Goal: Task Accomplishment & Management: Manage account settings

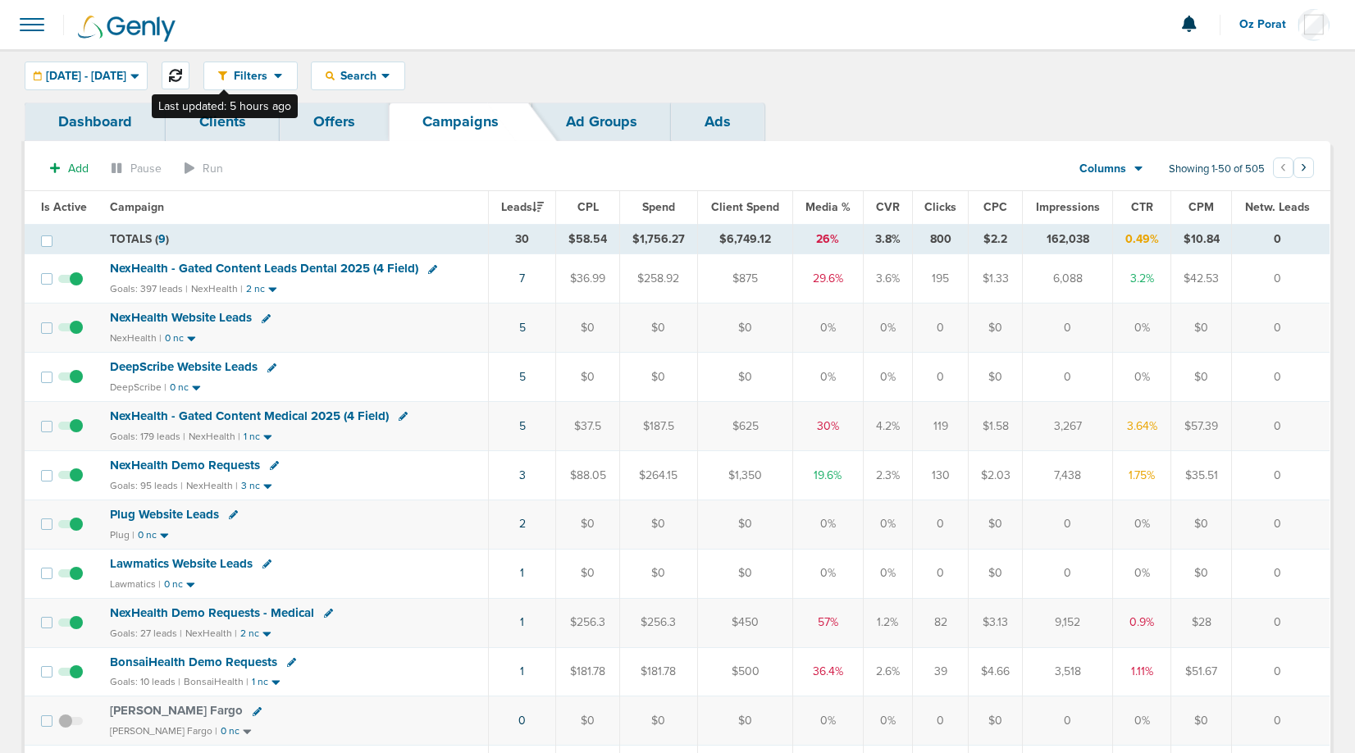
click at [182, 73] on icon at bounding box center [175, 75] width 13 height 13
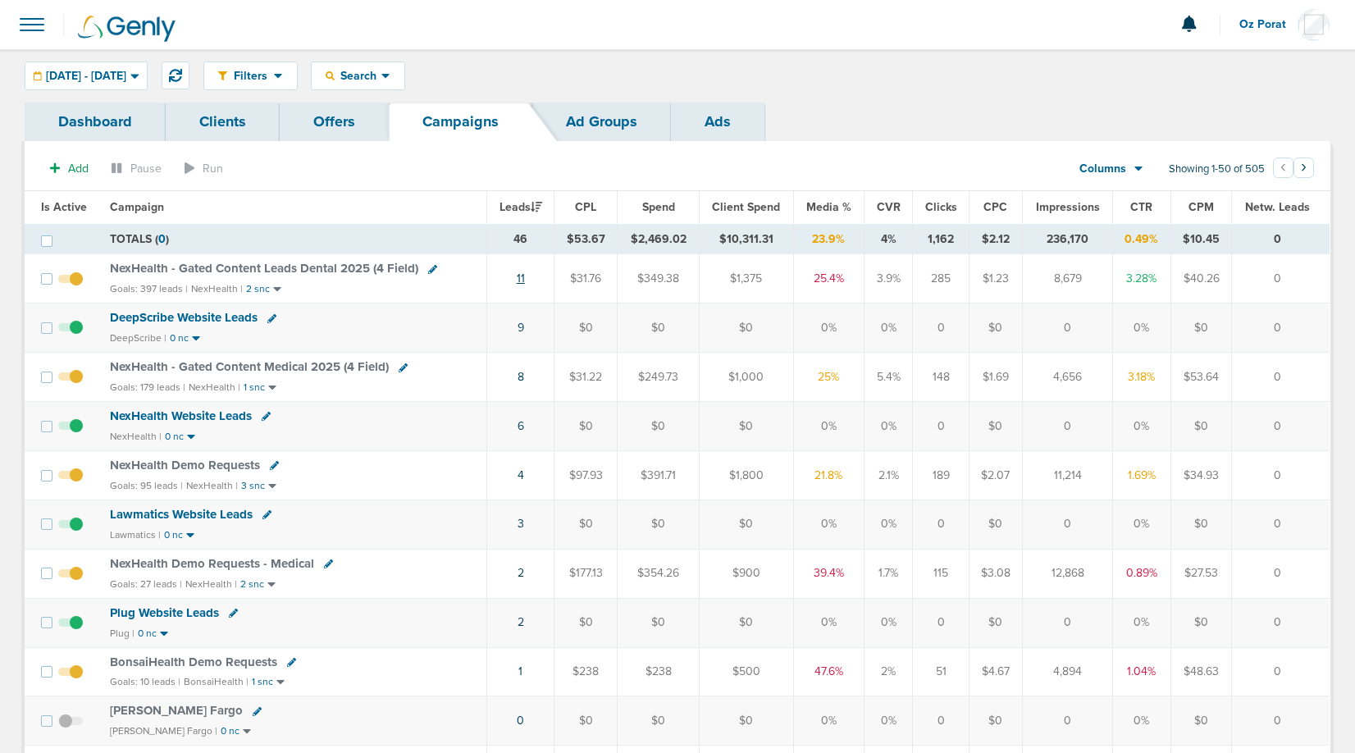
click at [523, 278] on link "11" at bounding box center [521, 279] width 8 height 14
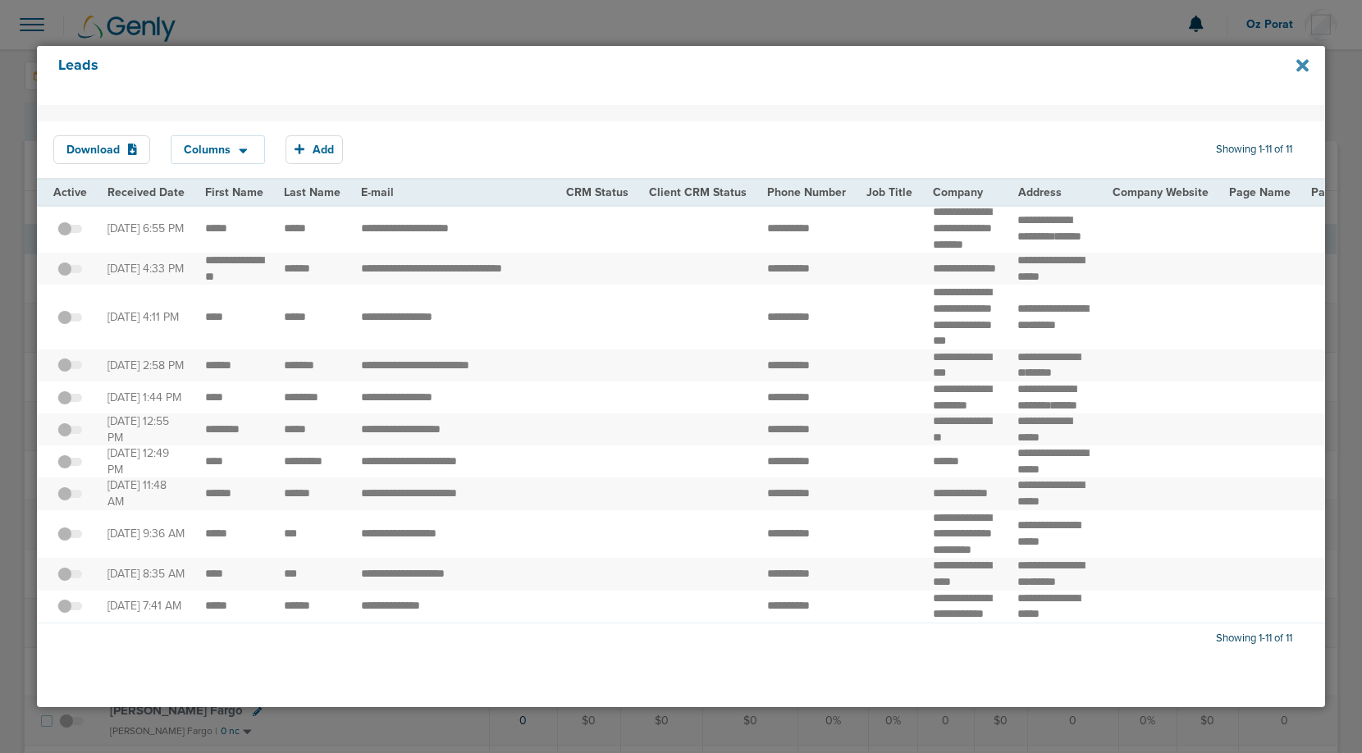
click at [1303, 66] on icon at bounding box center [1302, 65] width 12 height 12
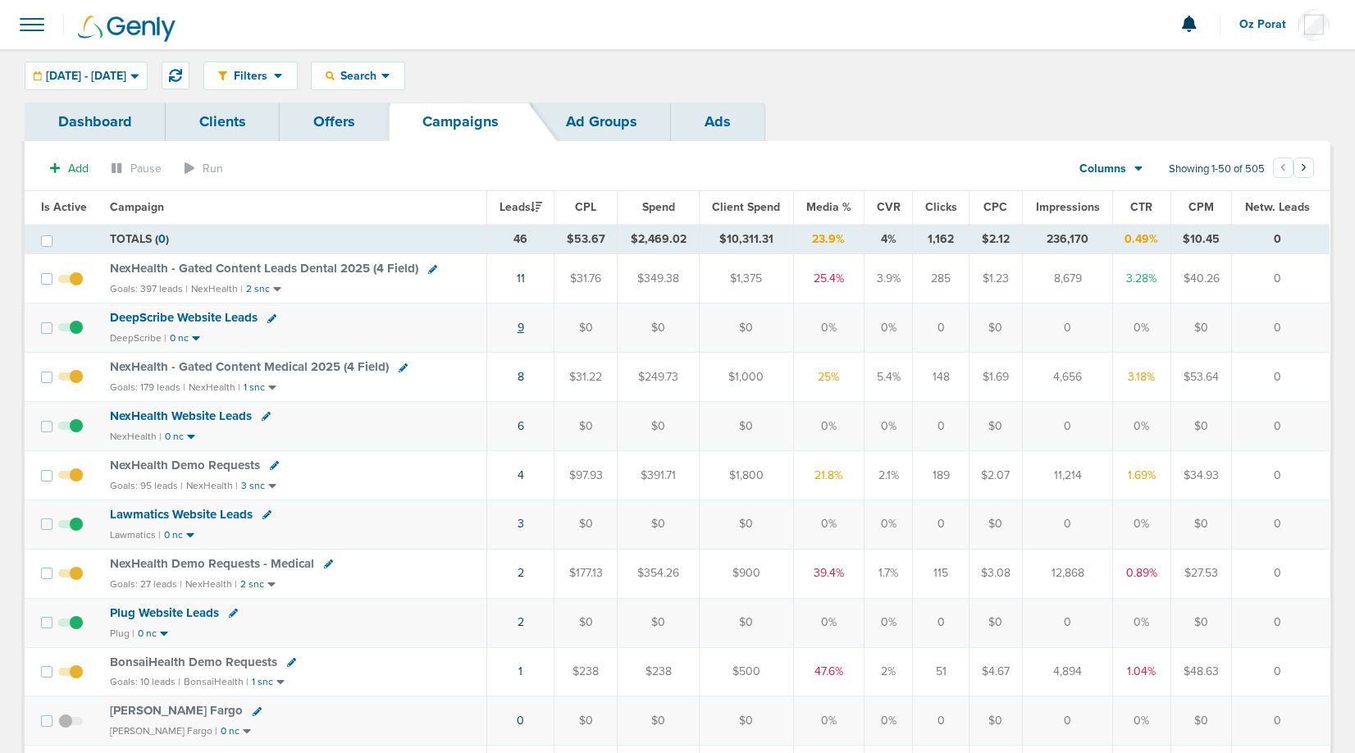
click at [521, 326] on link "9" at bounding box center [521, 328] width 7 height 14
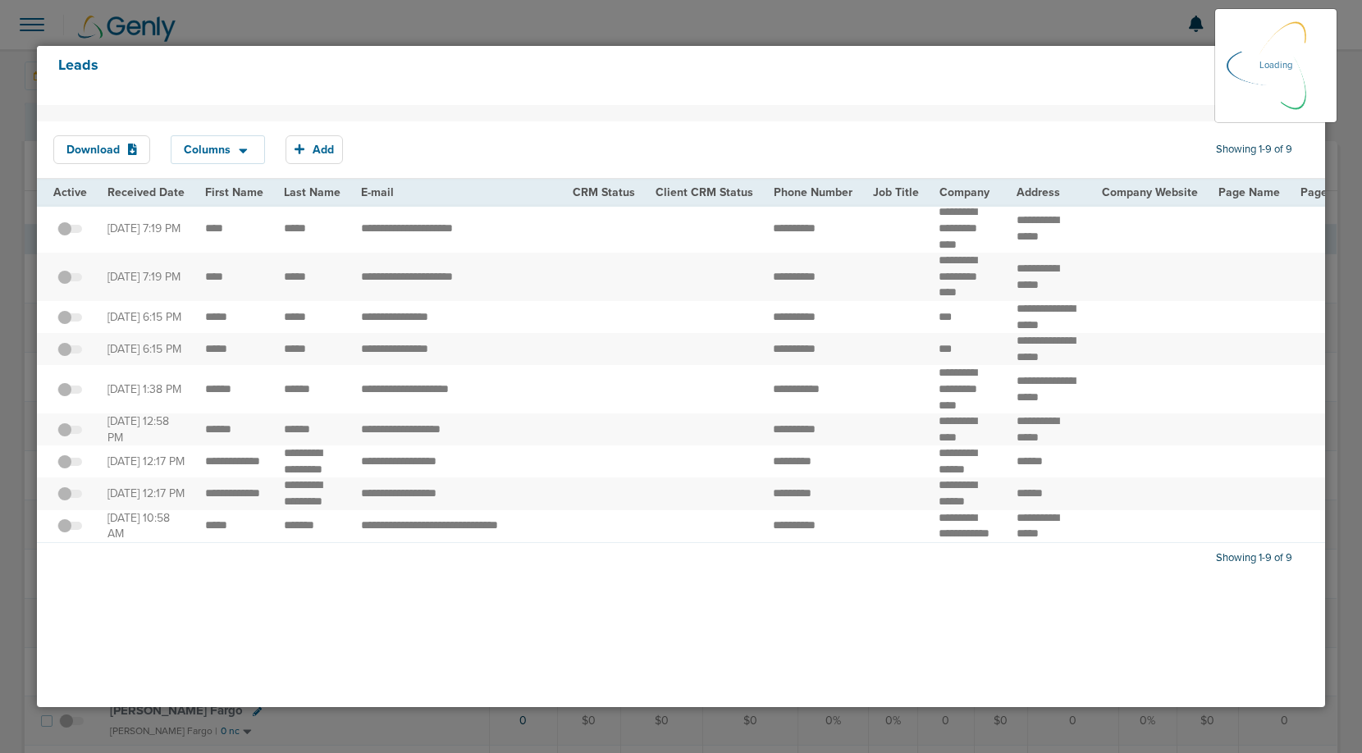
click at [70, 237] on span at bounding box center [69, 237] width 25 height 0
click at [70, 231] on input "checkbox" at bounding box center [70, 231] width 0 height 0
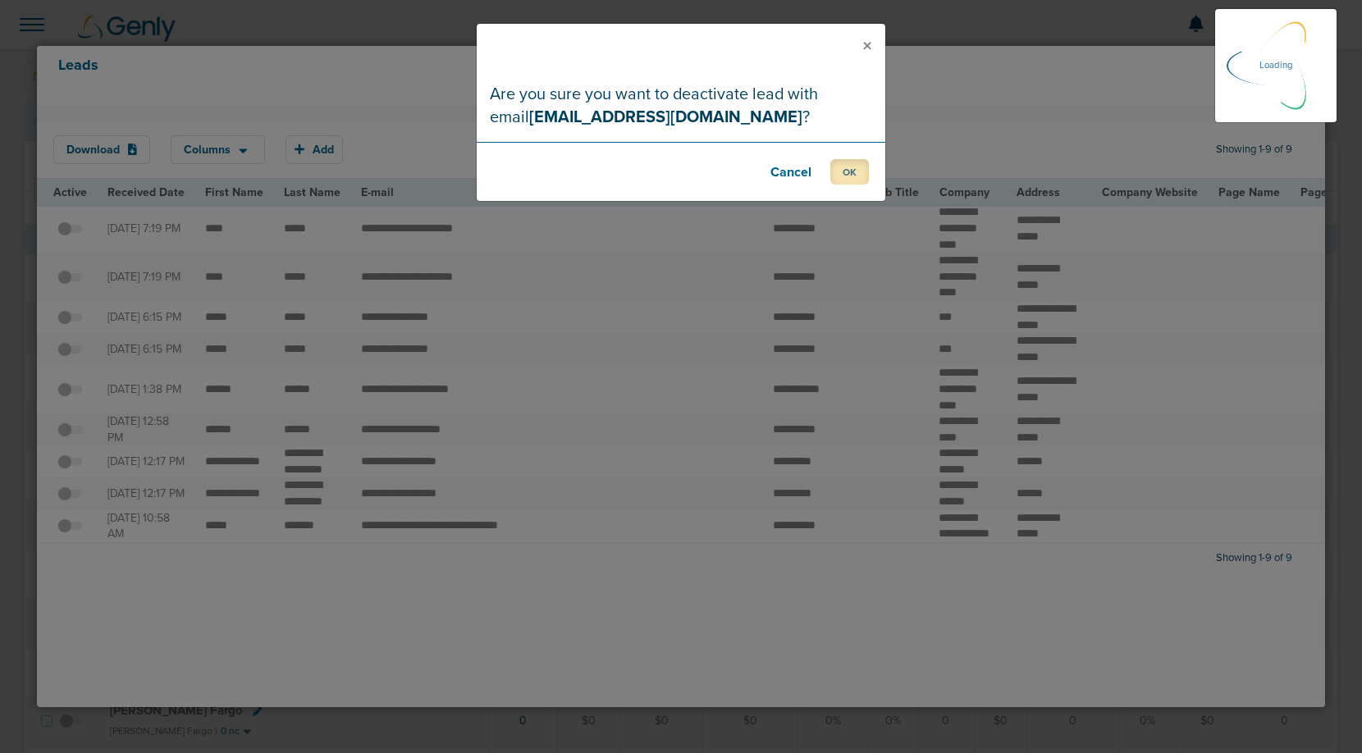
click at [840, 177] on button "OK" at bounding box center [849, 171] width 39 height 25
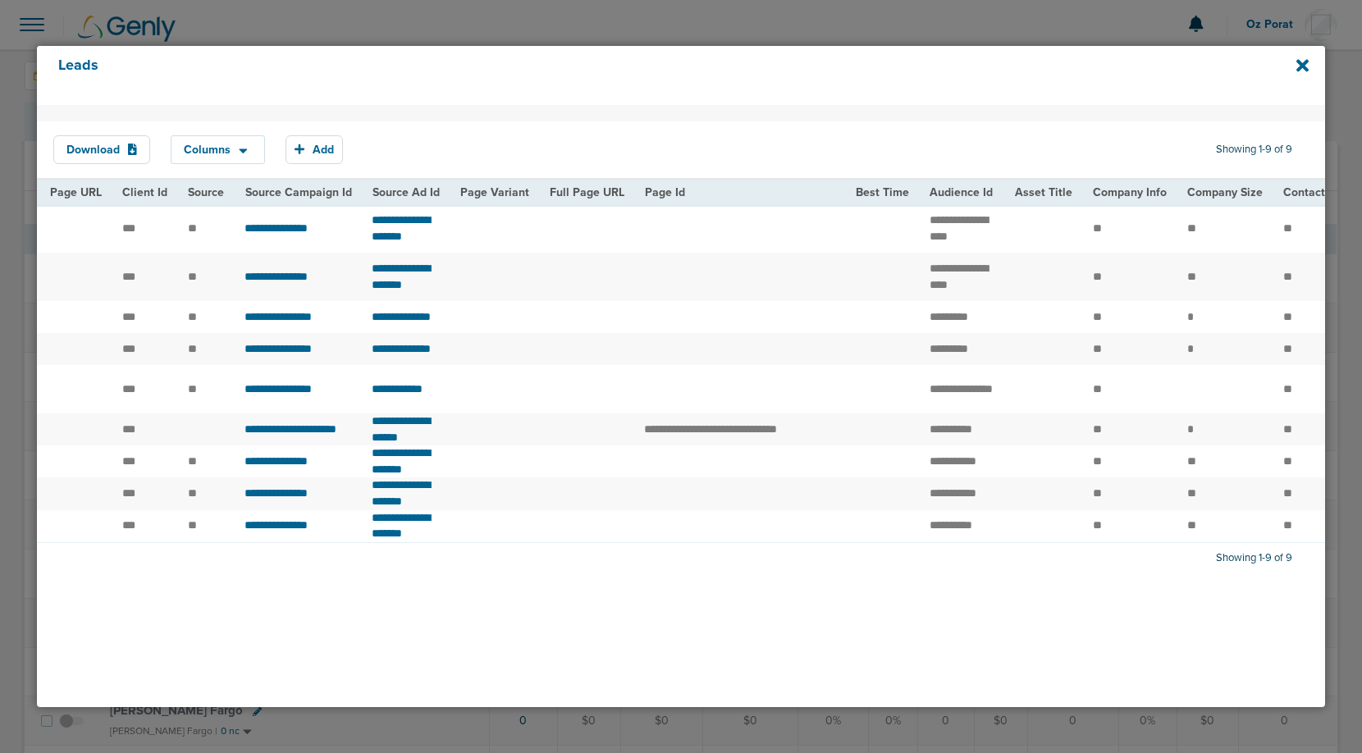
scroll to position [0, 1261]
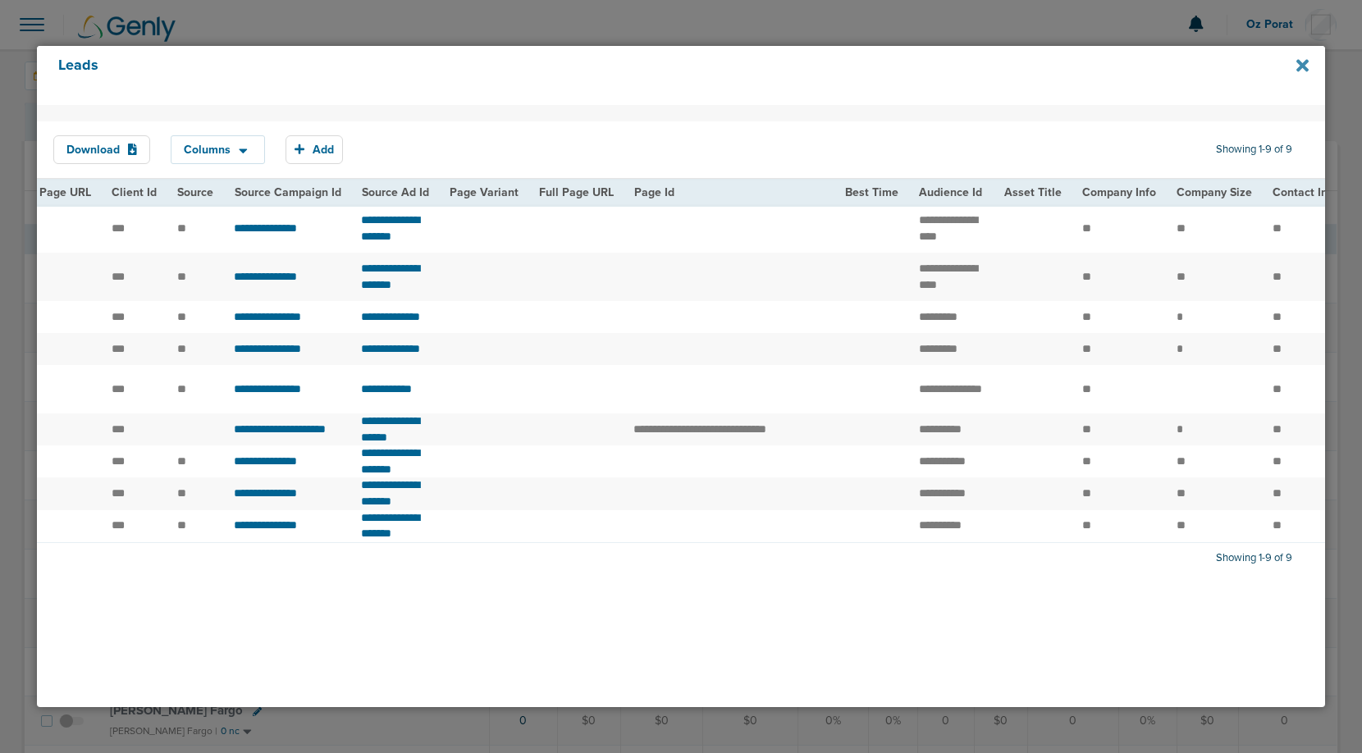
click at [1301, 66] on icon at bounding box center [1302, 65] width 12 height 12
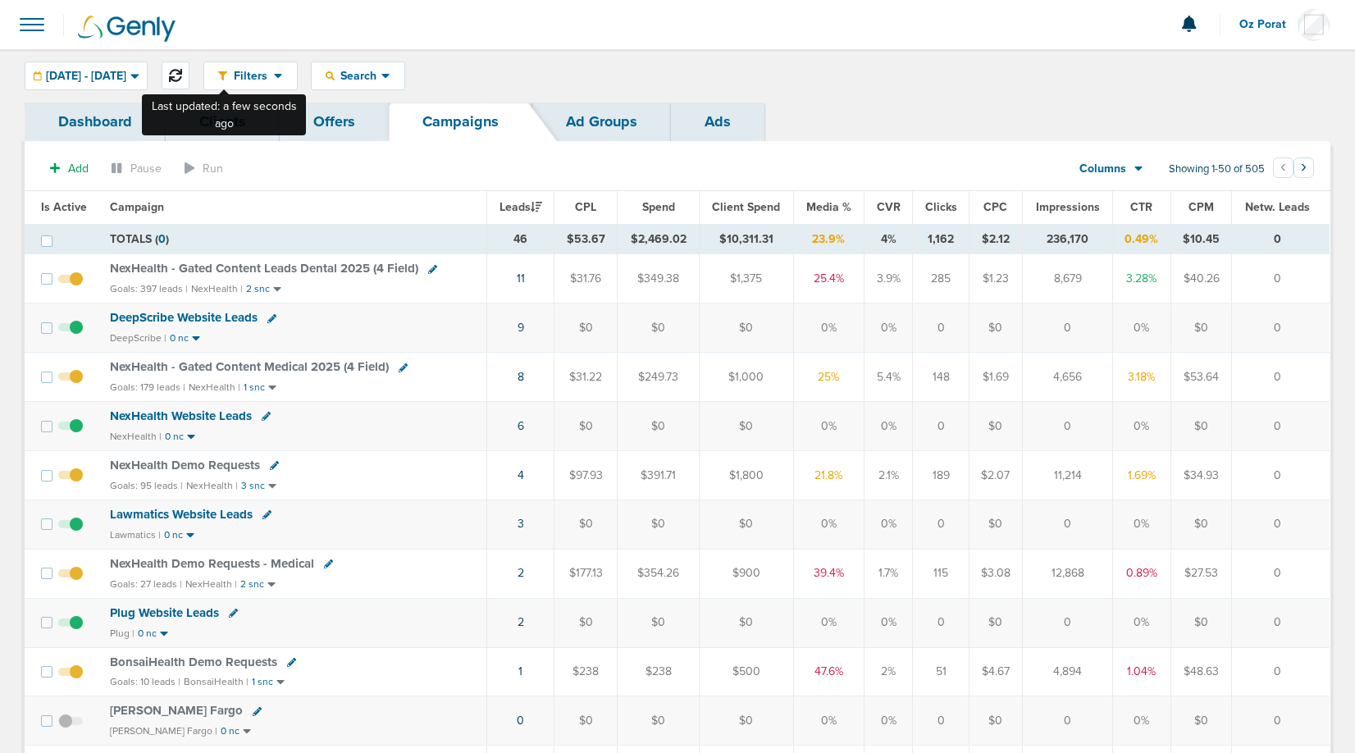
click at [182, 70] on icon at bounding box center [175, 75] width 13 height 13
click at [523, 373] on link "8" at bounding box center [520, 377] width 7 height 14
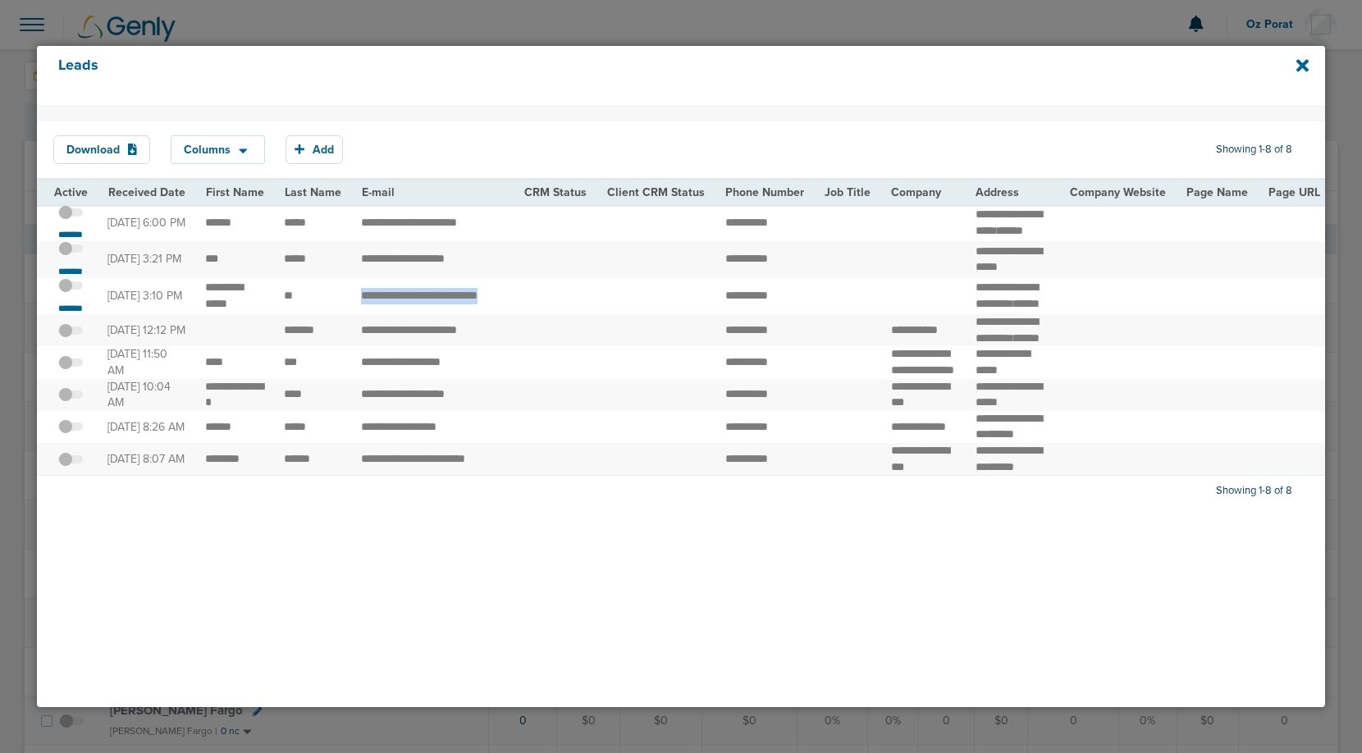
drag, startPoint x: 354, startPoint y: 324, endPoint x: 544, endPoint y: 334, distance: 190.6
click at [498, 315] on td "**********" at bounding box center [432, 296] width 162 height 37
drag, startPoint x: 361, startPoint y: 230, endPoint x: 469, endPoint y: 237, distance: 108.6
click at [469, 237] on td "**********" at bounding box center [432, 222] width 162 height 37
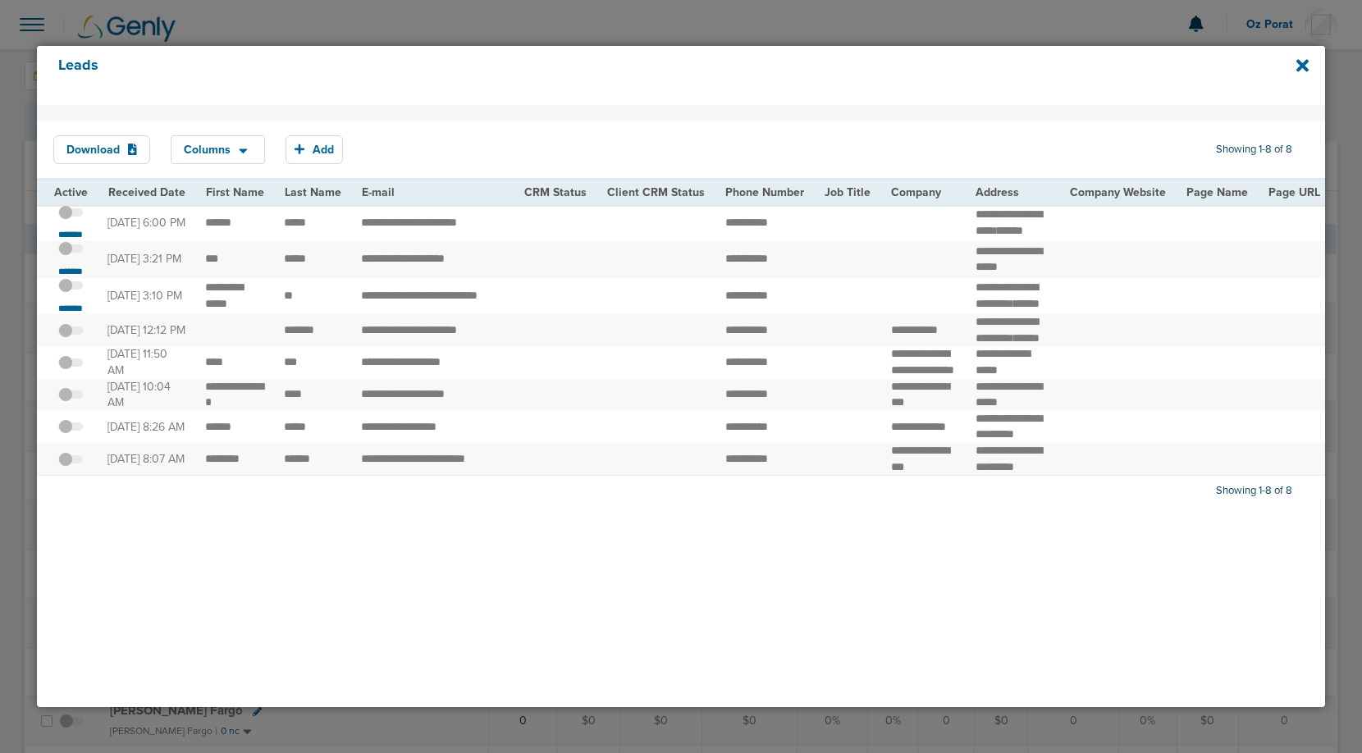
click at [459, 235] on td "**********" at bounding box center [432, 222] width 162 height 37
copy tr "**********"
drag, startPoint x: 359, startPoint y: 322, endPoint x: 529, endPoint y: 322, distance: 170.7
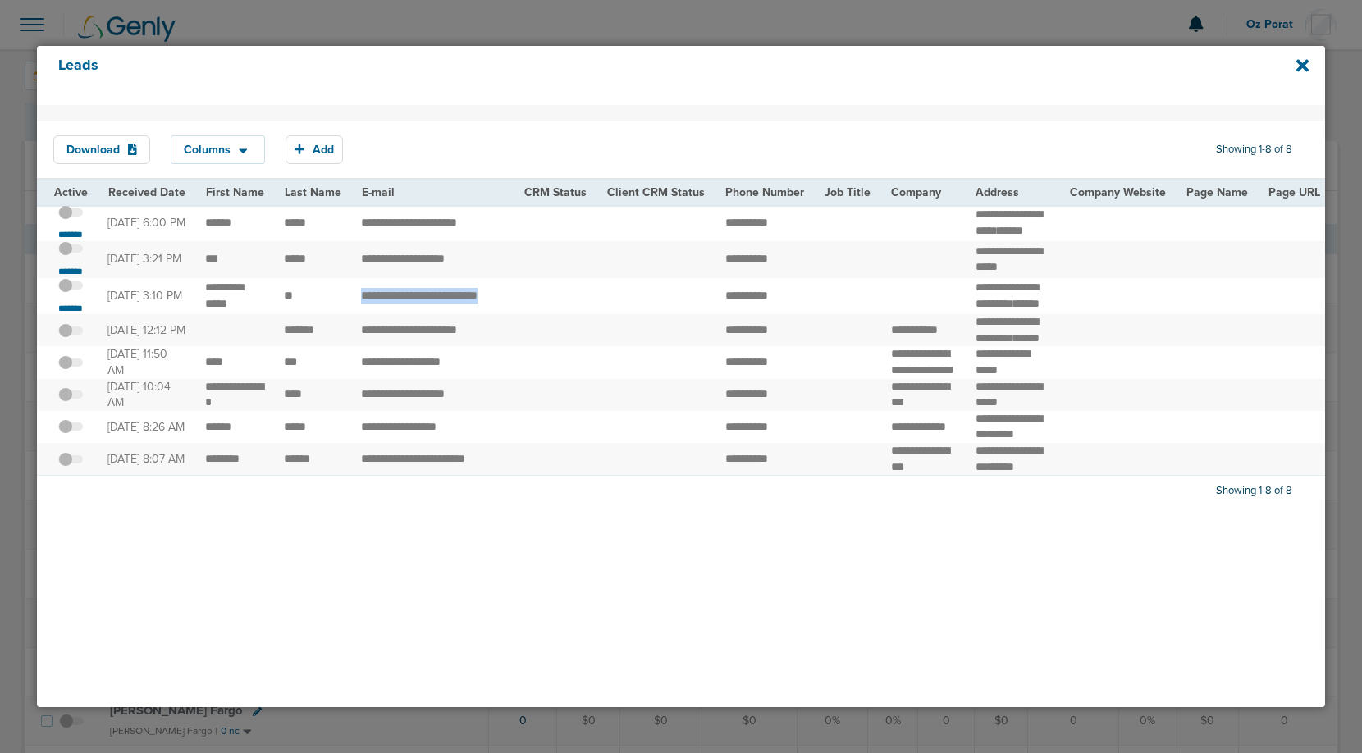
copy tr "**********"
click at [72, 294] on span at bounding box center [70, 294] width 25 height 0
click at [71, 289] on input "checkbox" at bounding box center [71, 289] width 0 height 0
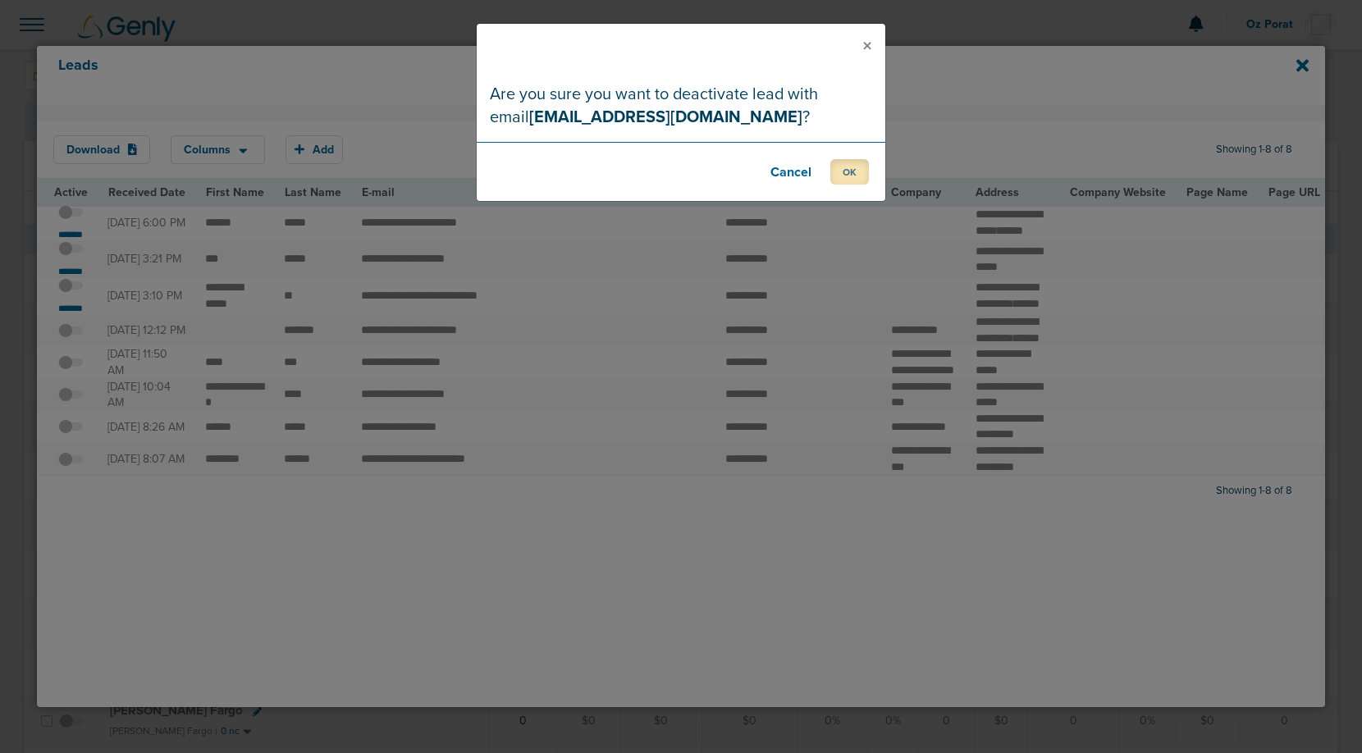
click at [857, 167] on button "OK" at bounding box center [849, 171] width 39 height 25
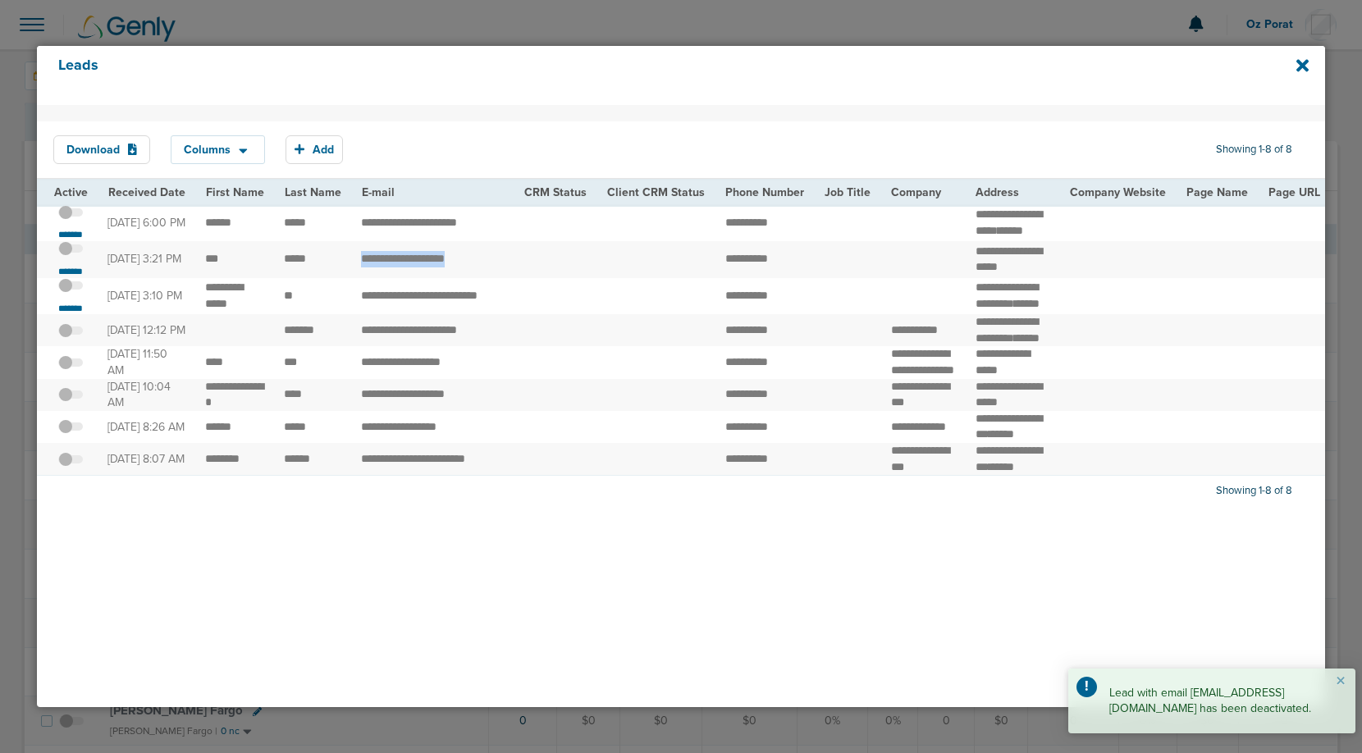
drag, startPoint x: 354, startPoint y: 276, endPoint x: 542, endPoint y: 281, distance: 188.0
copy tr "**********"
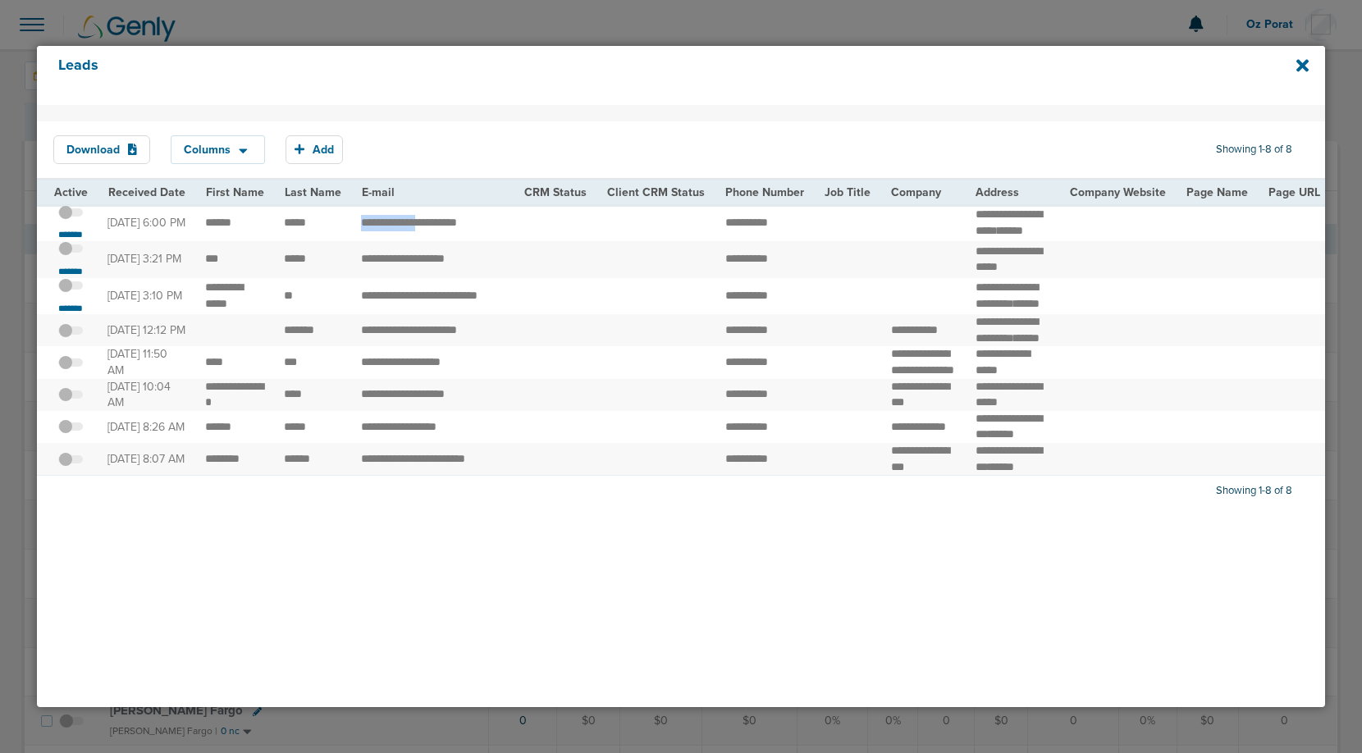
drag, startPoint x: 359, startPoint y: 227, endPoint x: 565, endPoint y: 237, distance: 207.0
copy tr "**********"
click at [68, 221] on span at bounding box center [70, 221] width 25 height 0
click at [71, 215] on input "checkbox" at bounding box center [71, 215] width 0 height 0
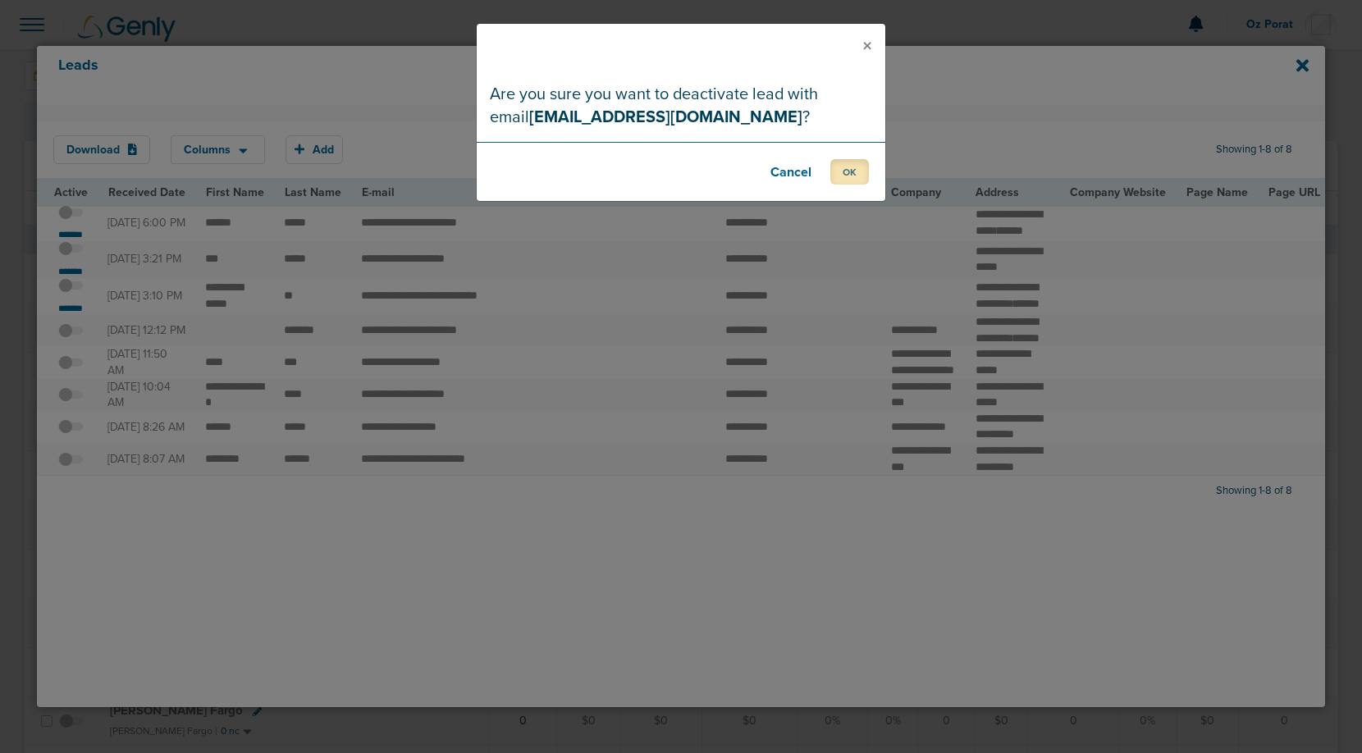
click at [853, 169] on button "OK" at bounding box center [849, 171] width 39 height 25
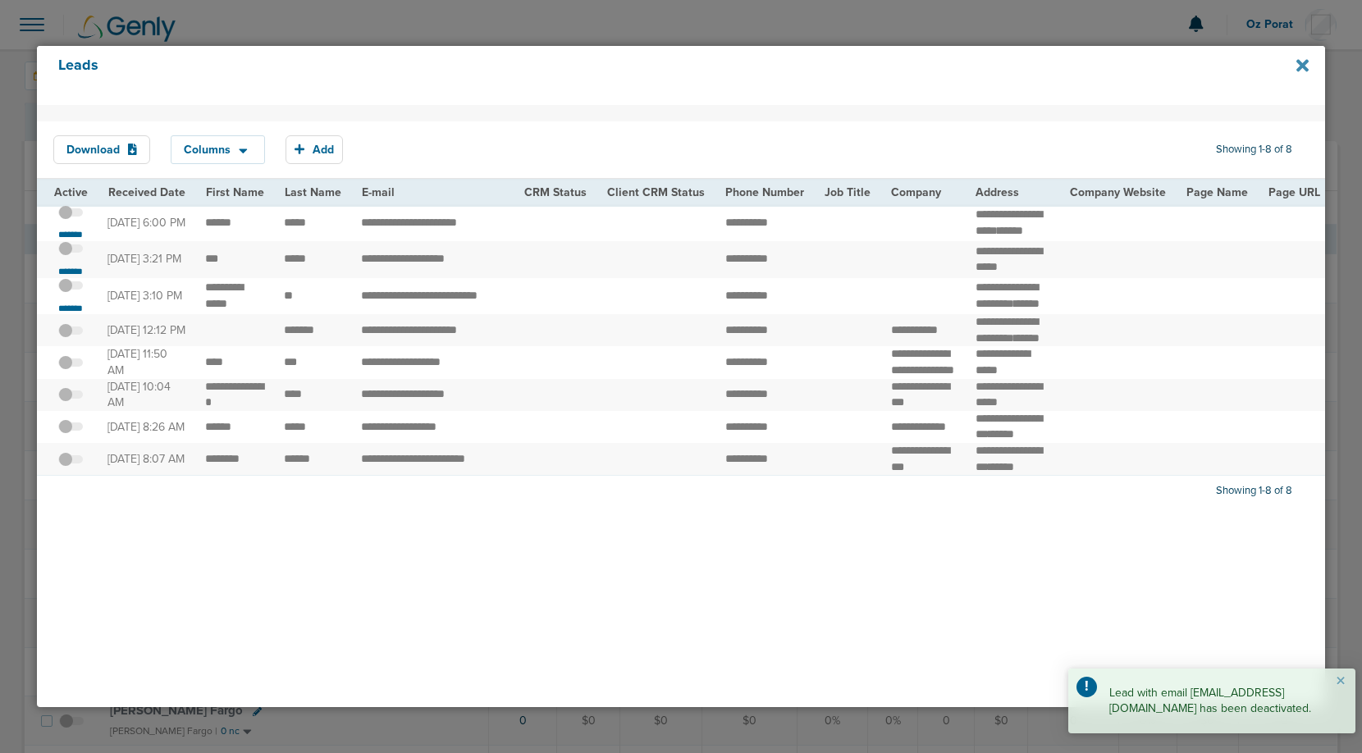
click at [1302, 65] on icon at bounding box center [1302, 65] width 12 height 12
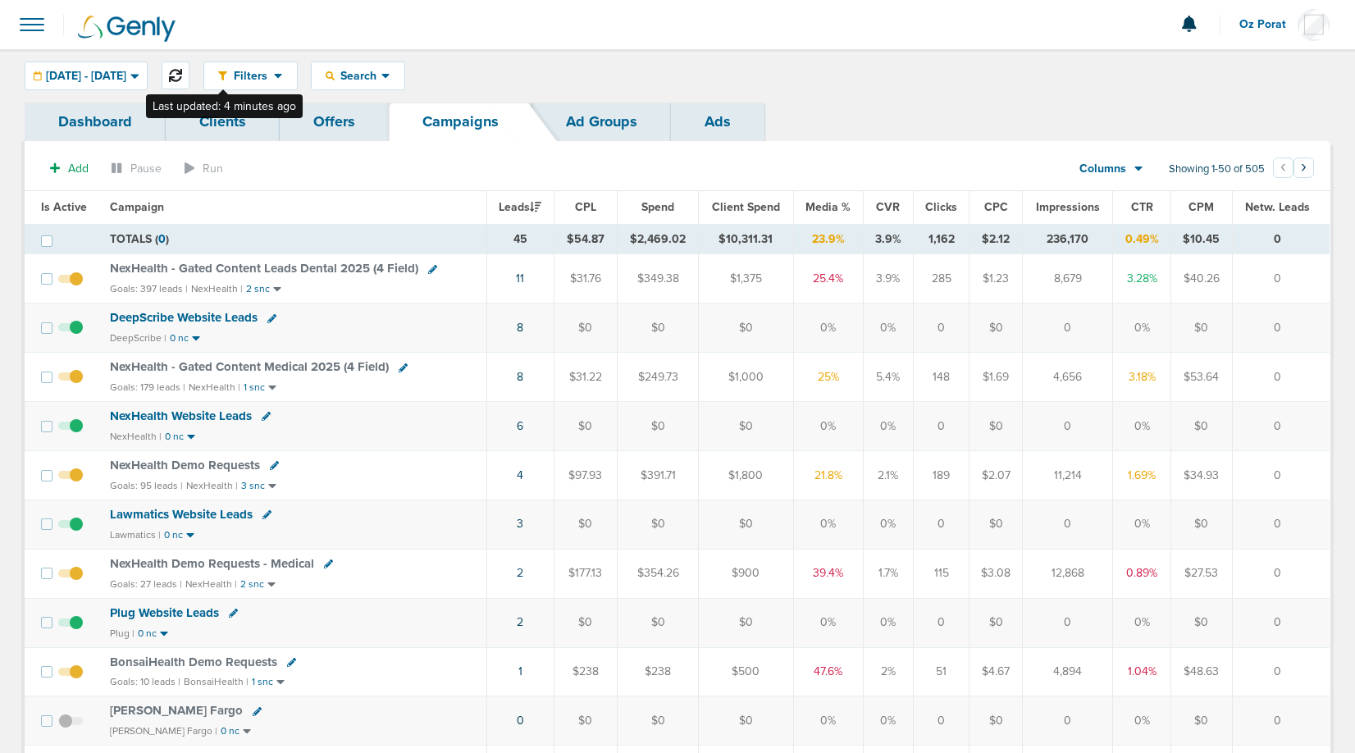
click at [182, 78] on icon at bounding box center [175, 75] width 13 height 13
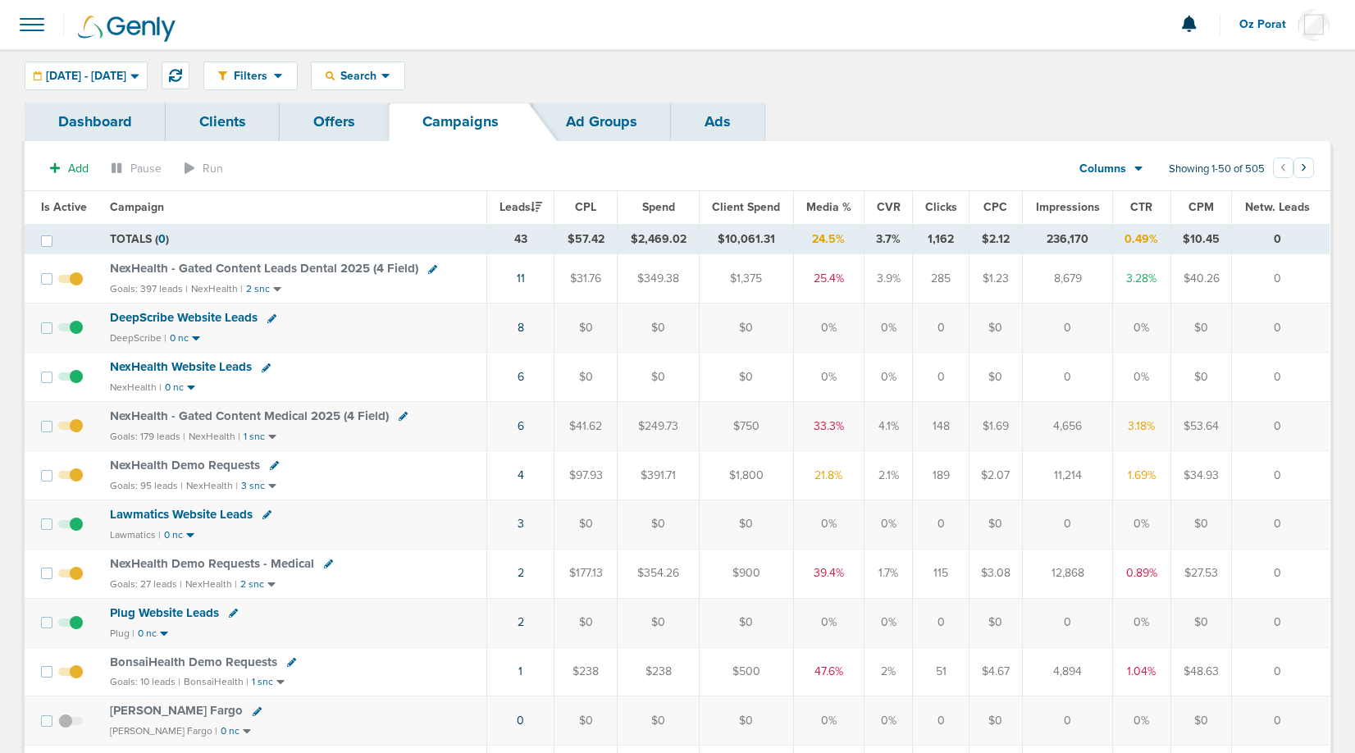
click at [527, 432] on td "6" at bounding box center [520, 426] width 67 height 49
click at [523, 427] on link "6" at bounding box center [521, 426] width 7 height 14
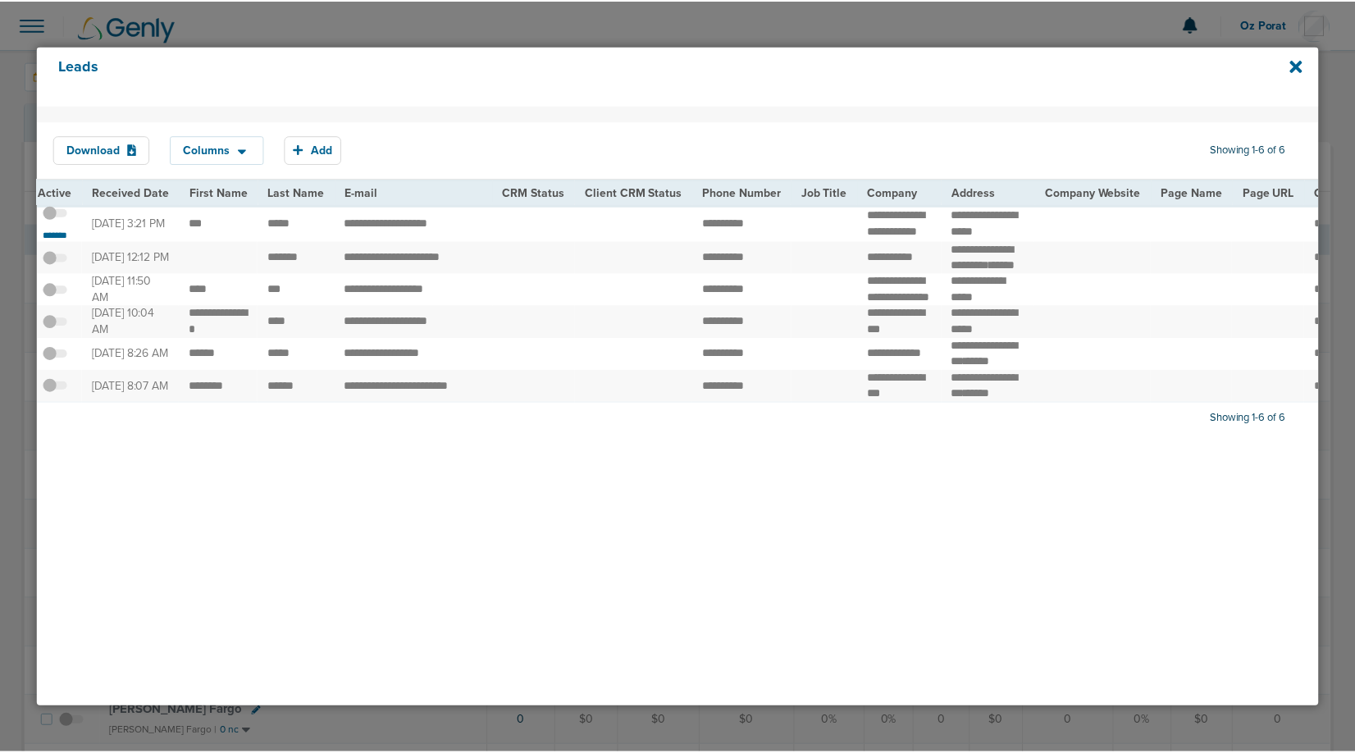
scroll to position [0, 0]
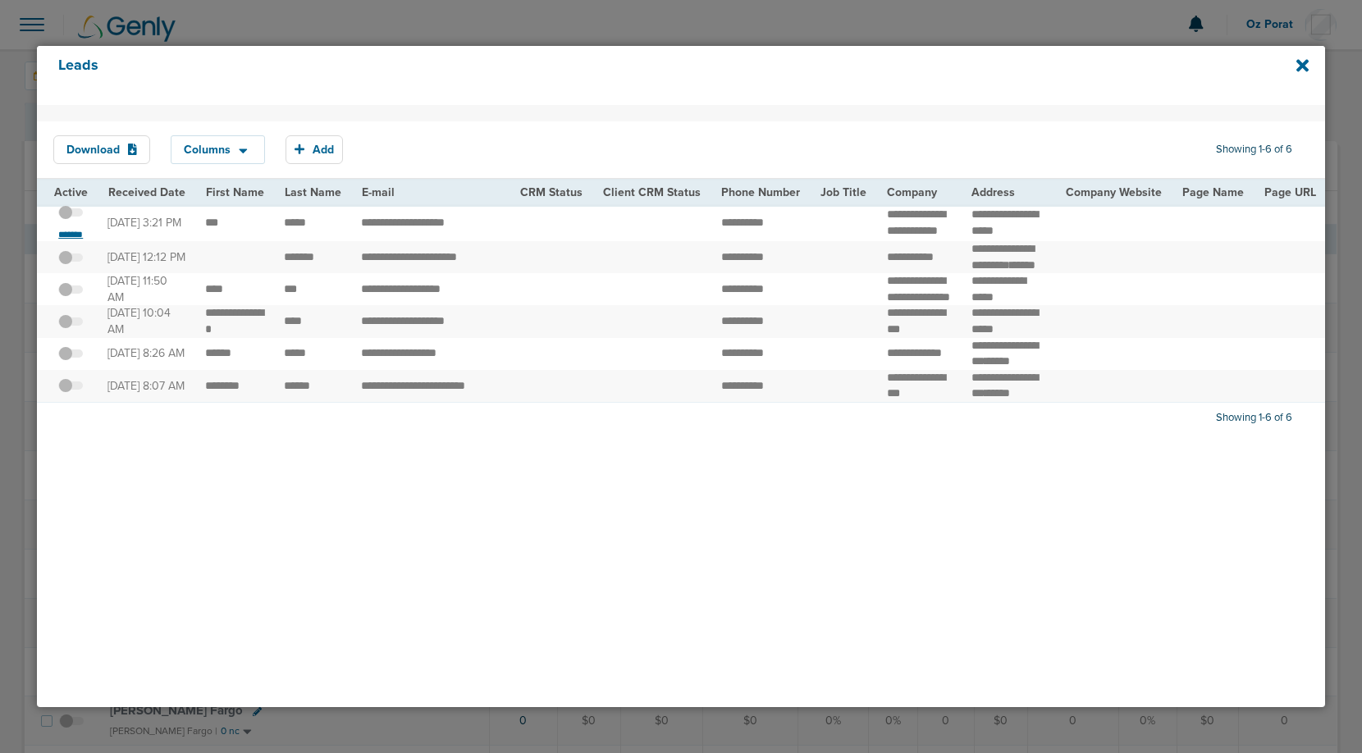
click at [66, 238] on small "*******" at bounding box center [70, 234] width 34 height 13
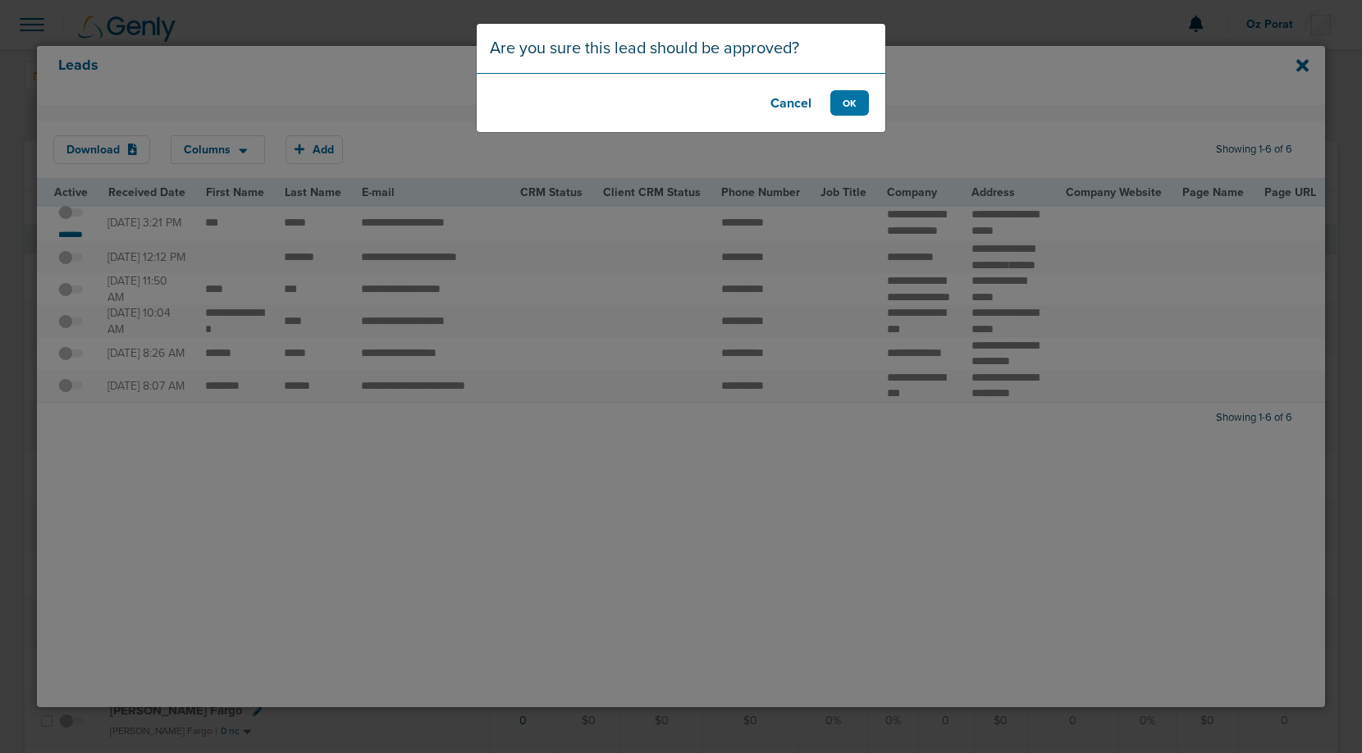
click at [870, 94] on footer "Cancel OK" at bounding box center [681, 102] width 409 height 59
click at [836, 98] on button "OK" at bounding box center [849, 102] width 39 height 25
click at [857, 102] on button "OK" at bounding box center [849, 102] width 39 height 25
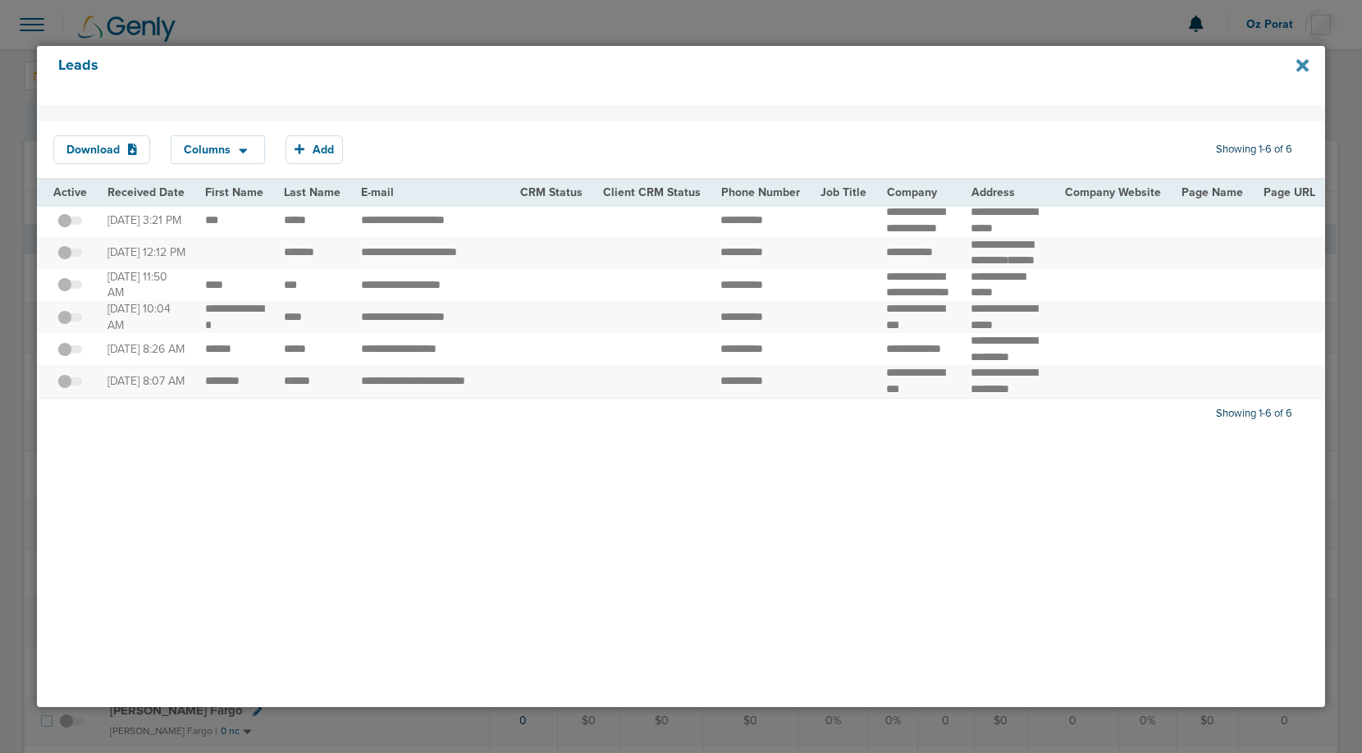
click at [1296, 71] on icon at bounding box center [1302, 66] width 12 height 18
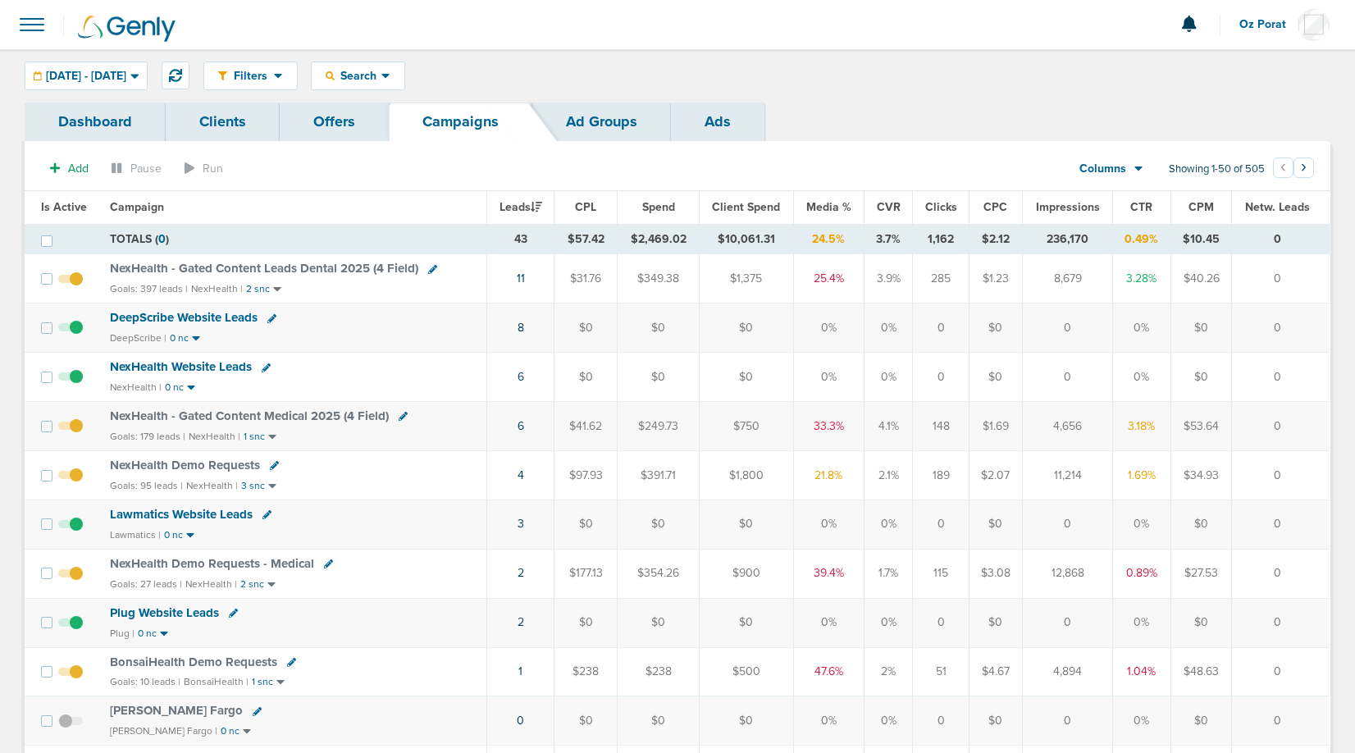
click at [29, 20] on span at bounding box center [32, 25] width 36 height 36
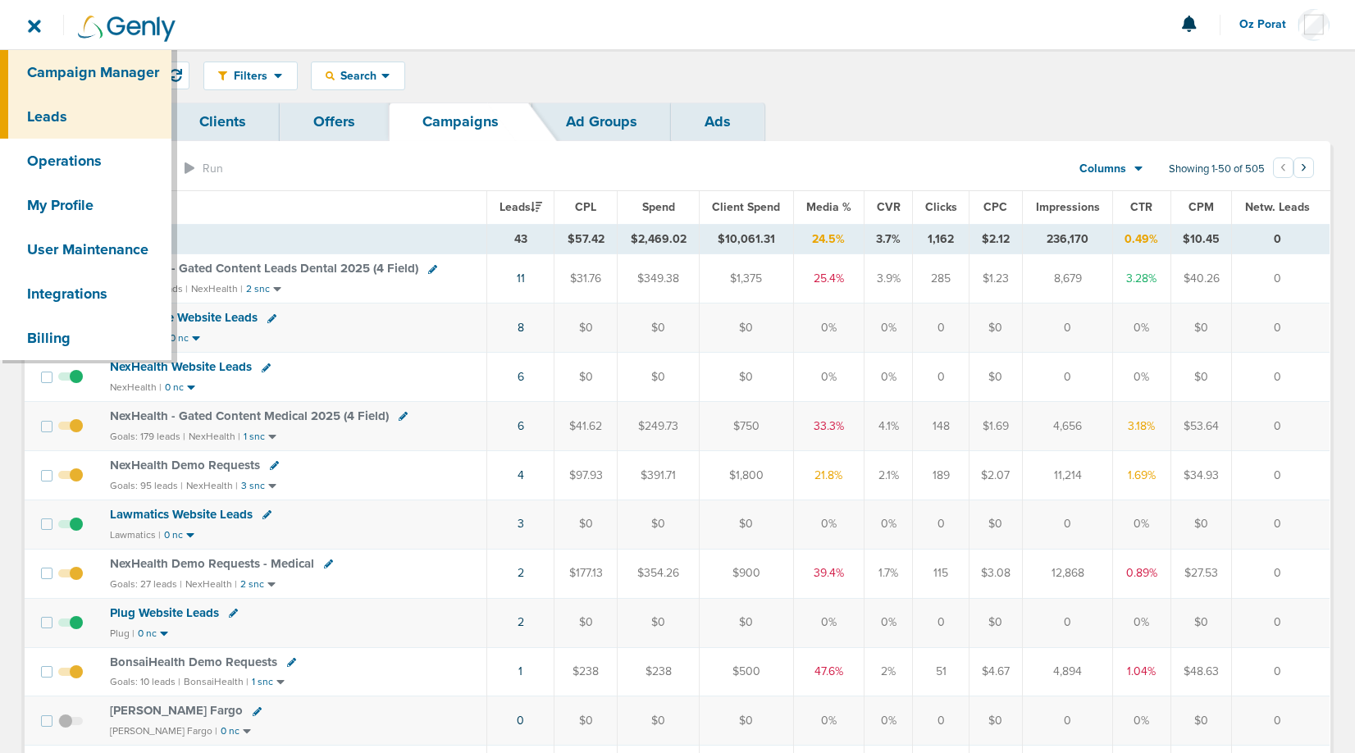
click at [62, 124] on link "Leads" at bounding box center [85, 116] width 171 height 44
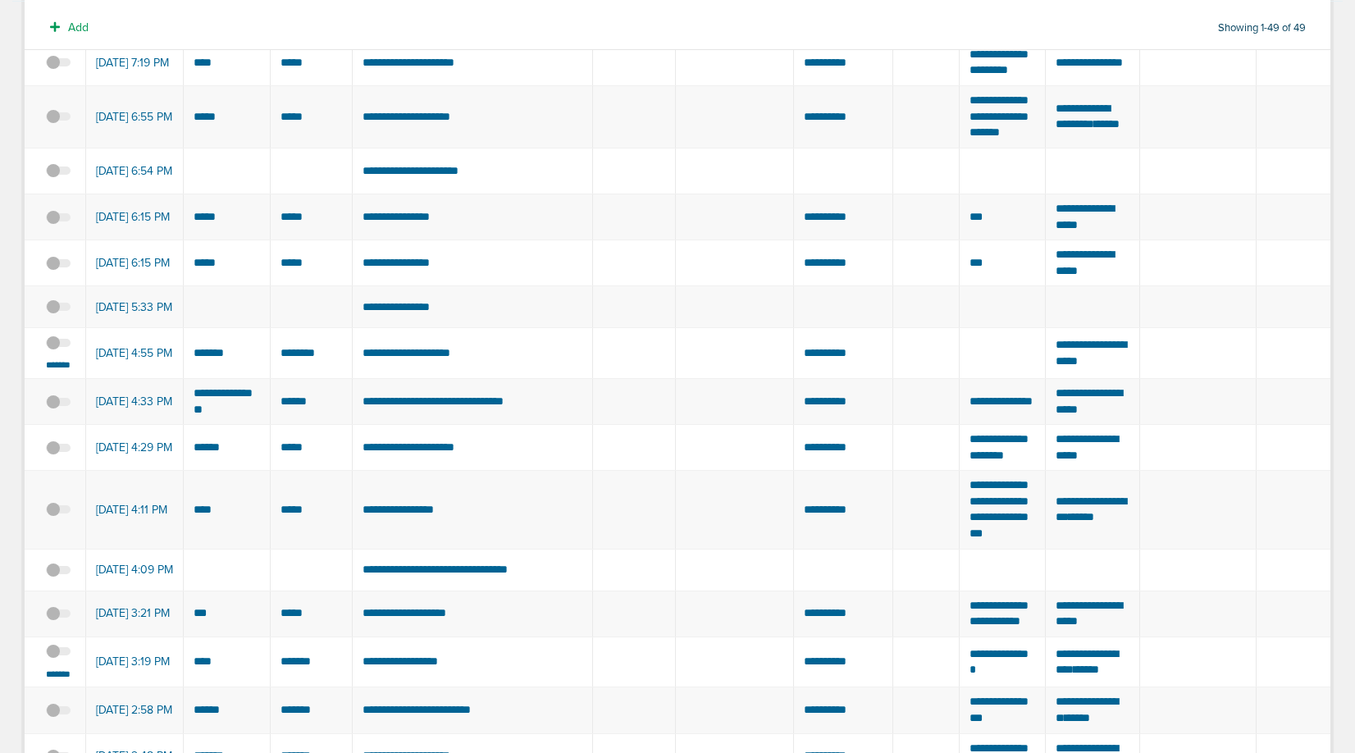
scroll to position [228, 0]
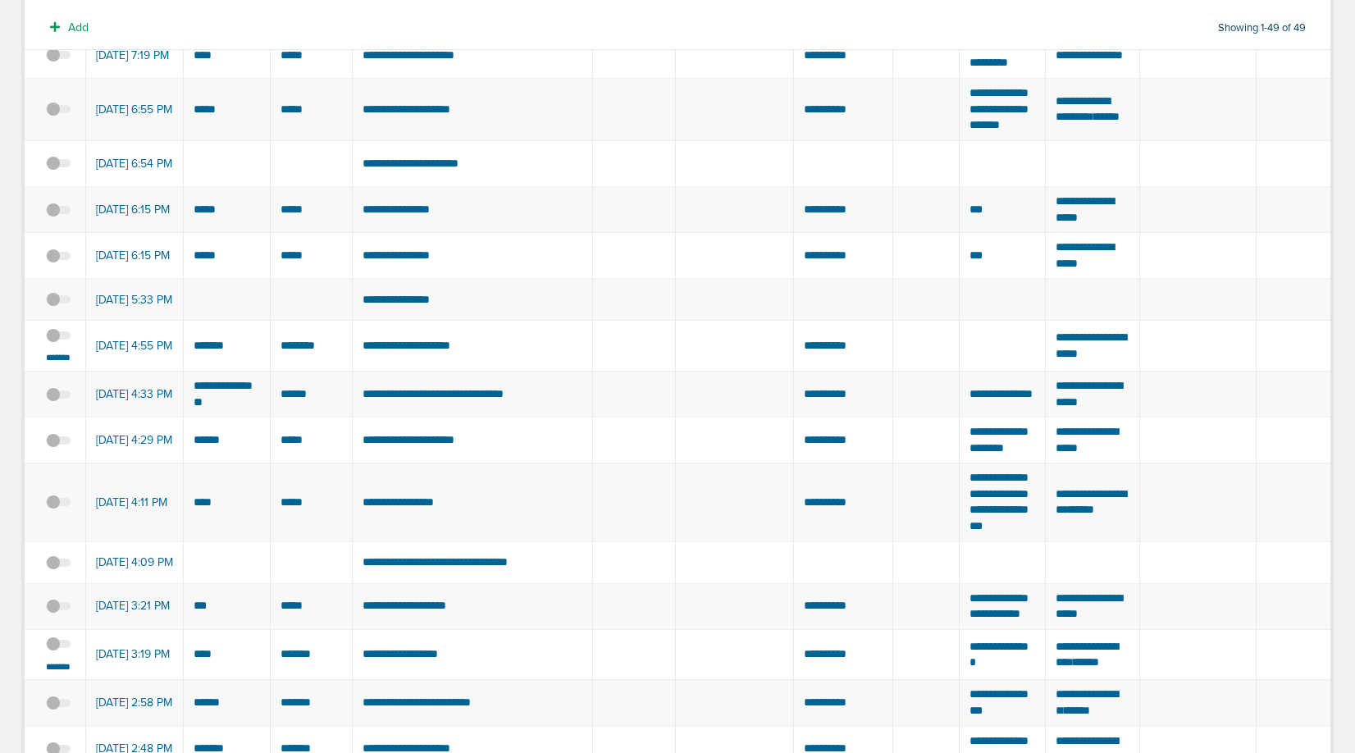
click at [418, 372] on td "**********" at bounding box center [473, 346] width 240 height 51
click at [495, 372] on td "**********" at bounding box center [473, 346] width 240 height 51
drag, startPoint x: 504, startPoint y: 379, endPoint x: 355, endPoint y: 378, distance: 148.5
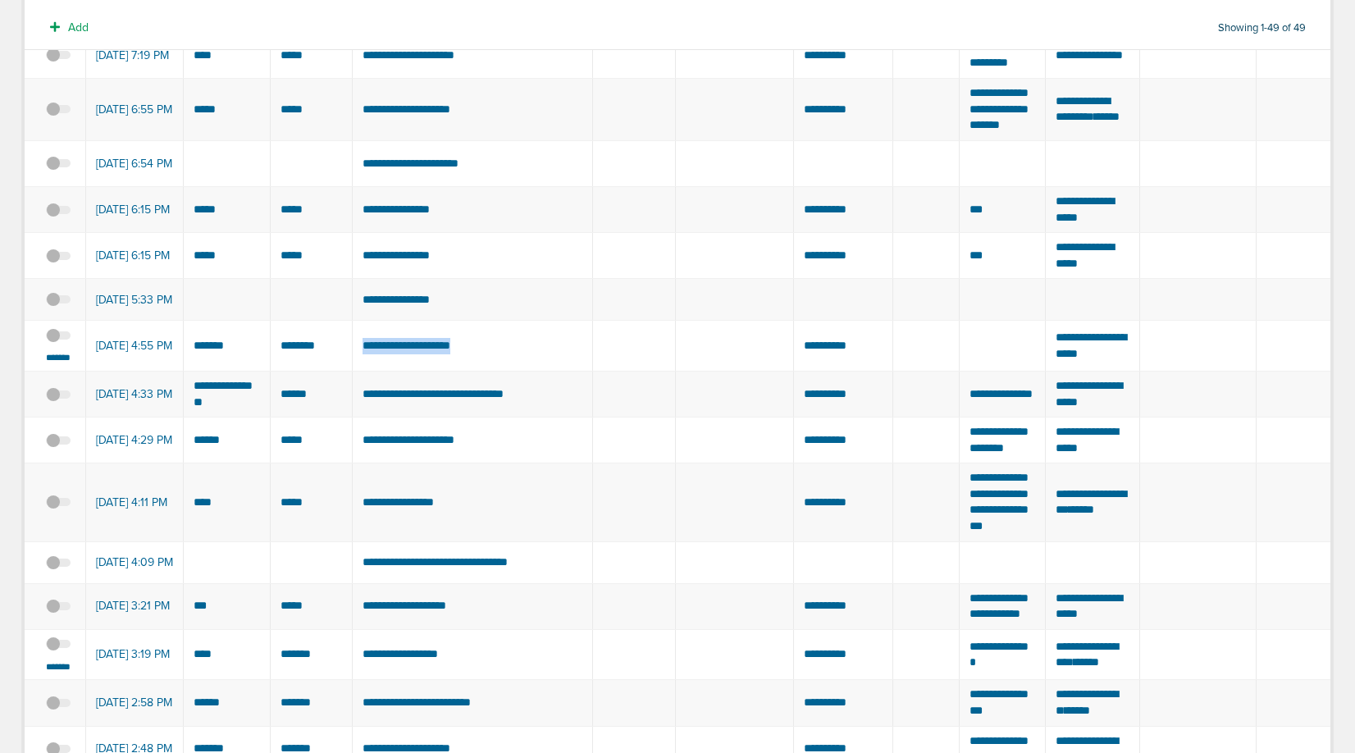
click at [355, 372] on td "**********" at bounding box center [473, 346] width 240 height 51
click at [512, 372] on td "**********" at bounding box center [473, 346] width 240 height 51
drag, startPoint x: 531, startPoint y: 380, endPoint x: 363, endPoint y: 380, distance: 168.2
click at [363, 372] on td "**********" at bounding box center [473, 346] width 240 height 51
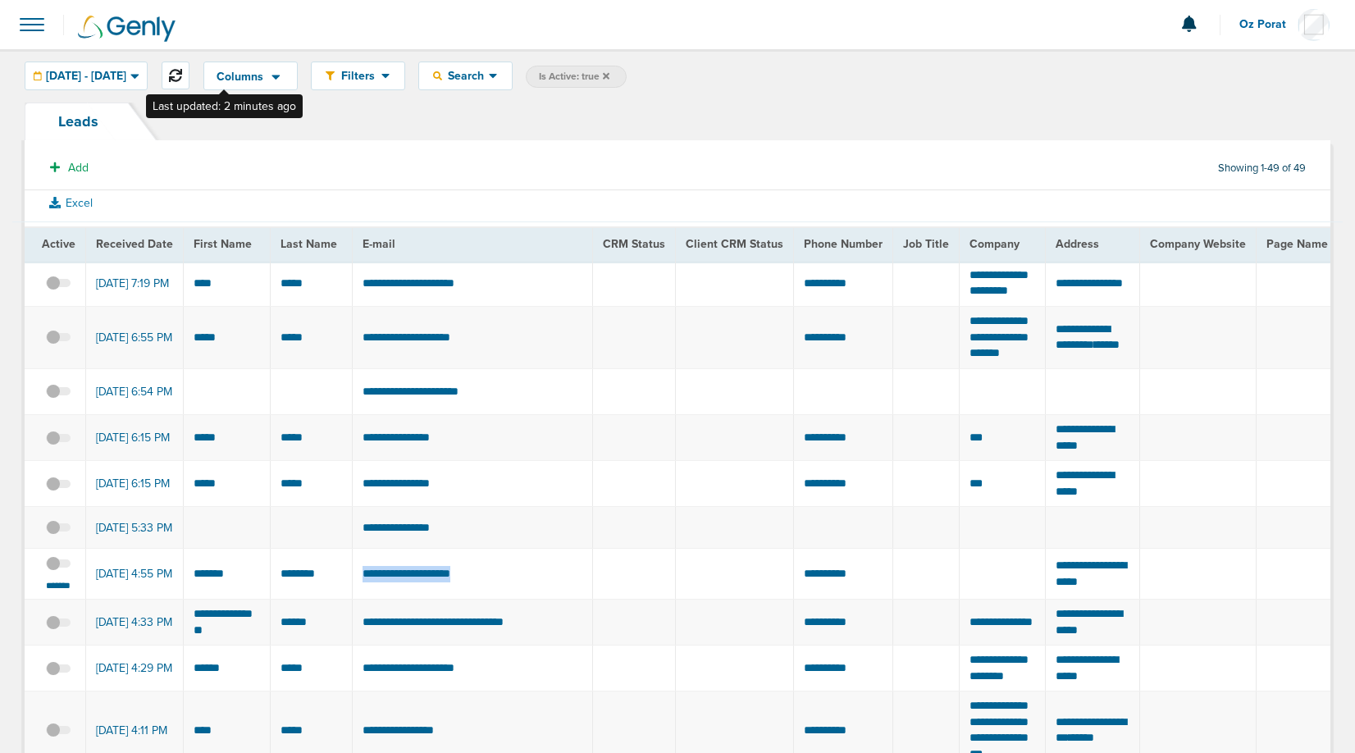
click at [190, 84] on button at bounding box center [176, 76] width 28 height 28
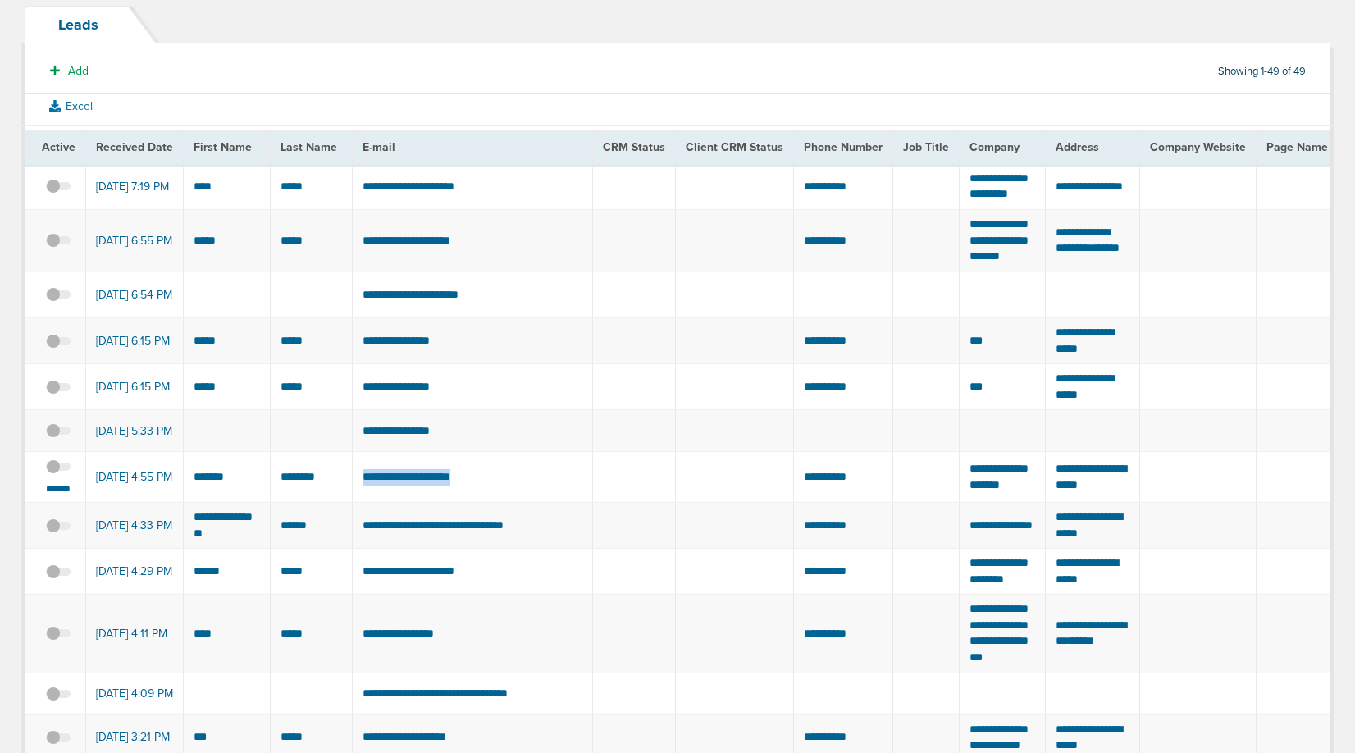
scroll to position [105, 0]
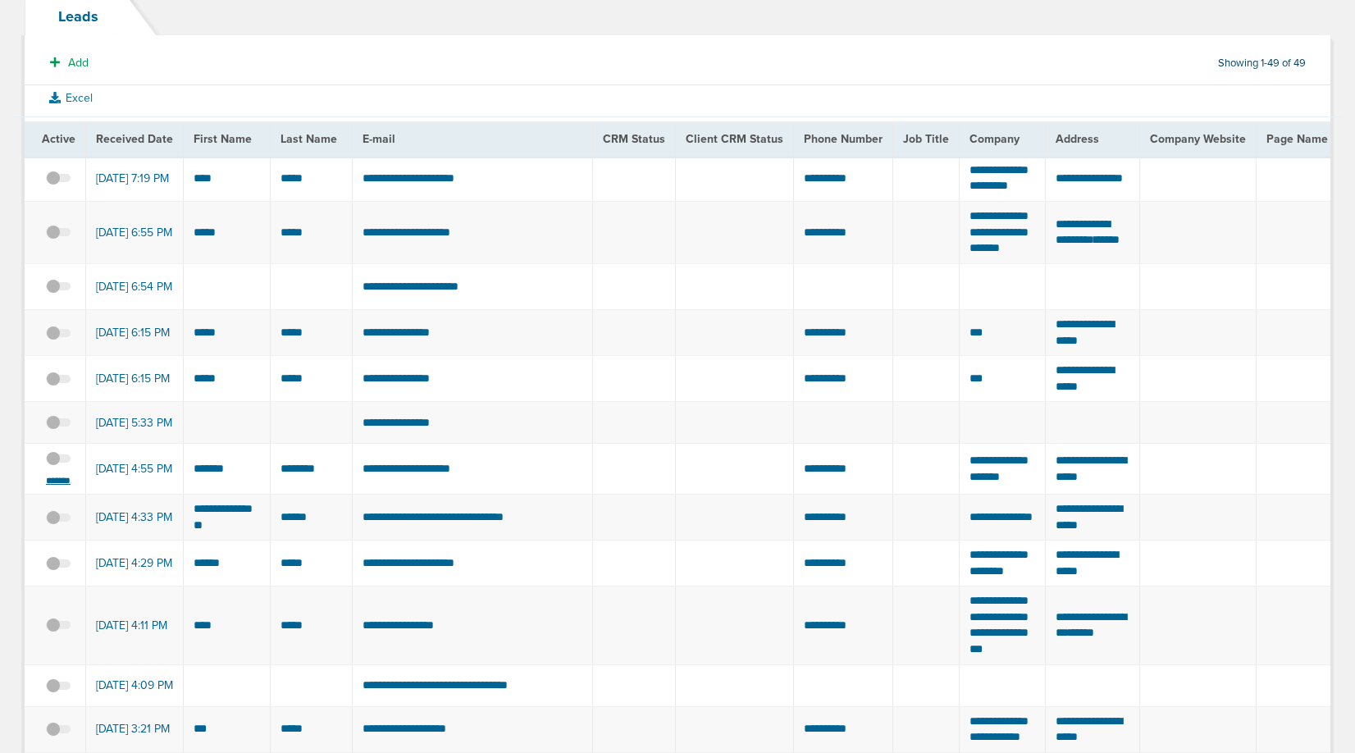
click at [65, 487] on small "*******" at bounding box center [58, 480] width 34 height 13
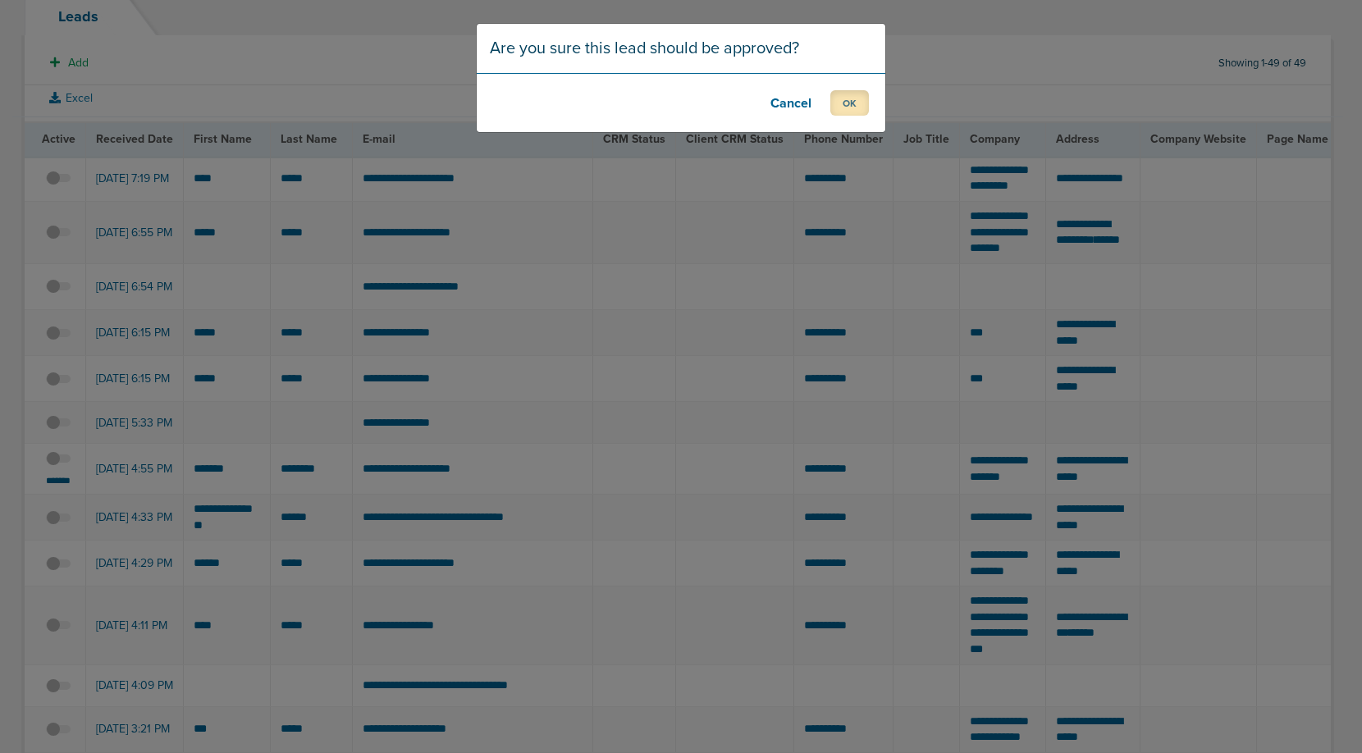
click at [846, 94] on button "OK" at bounding box center [849, 102] width 39 height 25
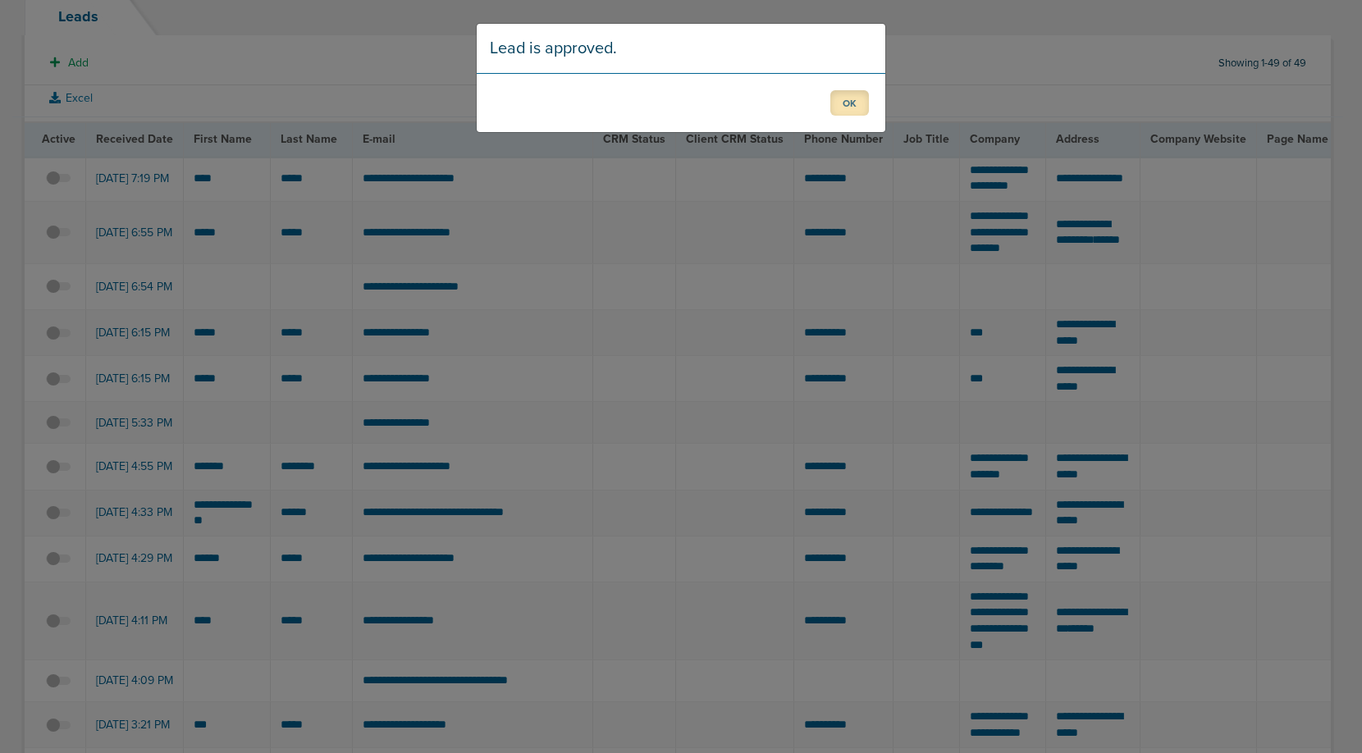
click at [849, 108] on button "OK" at bounding box center [849, 102] width 39 height 25
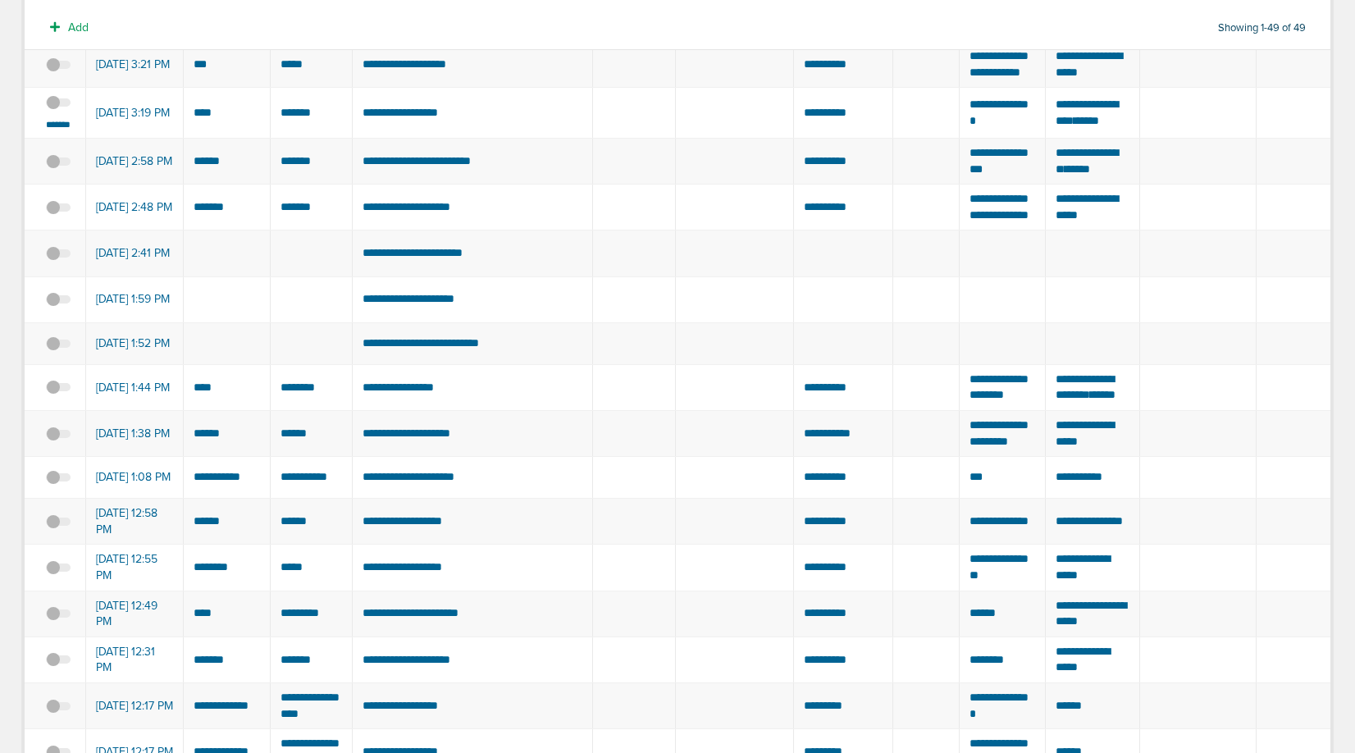
scroll to position [759, 0]
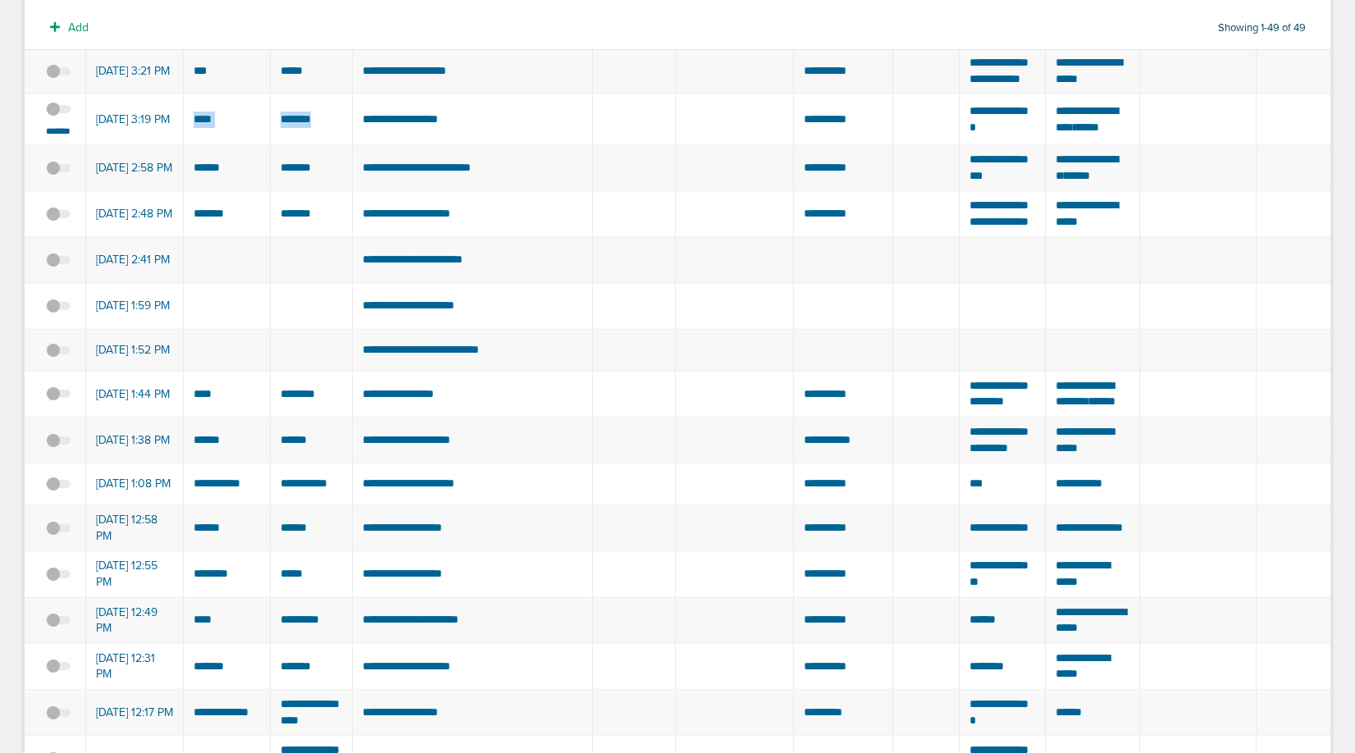
drag, startPoint x: 329, startPoint y: 249, endPoint x: 192, endPoint y: 249, distance: 137.0
click at [57, 117] on span at bounding box center [58, 117] width 25 height 0
click at [58, 112] on input "checkbox" at bounding box center [58, 112] width 0 height 0
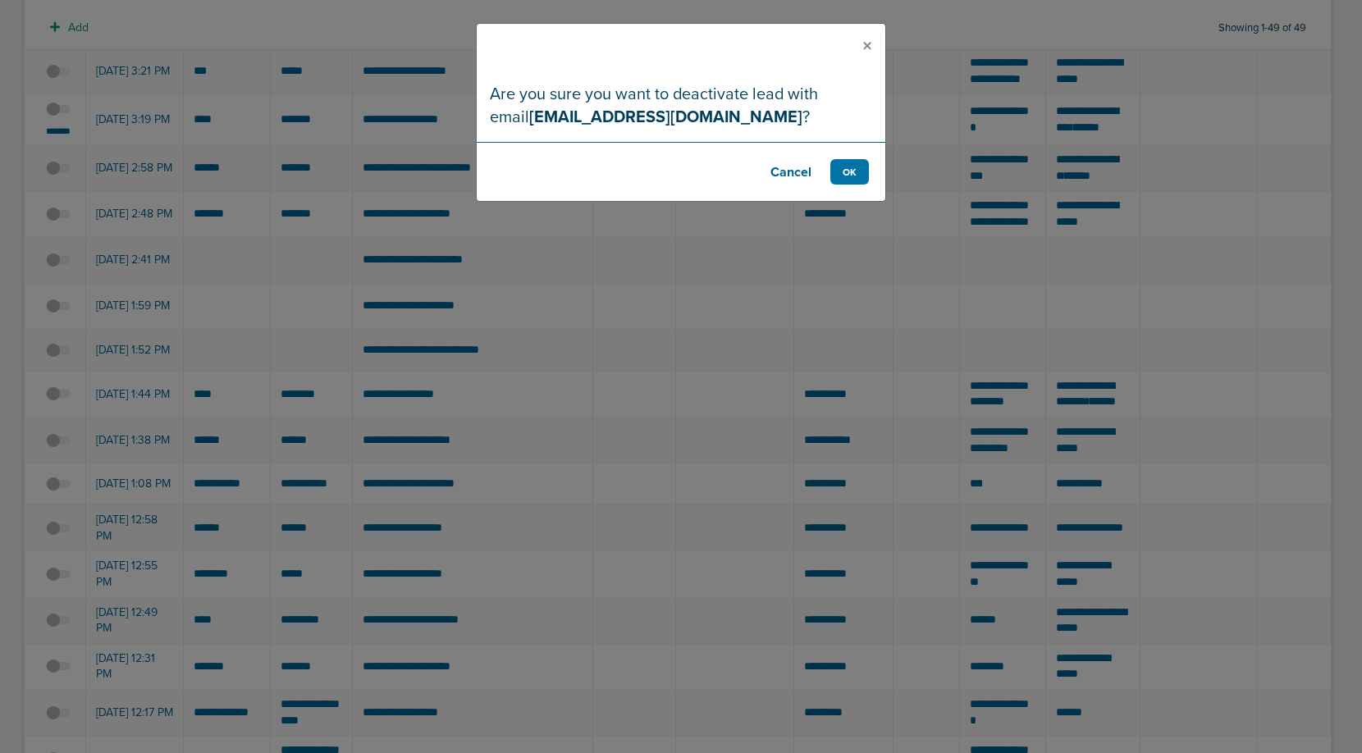
click at [854, 185] on footer "Cancel OK" at bounding box center [681, 171] width 409 height 59
click at [856, 174] on button "OK" at bounding box center [849, 171] width 39 height 25
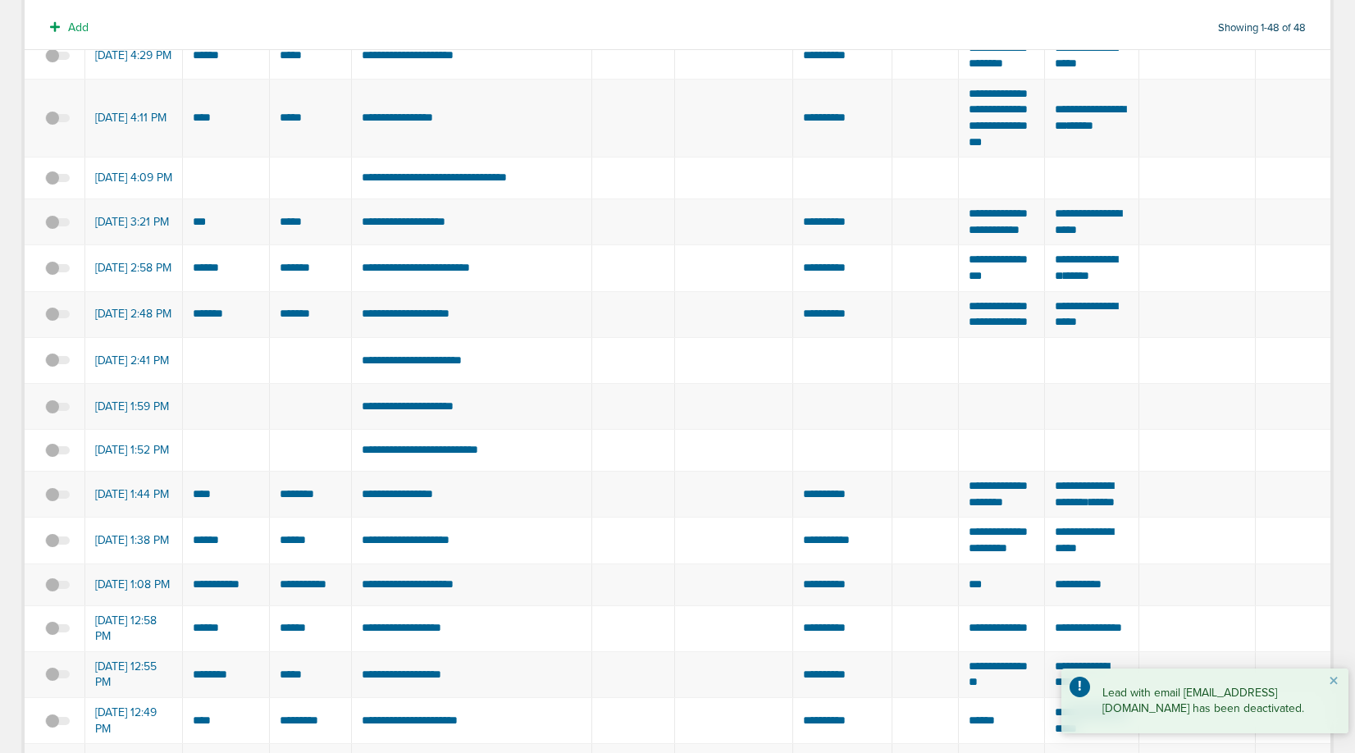
scroll to position [0, 0]
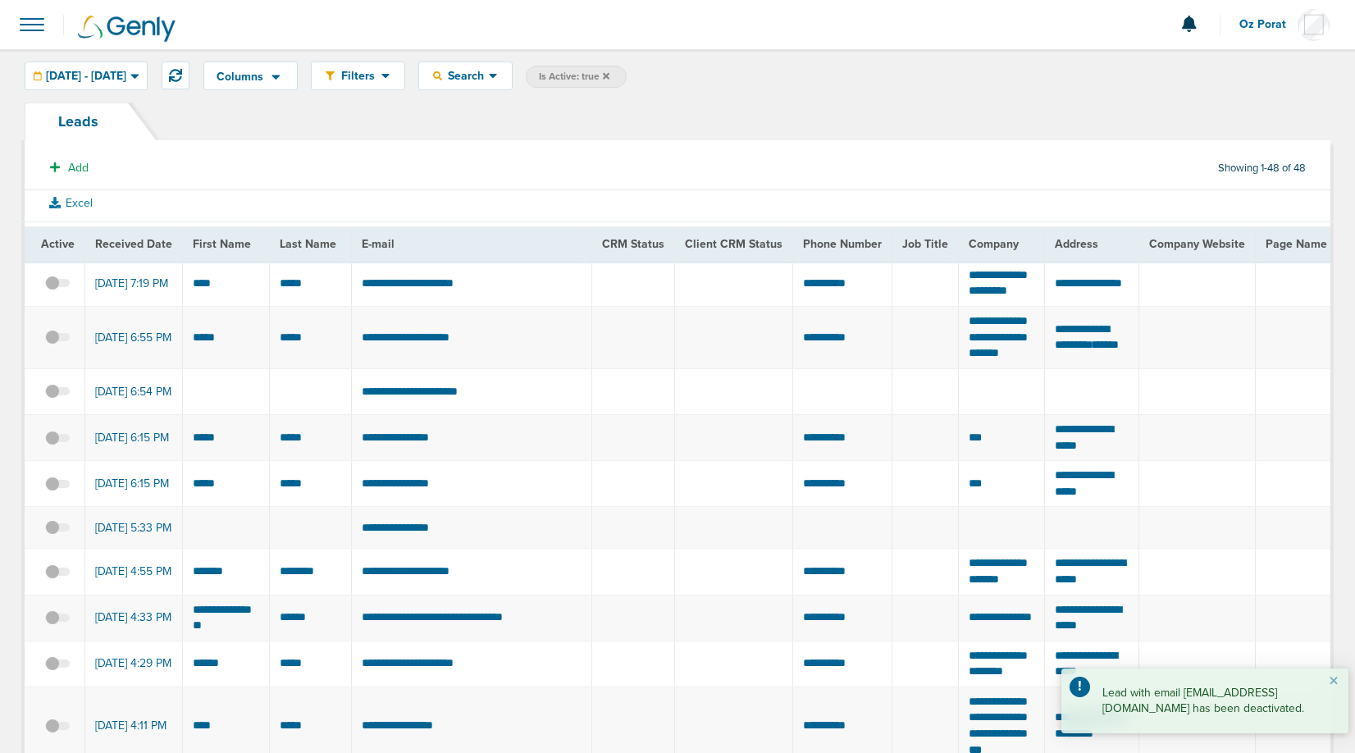
click at [29, 25] on span at bounding box center [32, 25] width 36 height 36
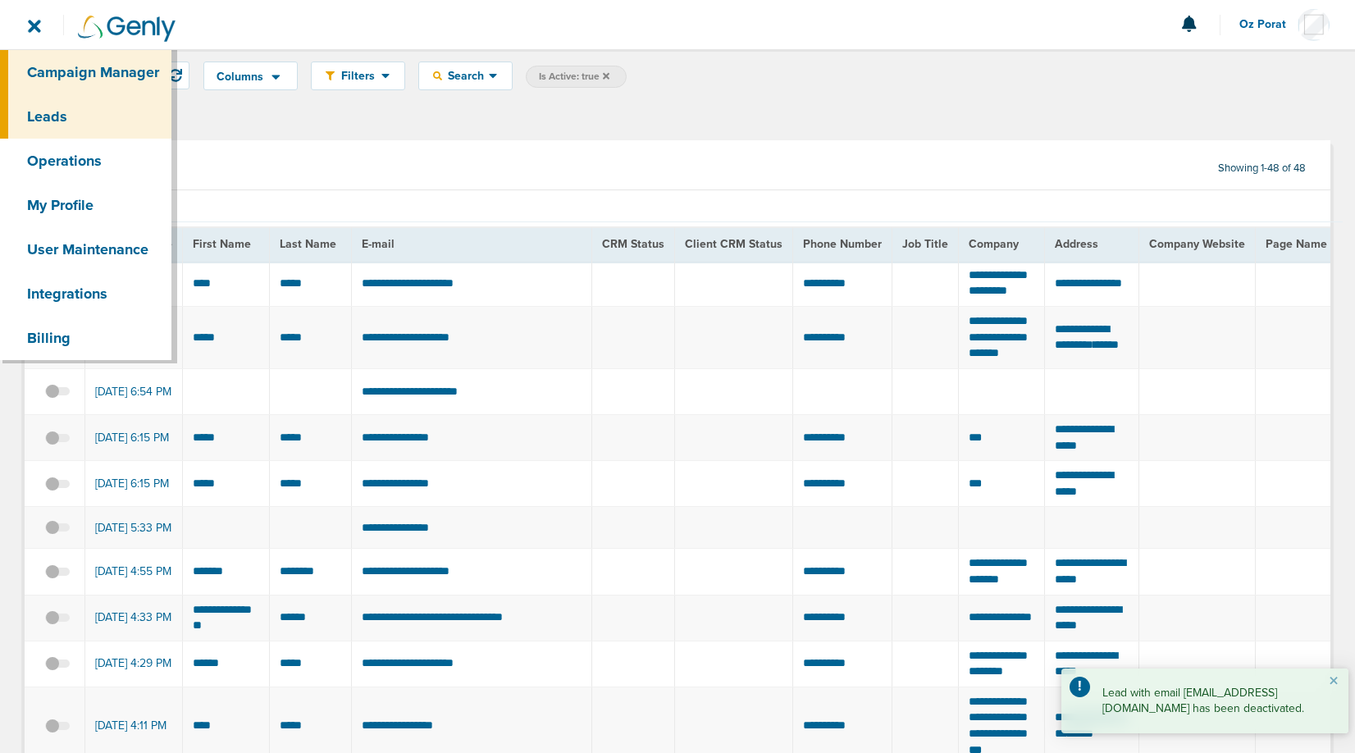
click at [68, 71] on link "Campaign Manager" at bounding box center [85, 72] width 171 height 44
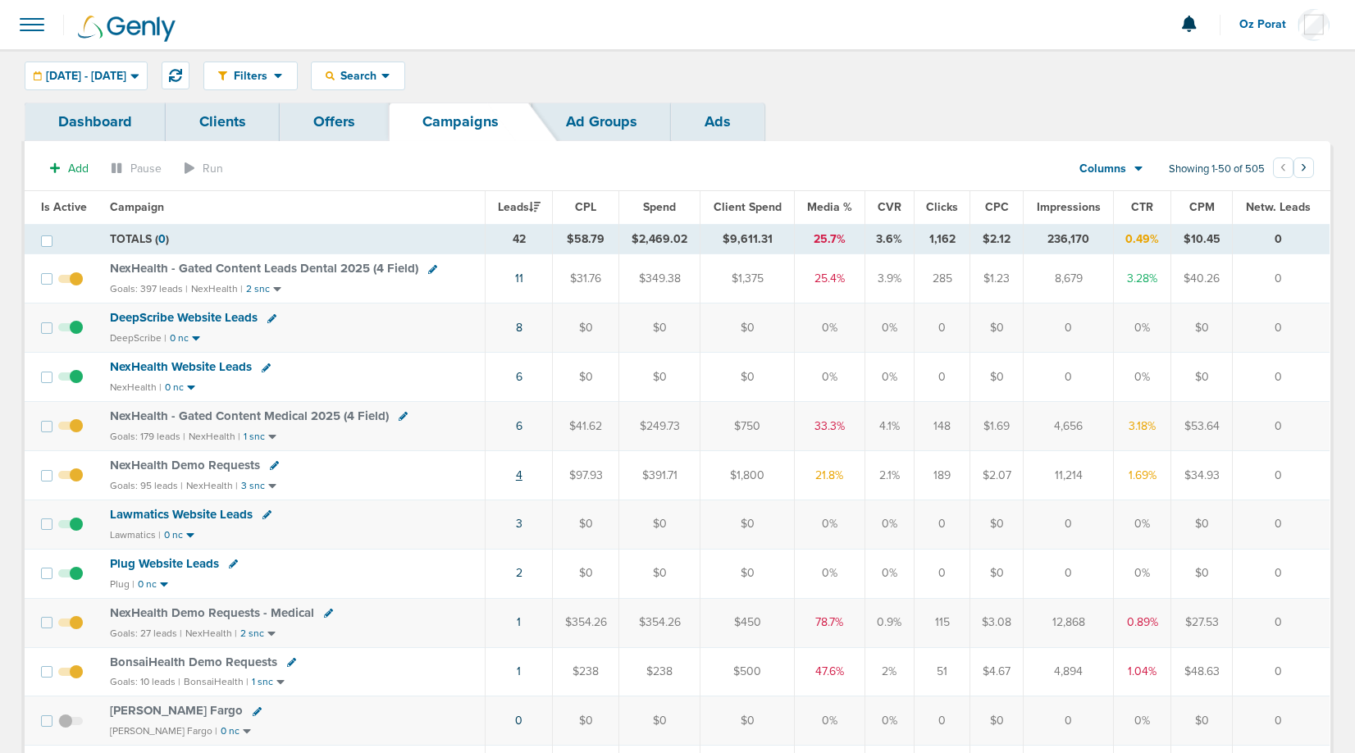
click at [522, 472] on link "4" at bounding box center [519, 476] width 7 height 14
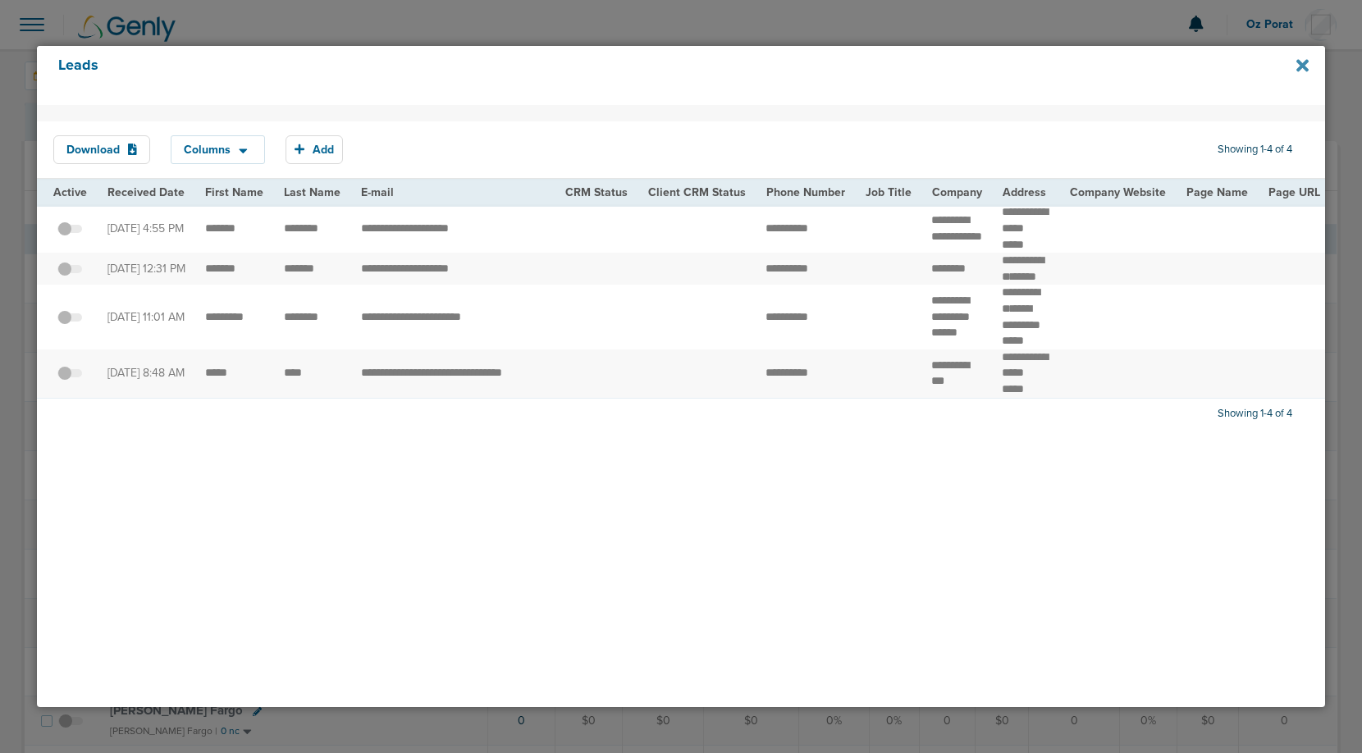
click at [1307, 62] on icon at bounding box center [1302, 65] width 12 height 12
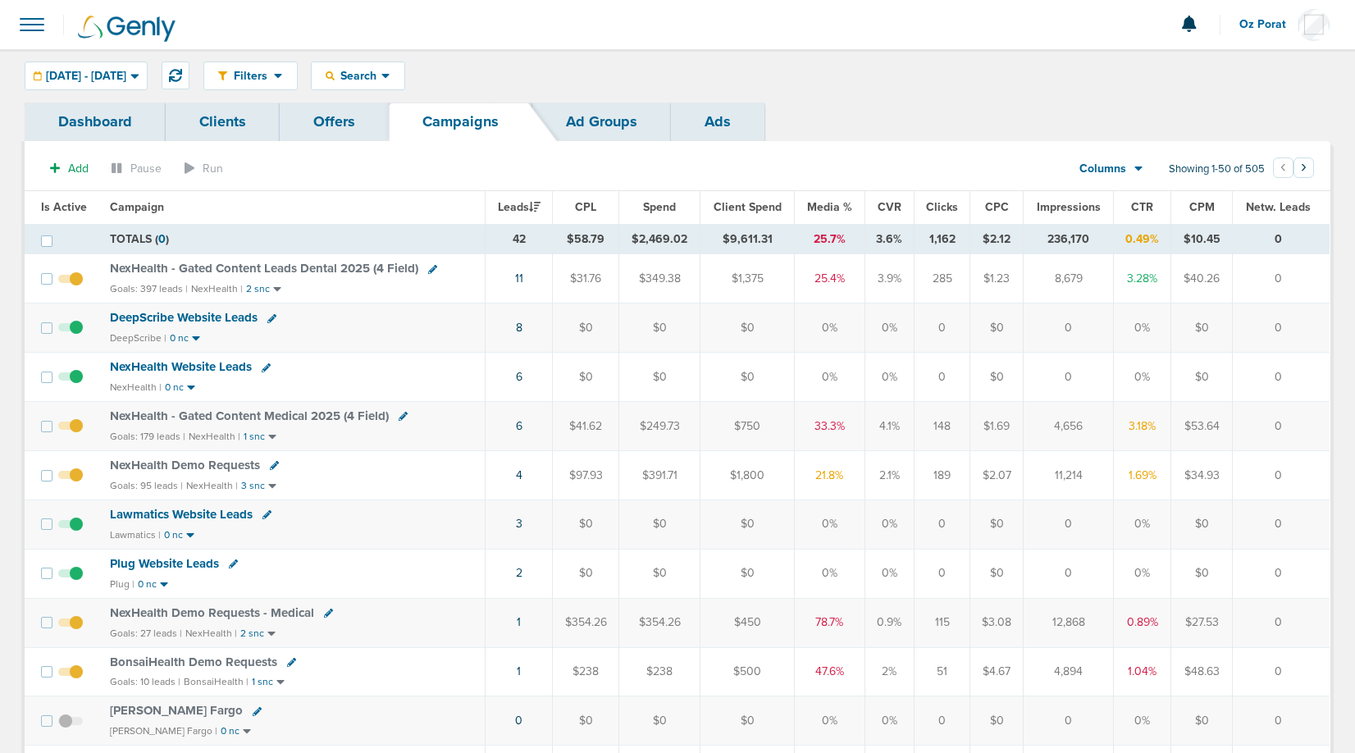
click at [193, 463] on span "NexHealth Demo Requests" at bounding box center [185, 465] width 150 height 15
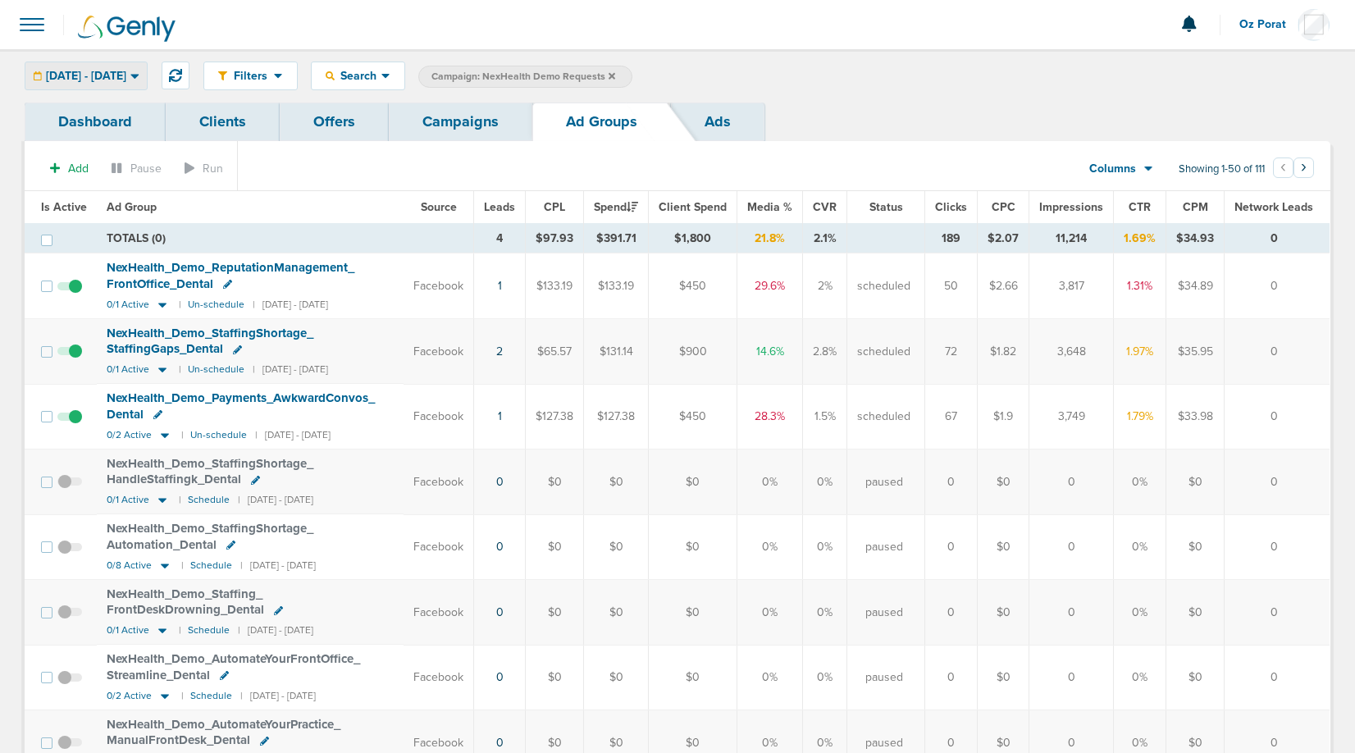
click at [126, 78] on span "[DATE] - [DATE]" at bounding box center [86, 76] width 80 height 11
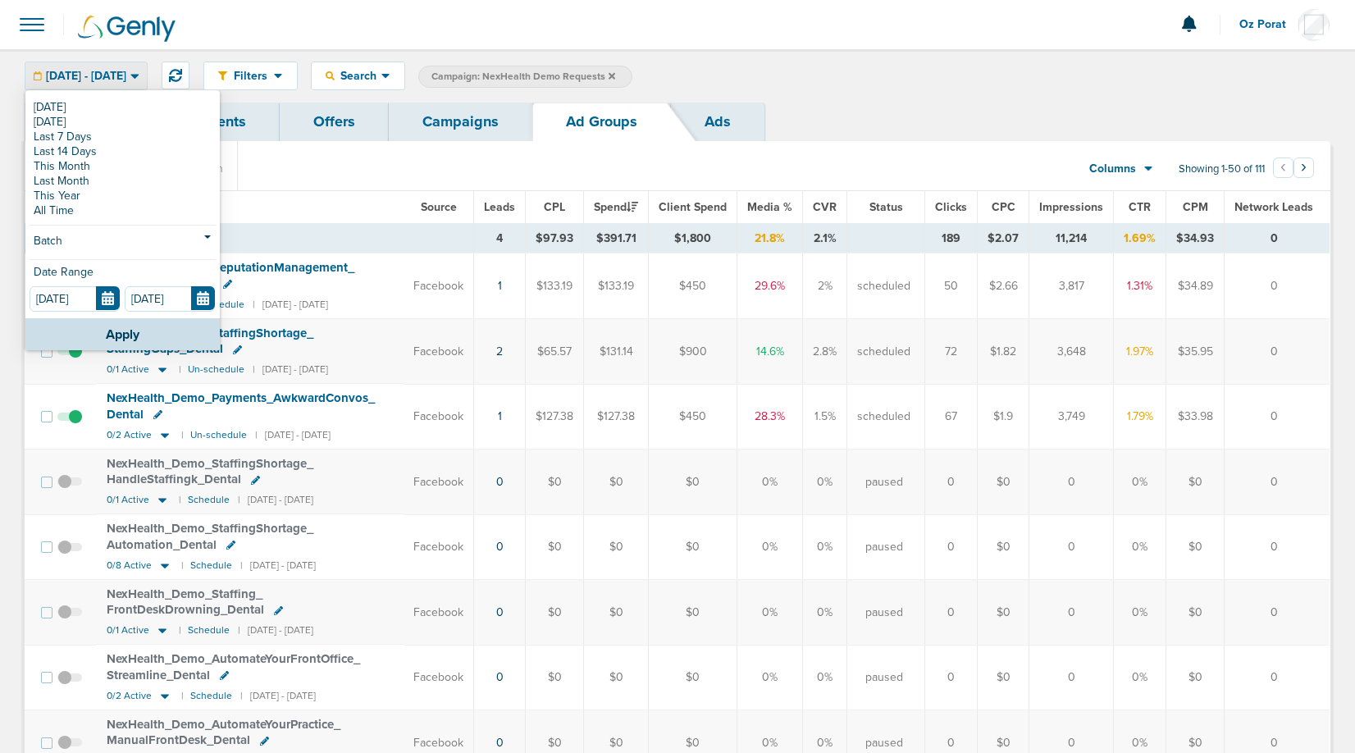
click at [469, 124] on link "Campaigns" at bounding box center [461, 122] width 144 height 39
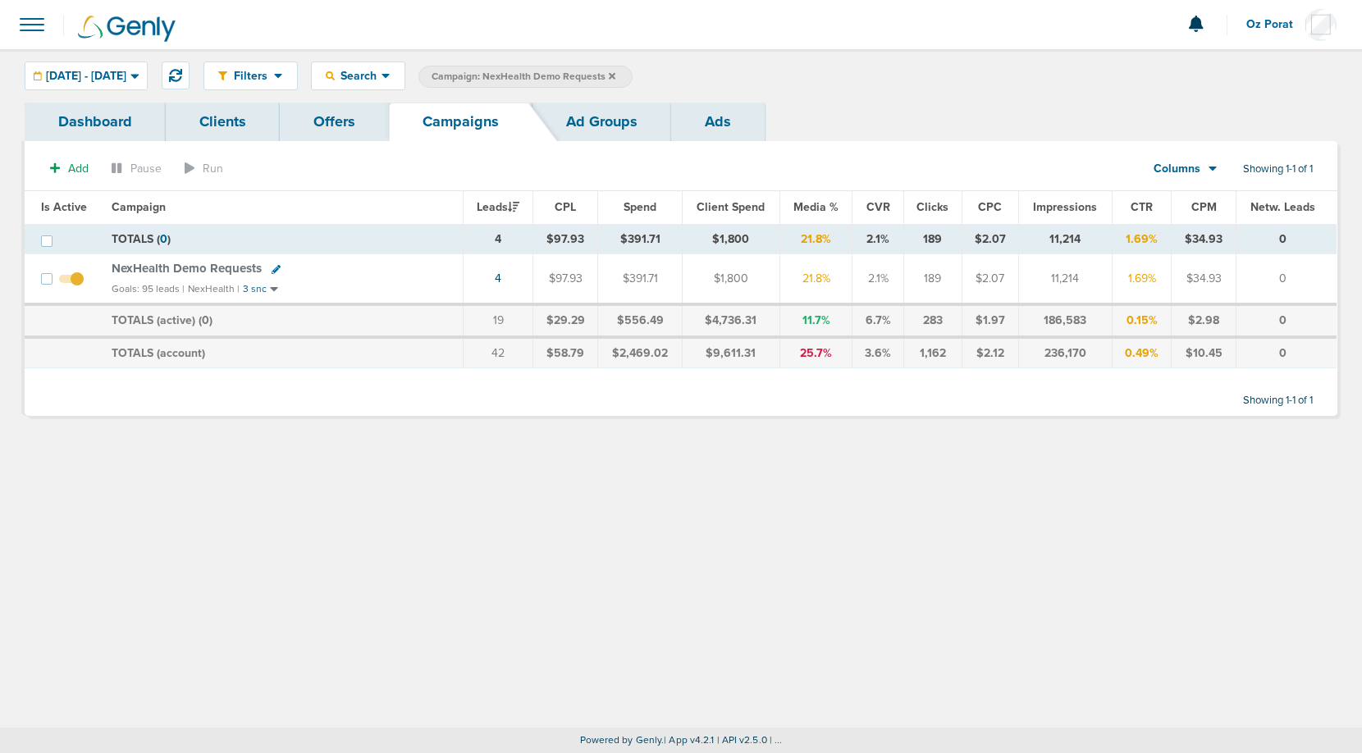
click at [596, 118] on link "Ad Groups" at bounding box center [602, 122] width 139 height 39
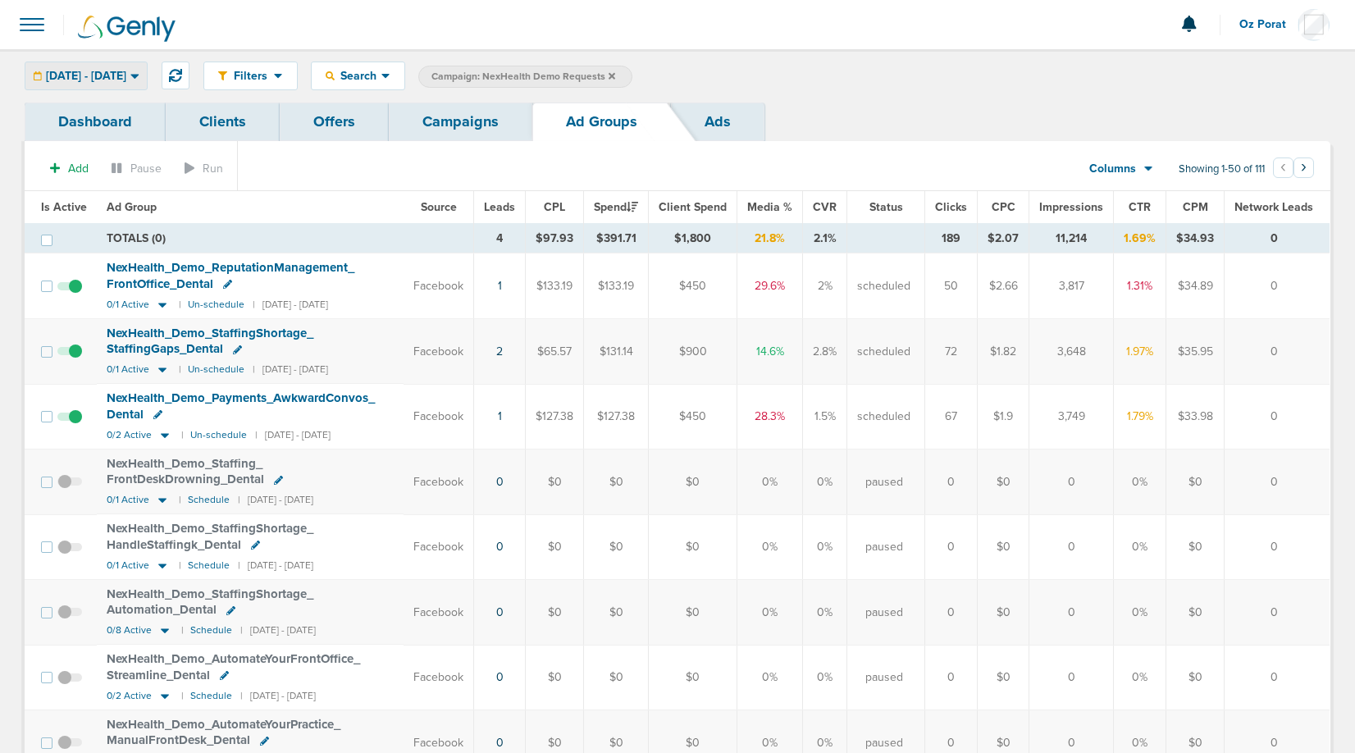
click at [126, 75] on span "[DATE] - [DATE]" at bounding box center [86, 76] width 80 height 11
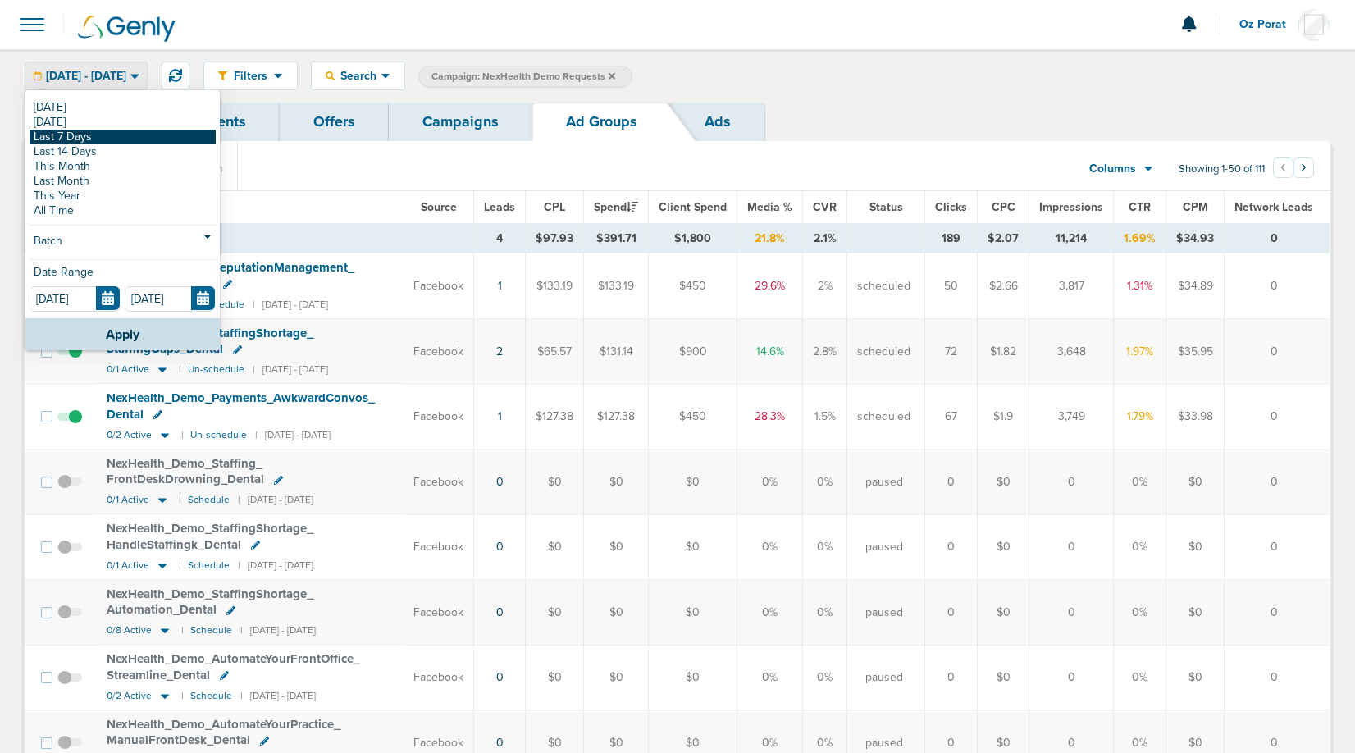
click at [121, 139] on link "Last 7 Days" at bounding box center [123, 137] width 186 height 15
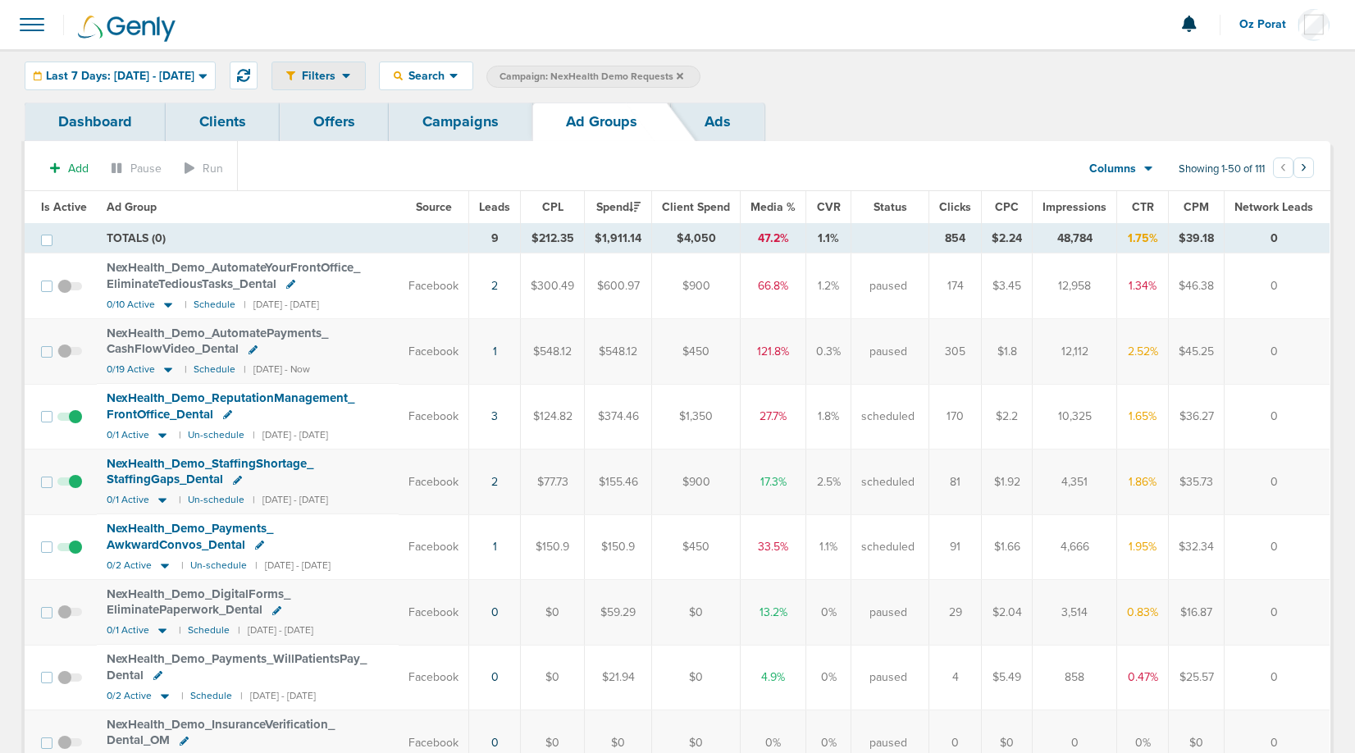
click at [342, 81] on span "Filters" at bounding box center [318, 76] width 47 height 14
click at [450, 74] on span "Search" at bounding box center [426, 76] width 47 height 14
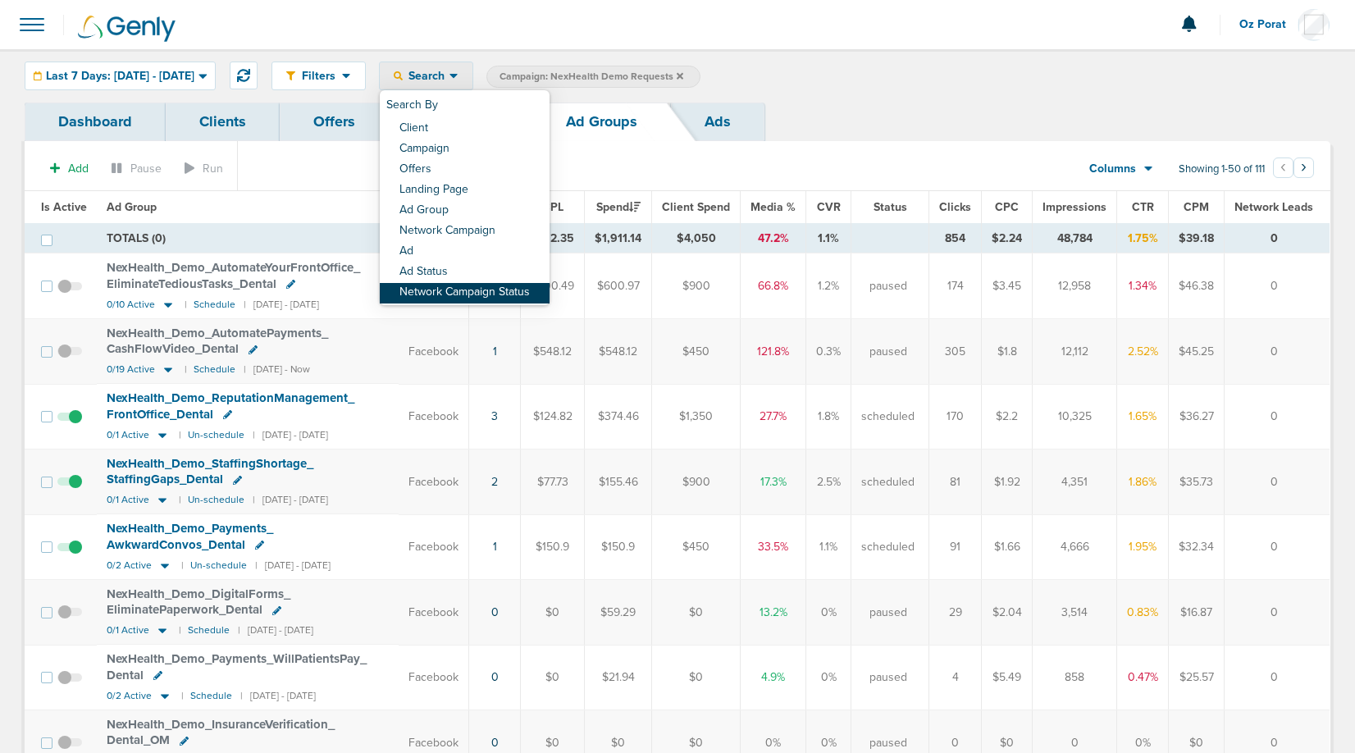
click at [492, 292] on link "Network Campaign Status" at bounding box center [465, 293] width 170 height 21
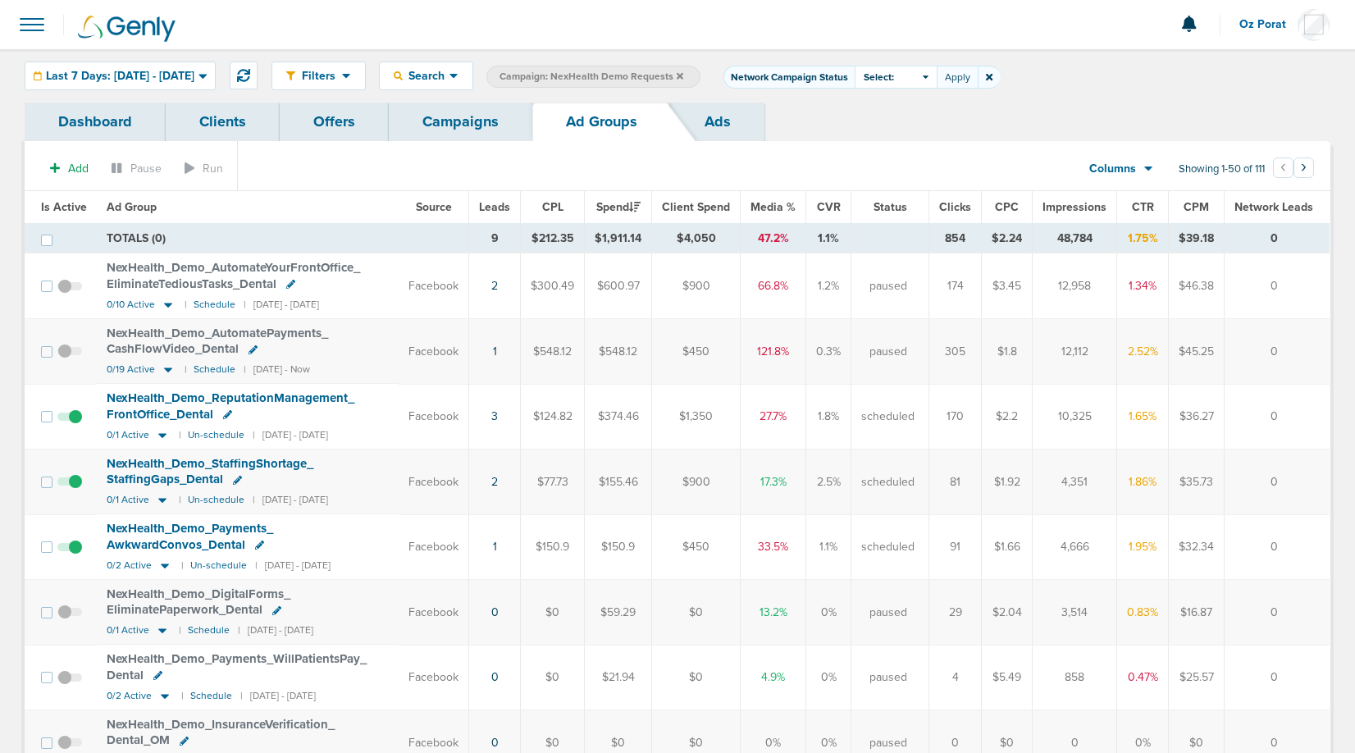
click at [937, 77] on div "Select:" at bounding box center [896, 77] width 82 height 23
click at [875, 142] on span at bounding box center [868, 145] width 11 height 11
click at [883, 140] on input "Scheduled" at bounding box center [883, 140] width 0 height 0
click at [978, 73] on button "Apply" at bounding box center [957, 77] width 41 height 23
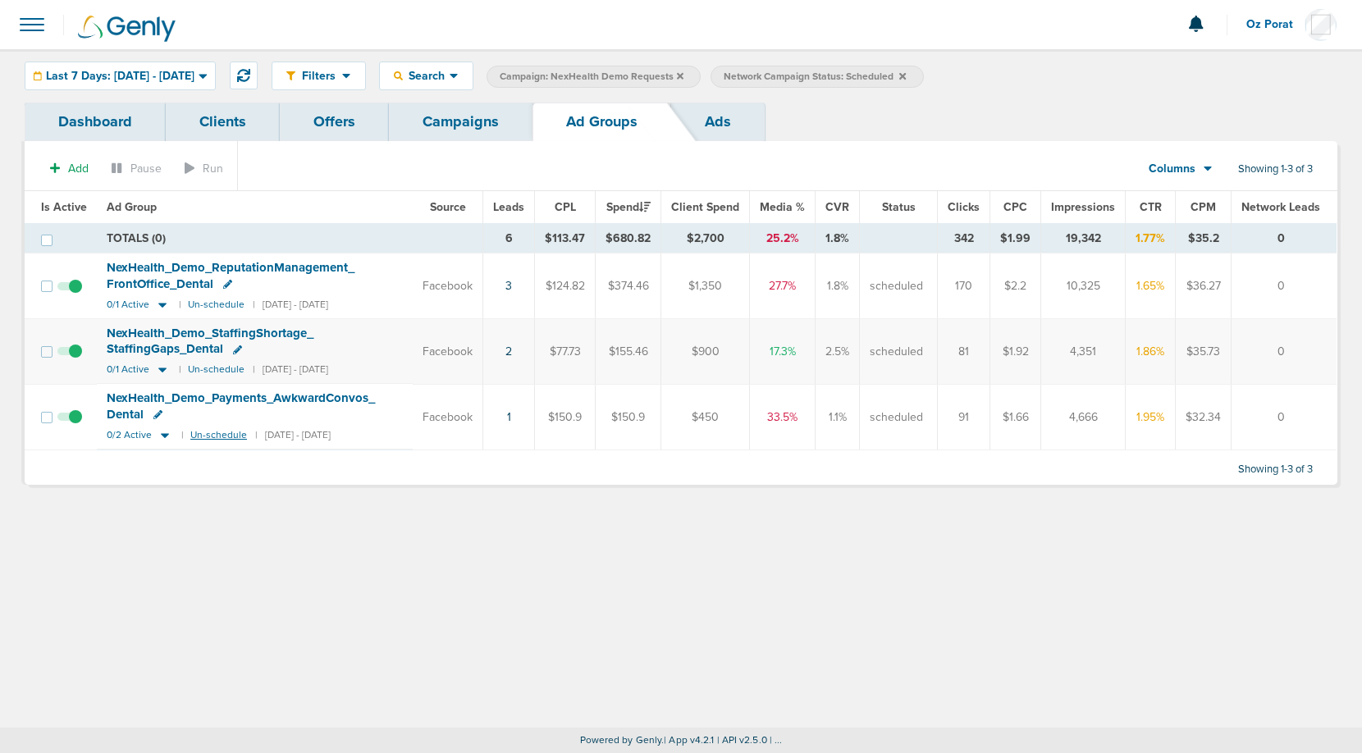
click at [194, 434] on small "Un-schedule" at bounding box center [218, 435] width 57 height 12
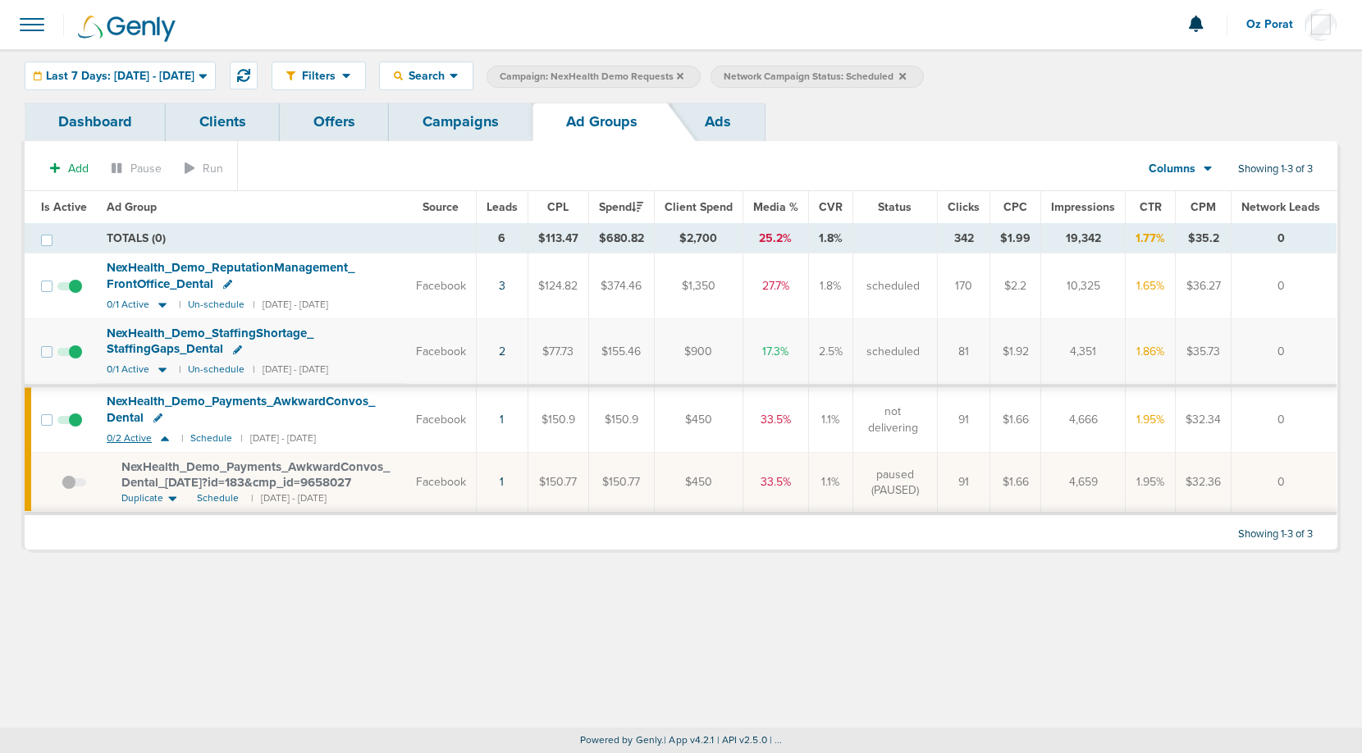
click at [129, 438] on span "0/2 Active" at bounding box center [129, 438] width 45 height 12
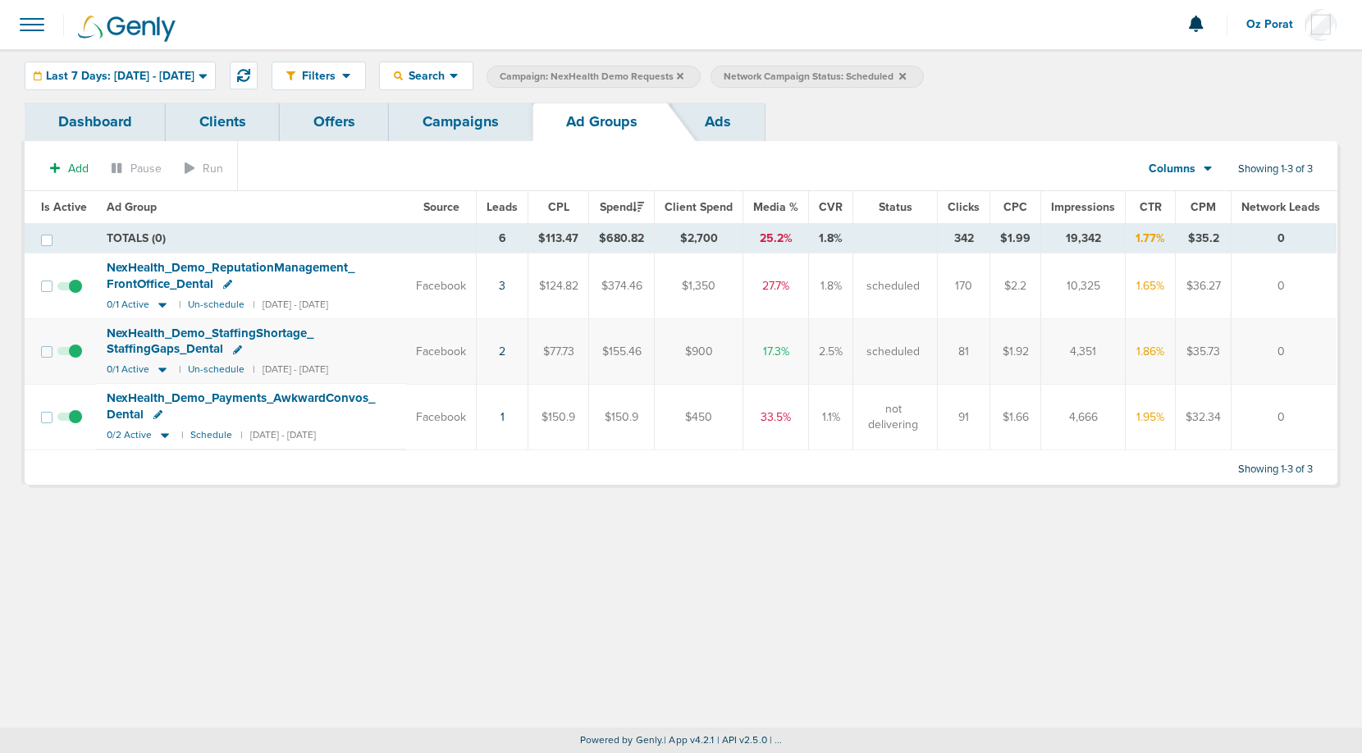
click at [906, 74] on icon at bounding box center [902, 75] width 7 height 7
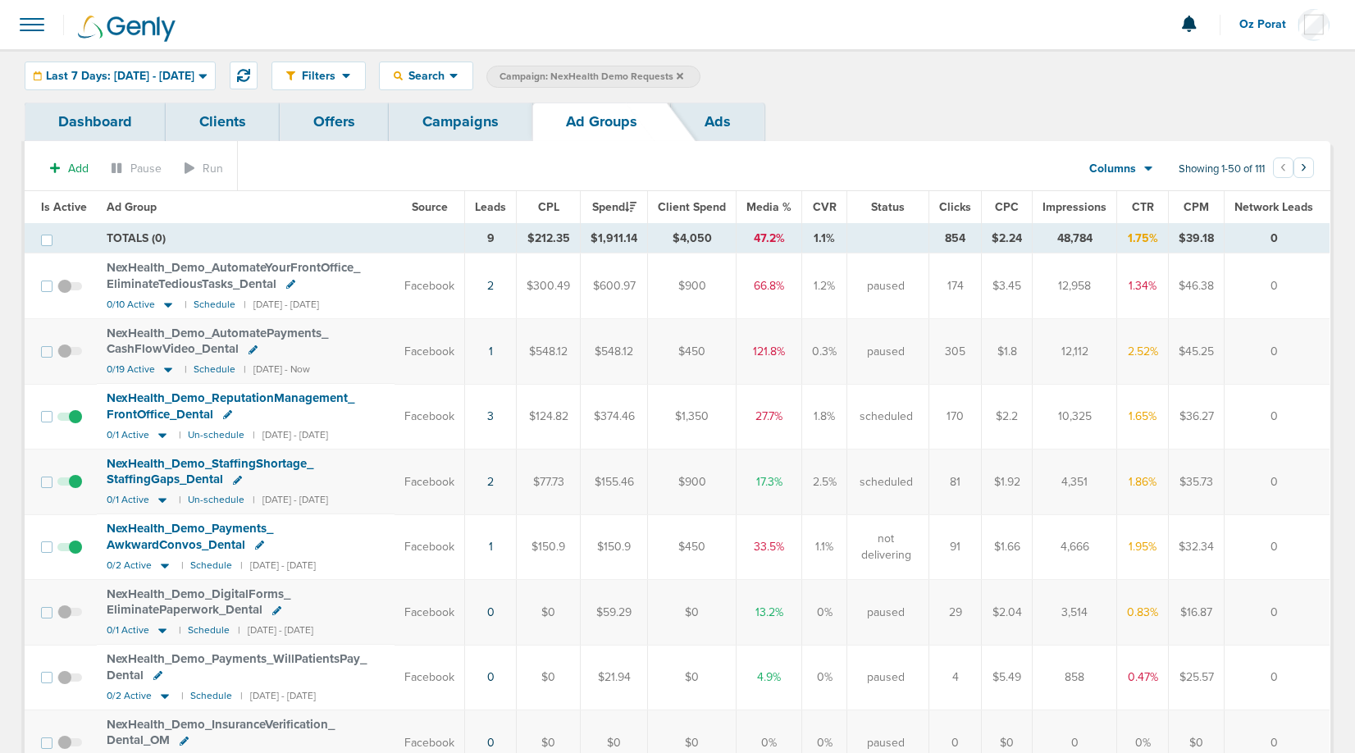
click at [473, 121] on link "Campaigns" at bounding box center [461, 122] width 144 height 39
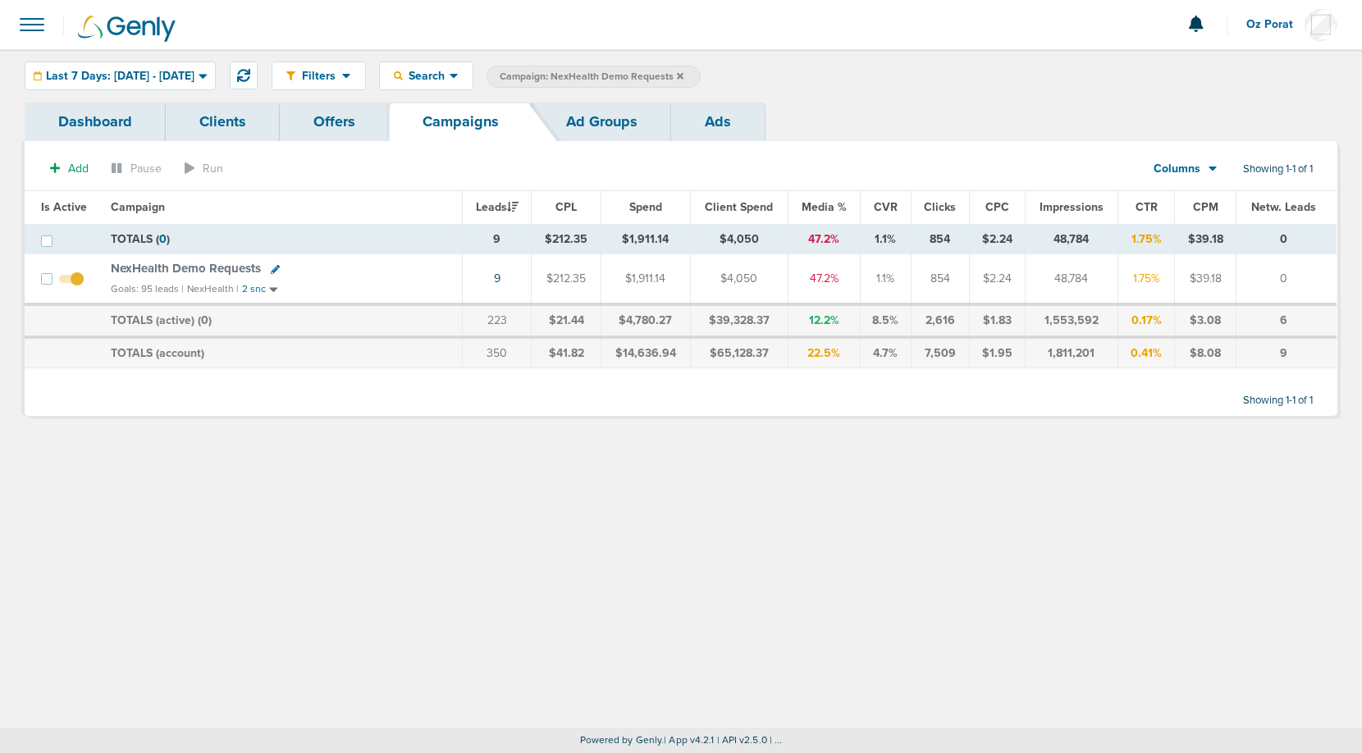
click at [683, 73] on icon at bounding box center [680, 76] width 7 height 10
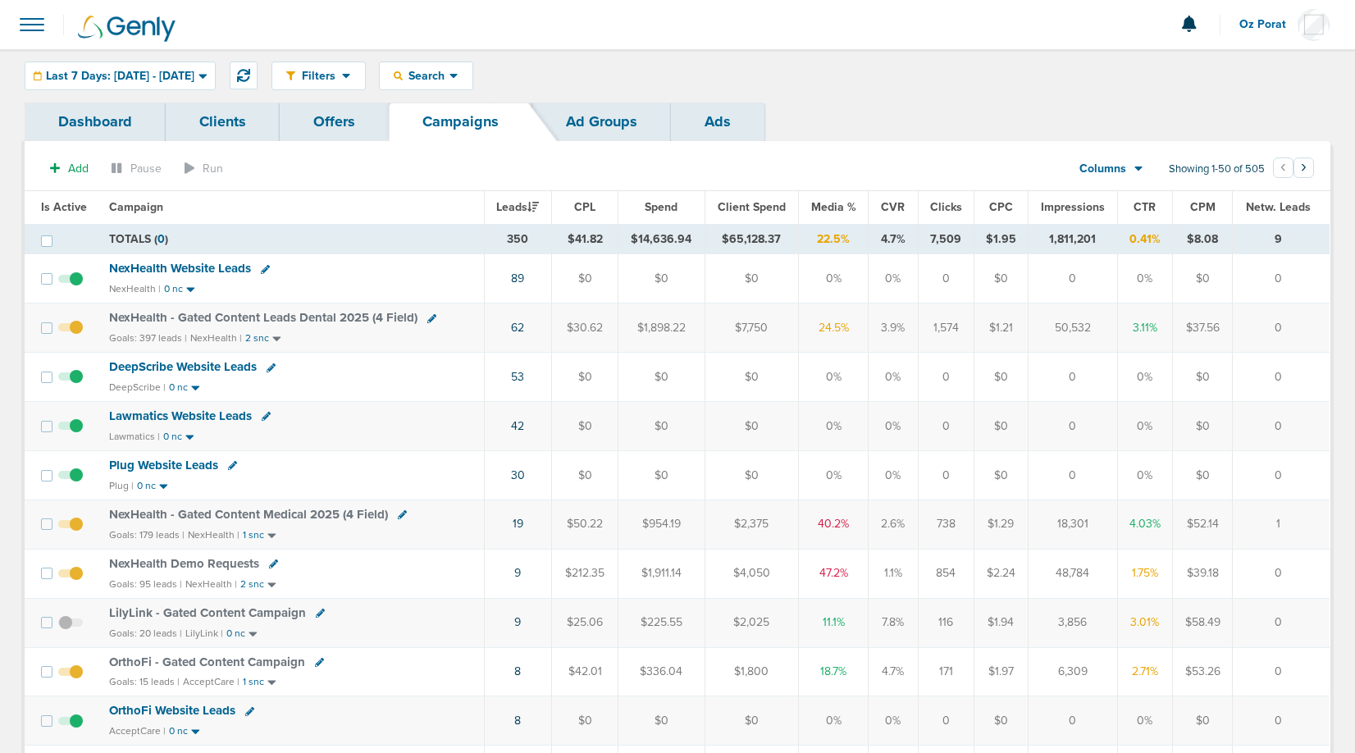
click at [315, 319] on span "NexHealth - Gated Content Leads Dental 2025 (4 Field)" at bounding box center [263, 317] width 309 height 15
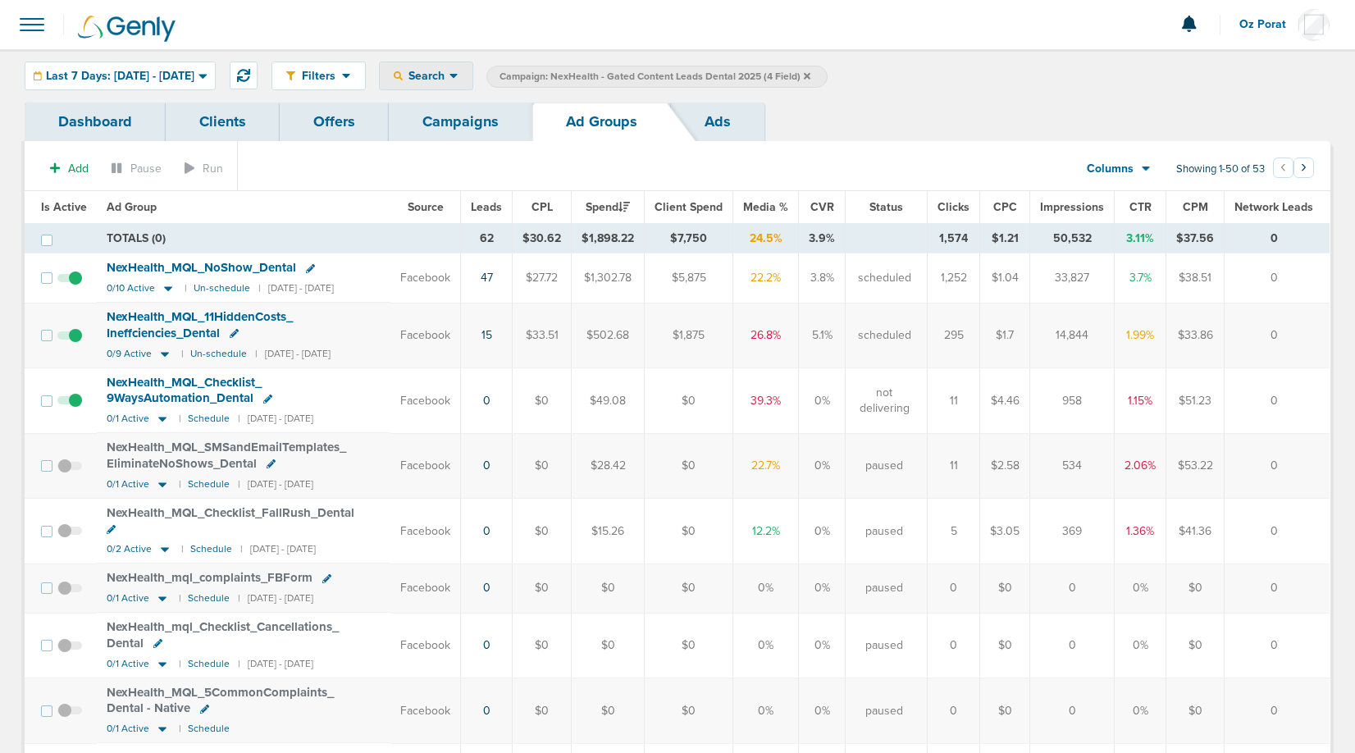
click at [450, 73] on span "Search" at bounding box center [426, 76] width 47 height 14
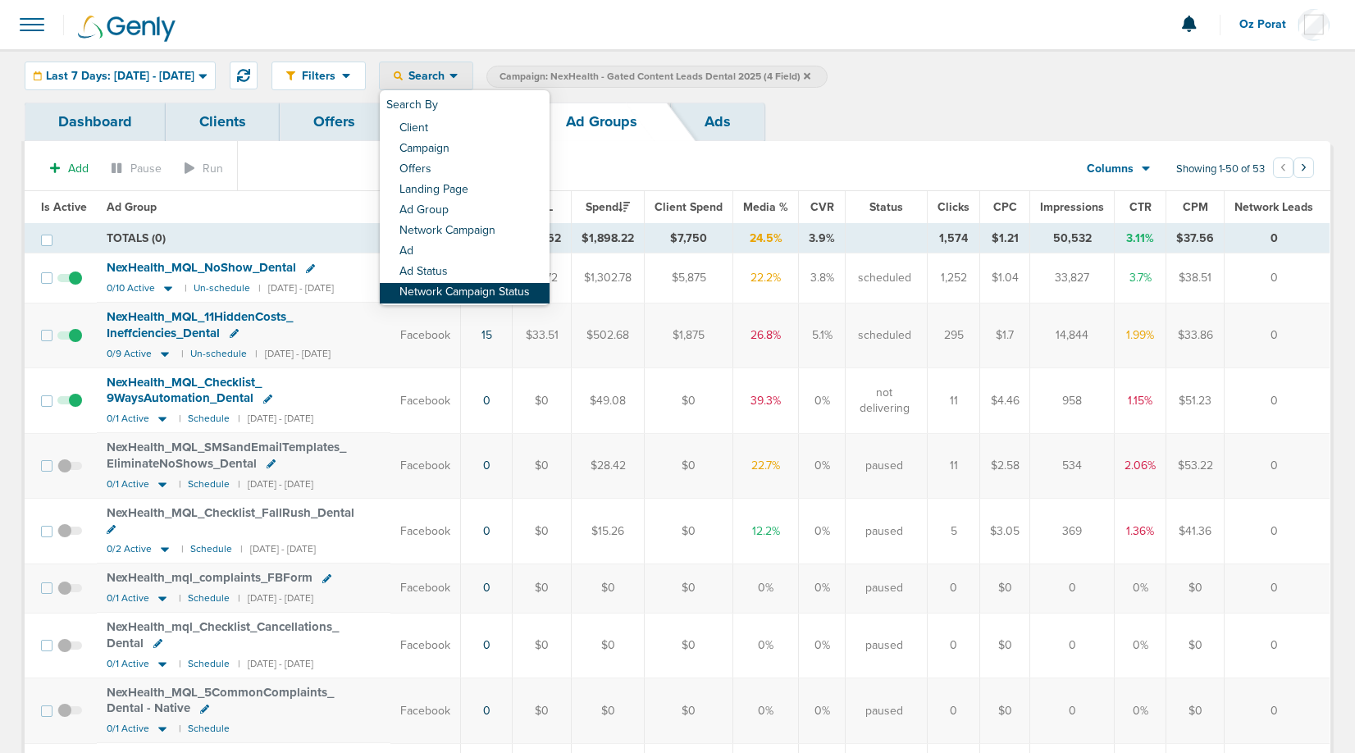
click at [480, 292] on link "Network Campaign Status" at bounding box center [465, 293] width 170 height 21
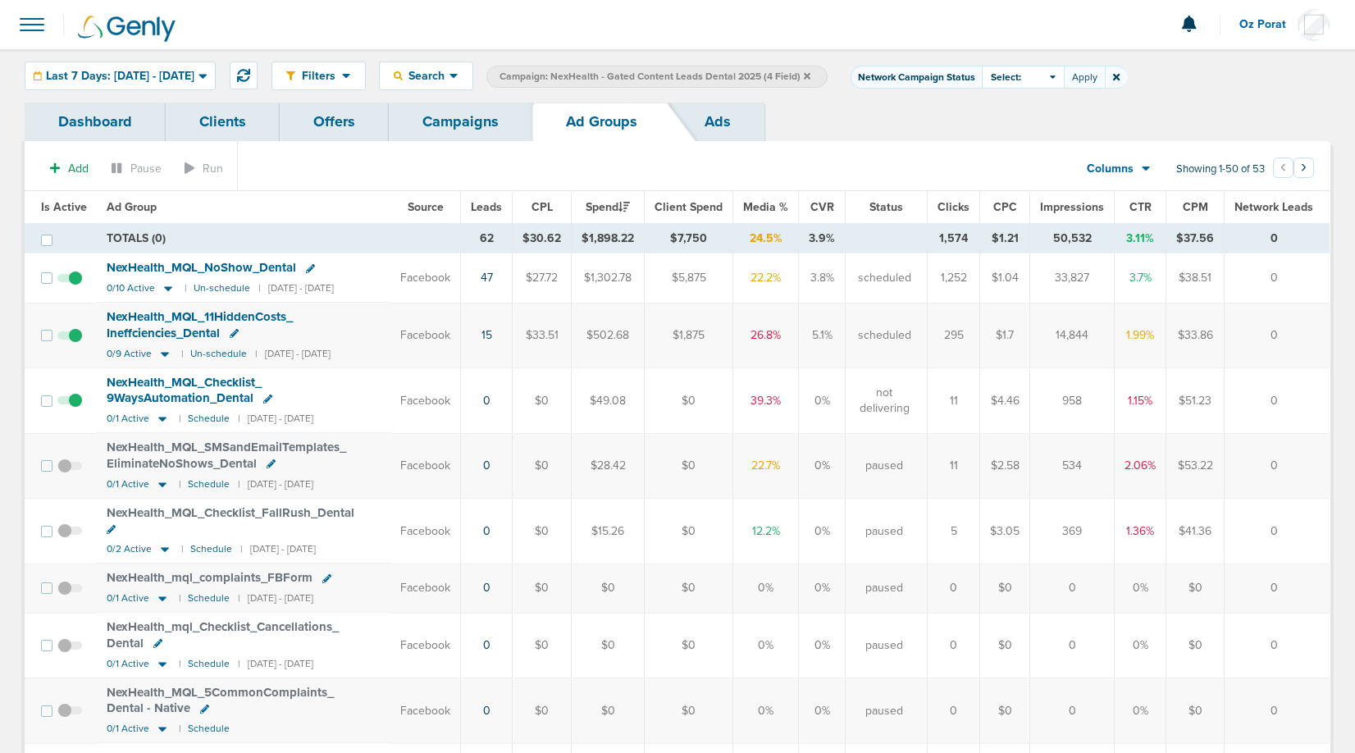
click at [1064, 84] on div "Select:" at bounding box center [1023, 77] width 82 height 23
click at [1063, 139] on div "Scheduled" at bounding box center [1043, 146] width 123 height 23
click at [1058, 144] on label "Scheduled" at bounding box center [1023, 147] width 67 height 14
click at [1010, 140] on input "Scheduled" at bounding box center [1010, 140] width 0 height 0
click at [1105, 76] on button "Apply" at bounding box center [1084, 77] width 41 height 23
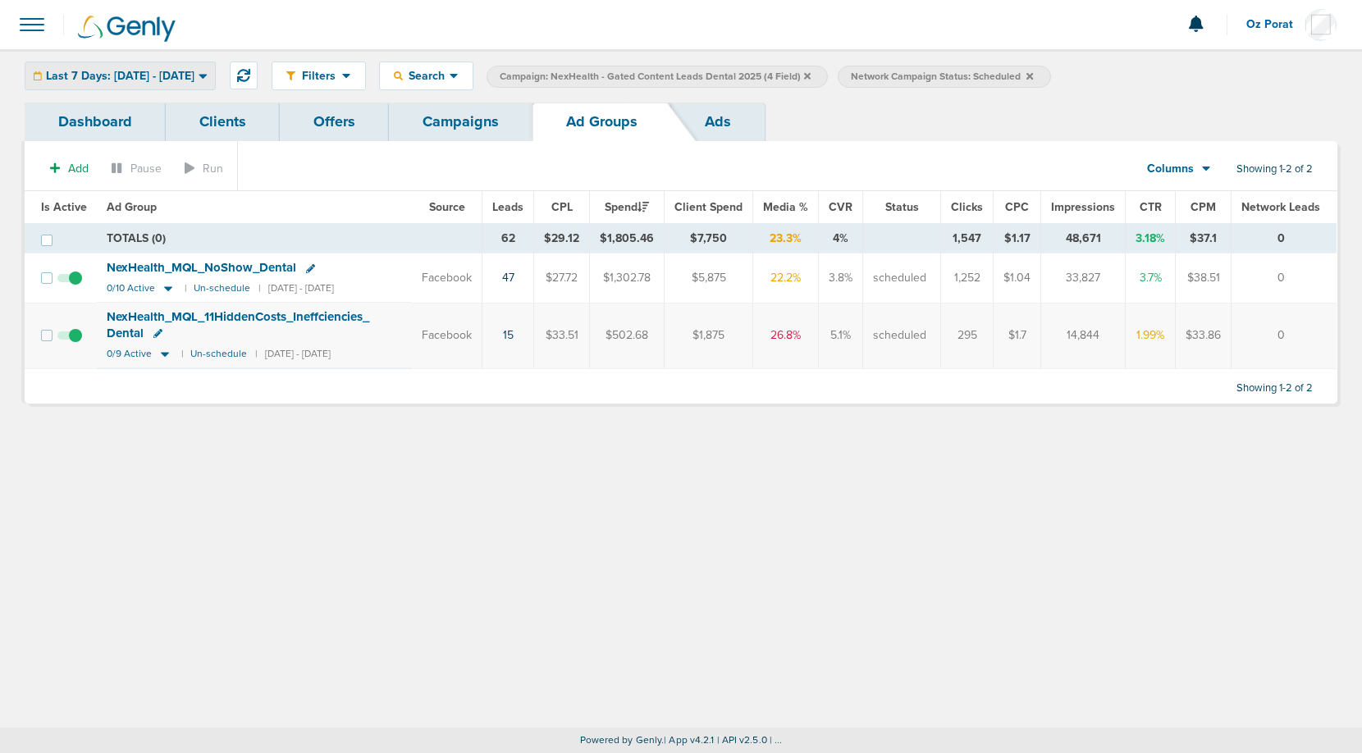
click at [158, 78] on span "Last 7 Days: [DATE] - [DATE]" at bounding box center [120, 76] width 149 height 11
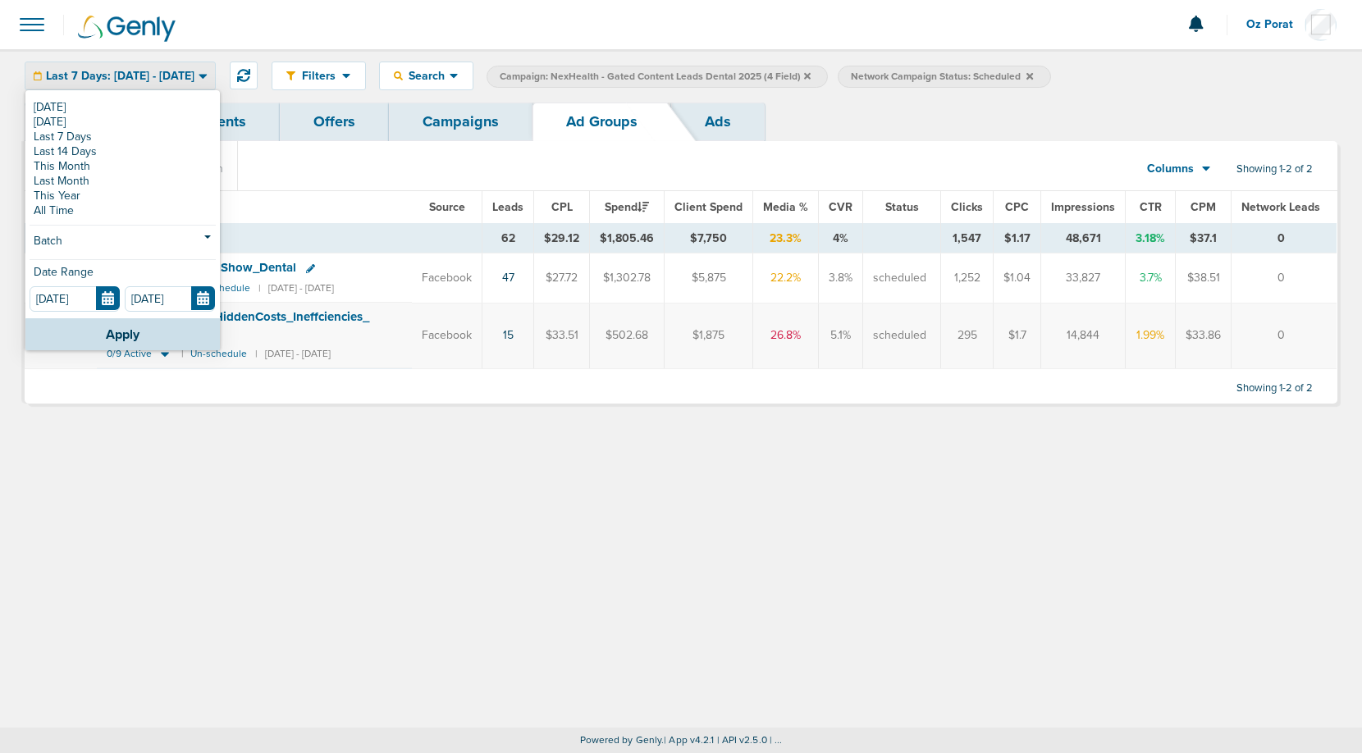
click at [1050, 73] on label "Network Campaign Status: Scheduled" at bounding box center [944, 77] width 213 height 22
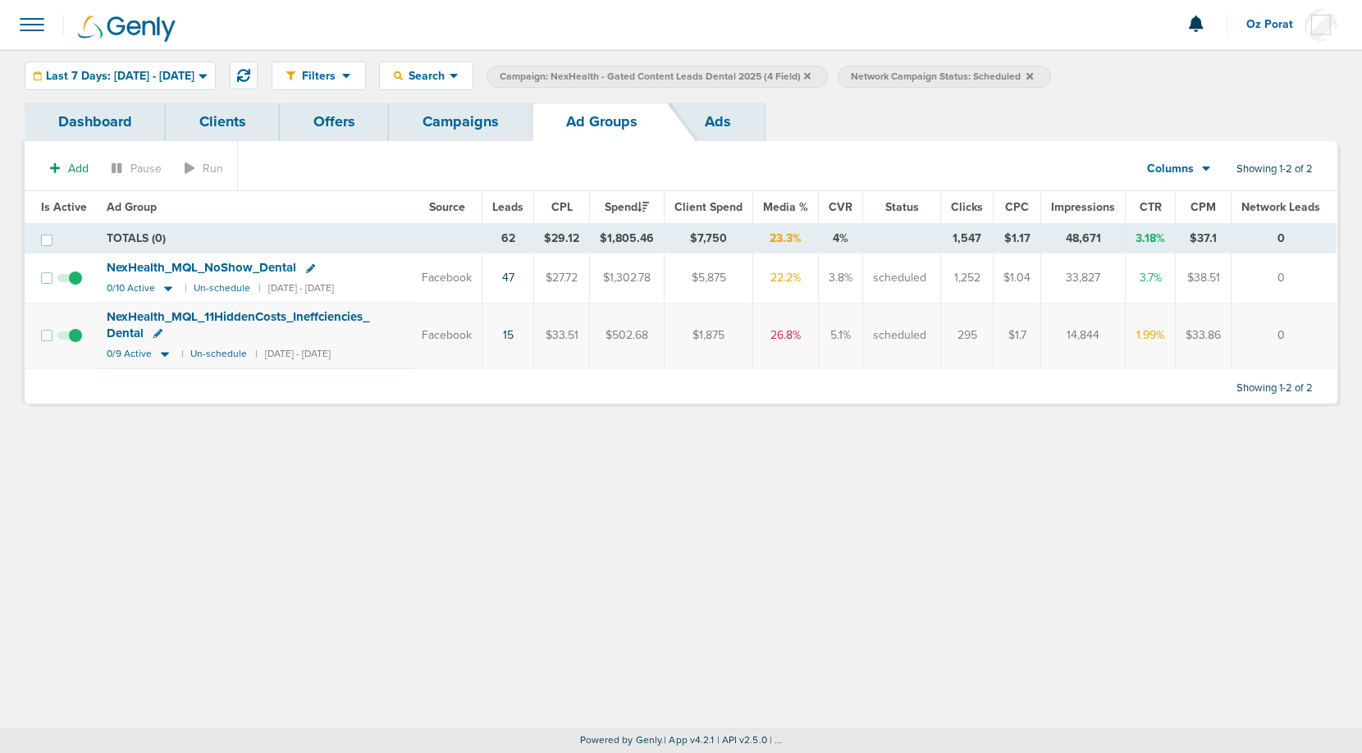
click at [1033, 71] on icon at bounding box center [1029, 76] width 7 height 10
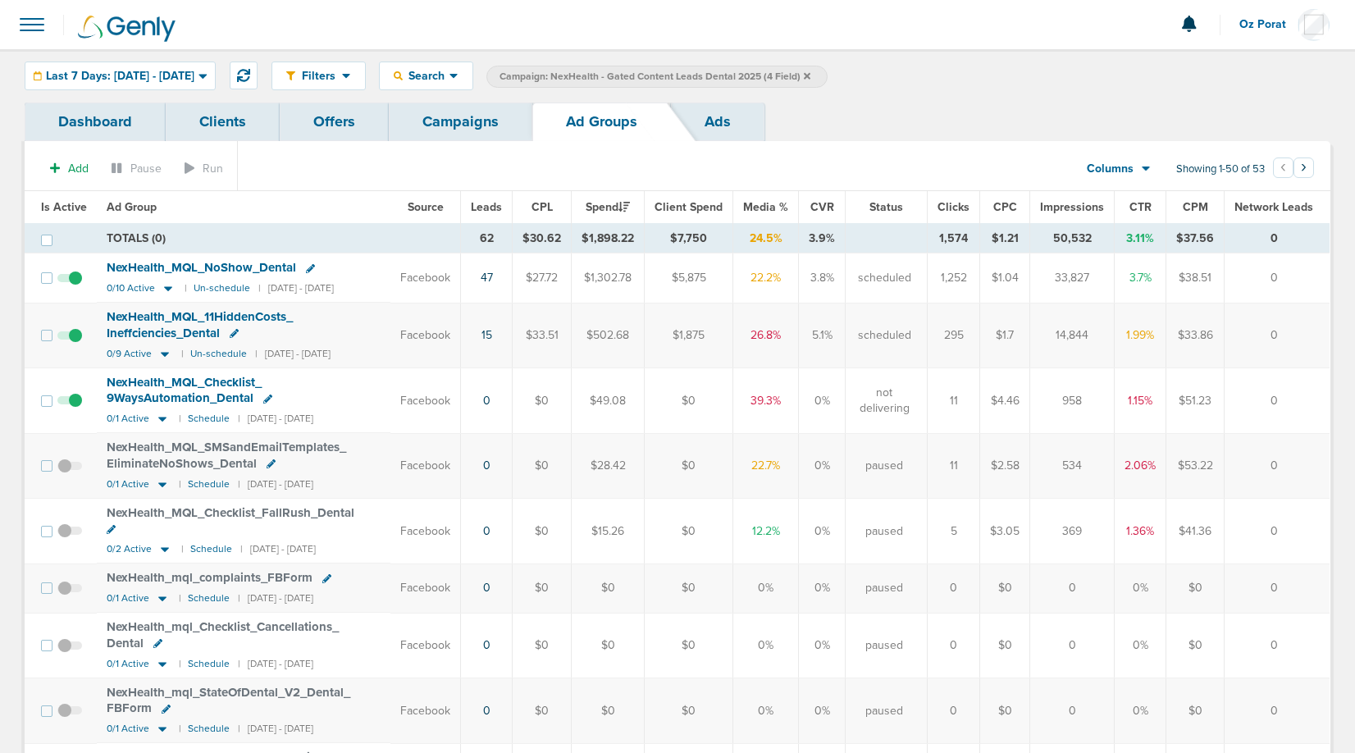
click at [501, 204] on span "Leads" at bounding box center [486, 207] width 31 height 14
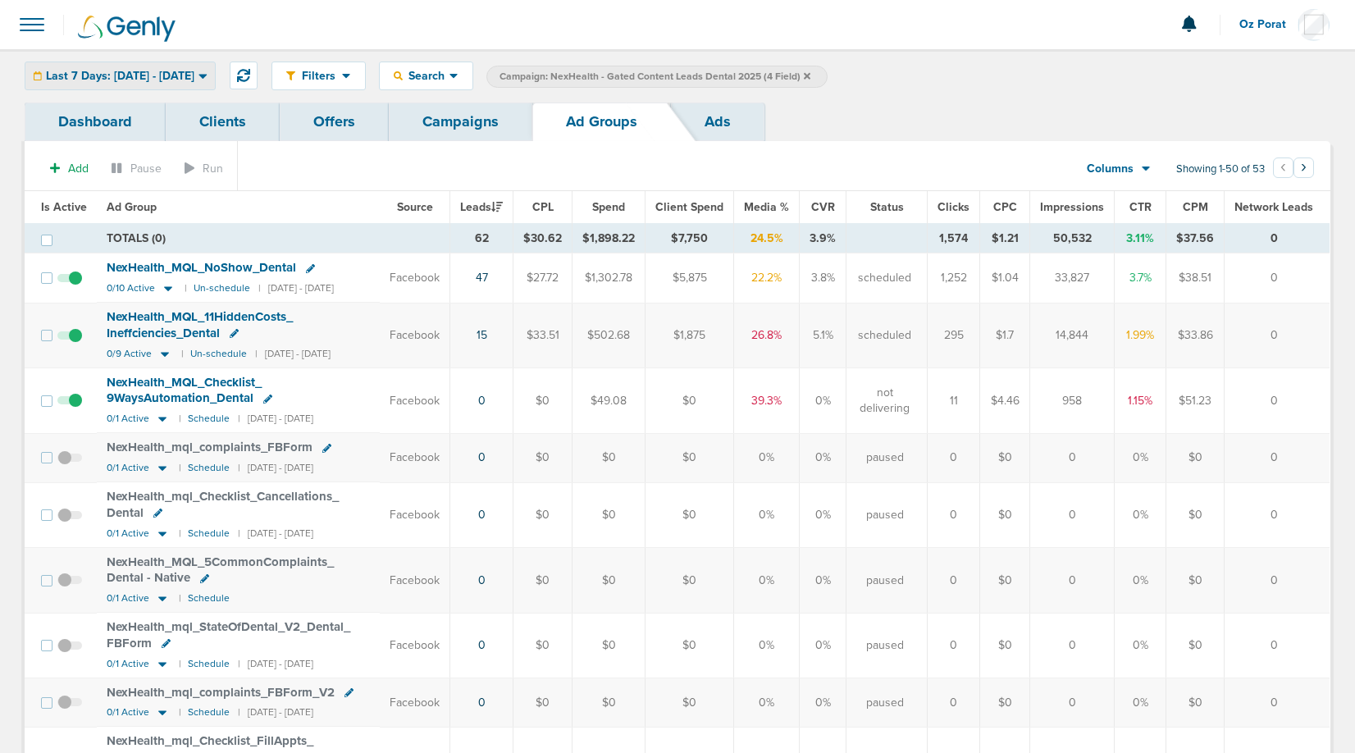
click at [200, 84] on div "Last 7 Days: [DATE] - [DATE]" at bounding box center [120, 75] width 190 height 27
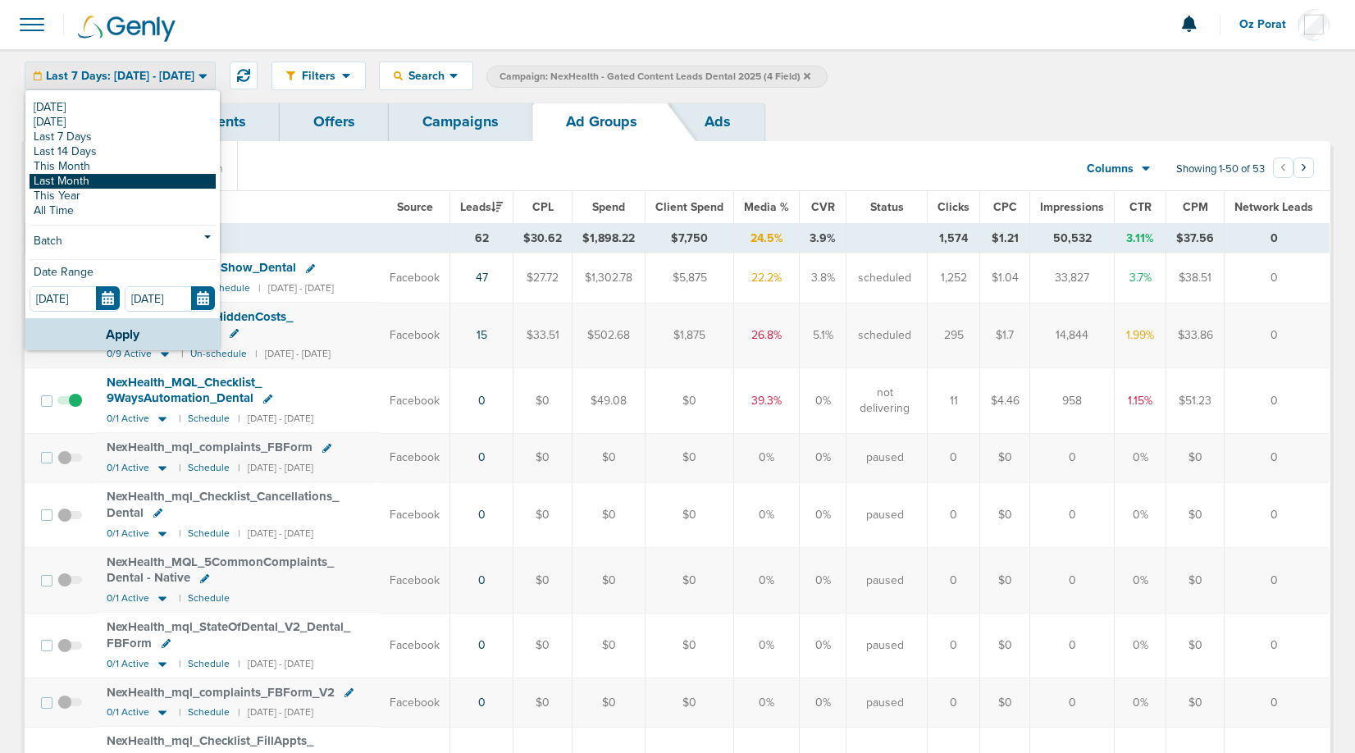
click at [146, 180] on link "Last Month" at bounding box center [123, 181] width 186 height 15
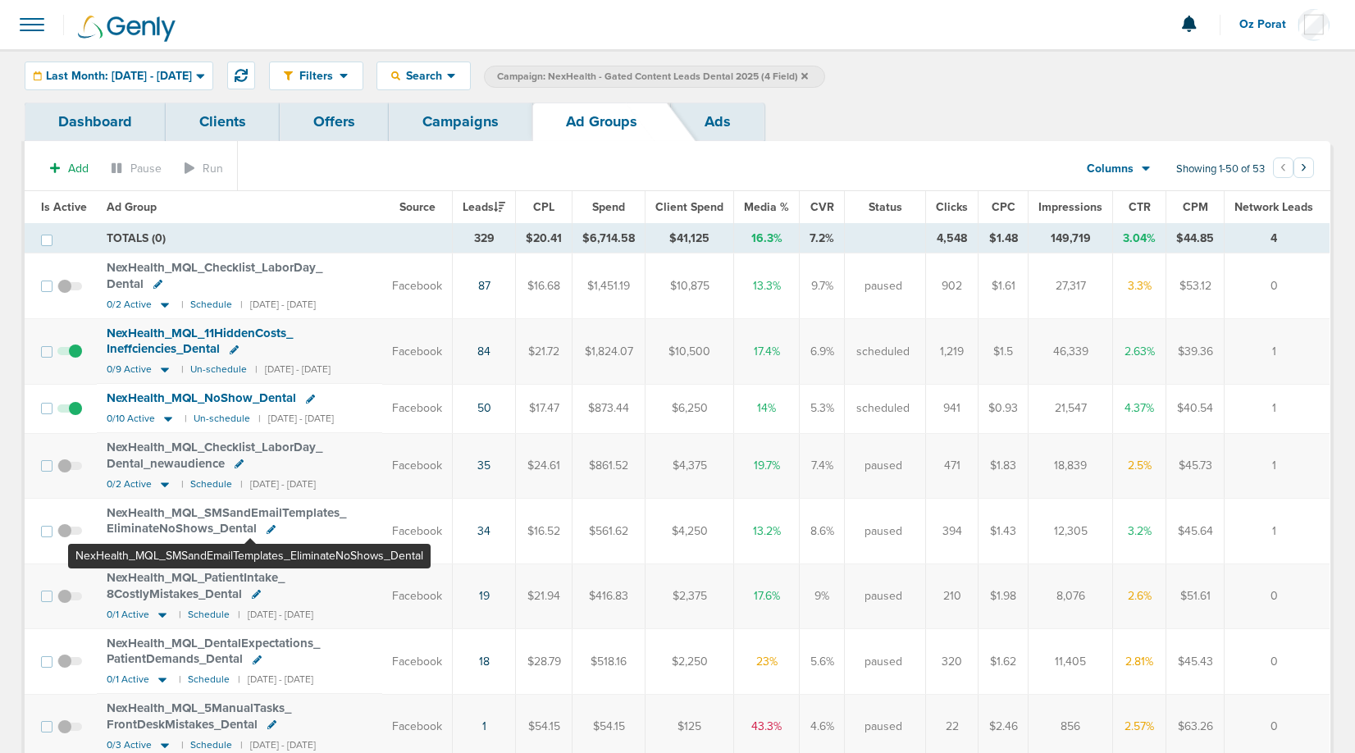
click at [250, 511] on span "NexHealth_ MQL_ SMSandEmailTemplates_ EliminateNoShows_ Dental" at bounding box center [227, 520] width 240 height 31
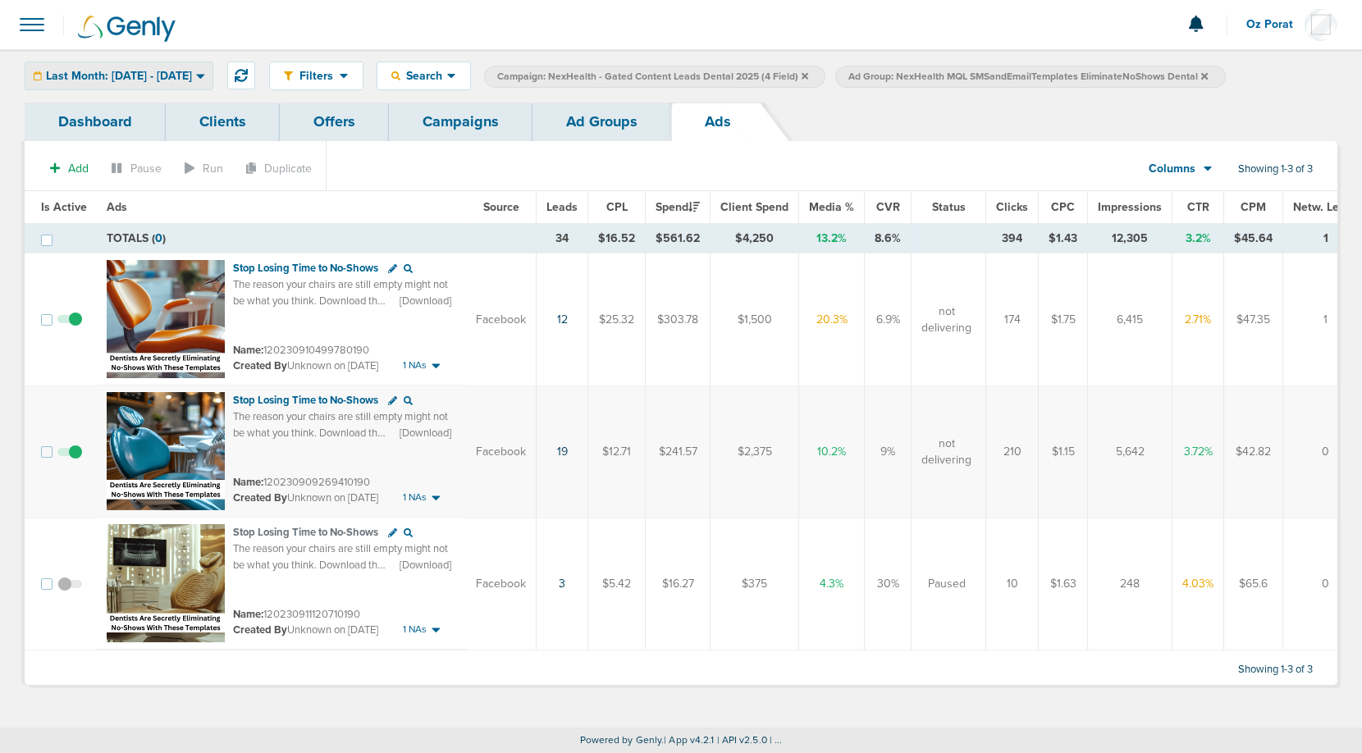
click at [190, 71] on span "Last Month: [DATE] - [DATE]" at bounding box center [119, 76] width 146 height 11
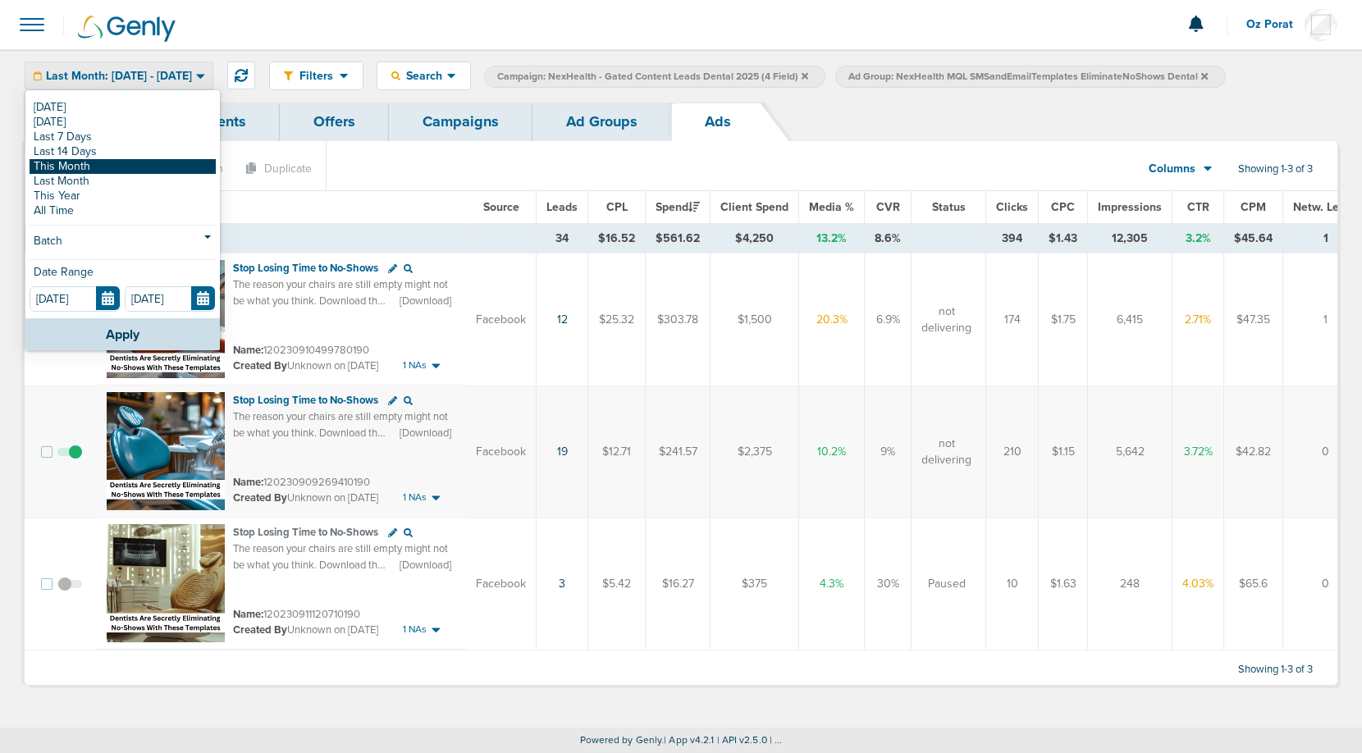
click at [112, 168] on link "This Month" at bounding box center [123, 166] width 186 height 15
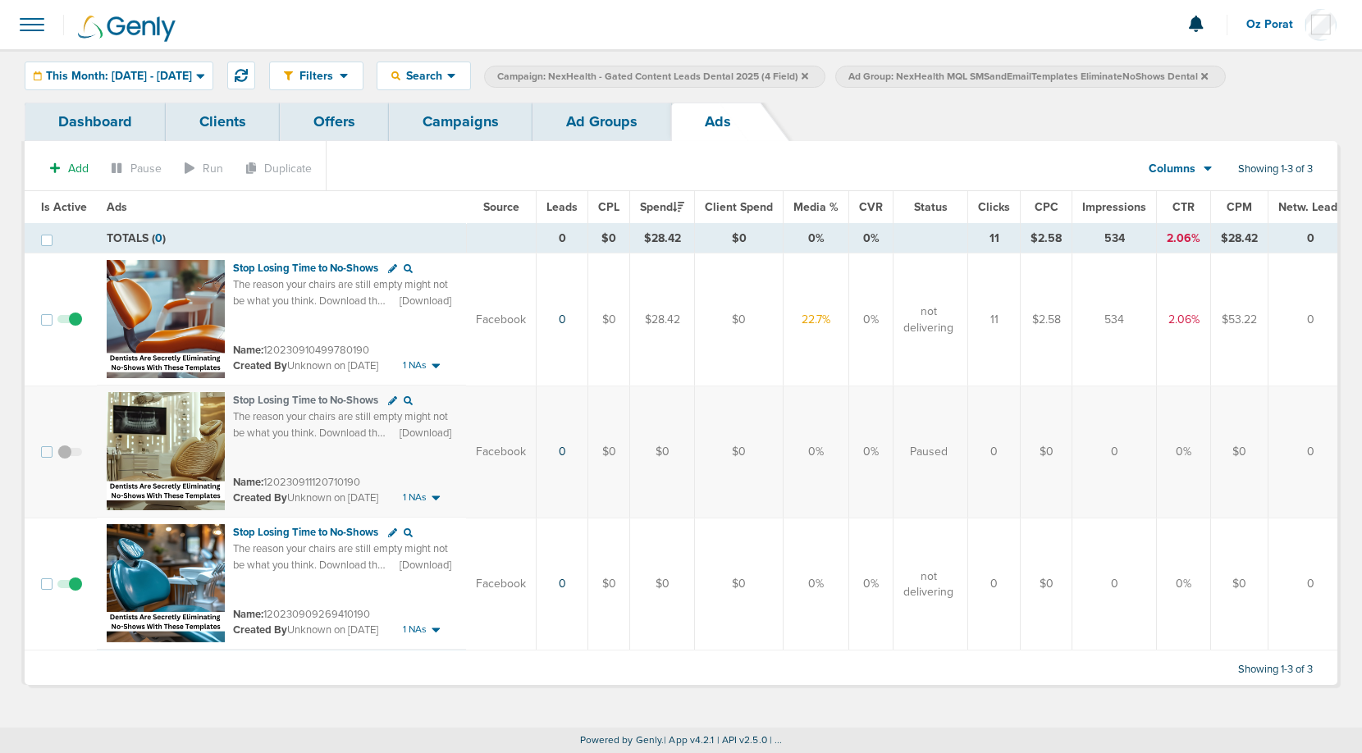
click at [611, 119] on link "Ad Groups" at bounding box center [602, 122] width 139 height 39
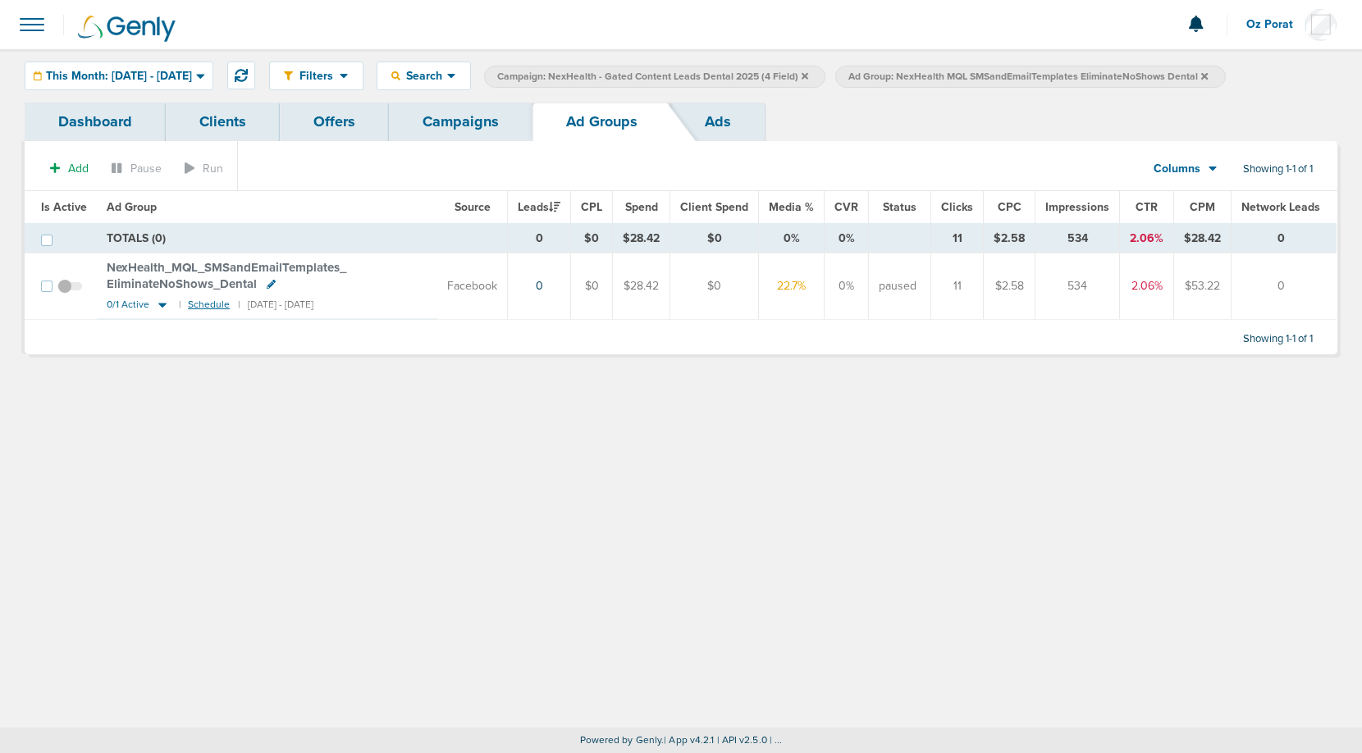
click at [201, 304] on small "Schedule" at bounding box center [209, 305] width 42 height 12
click at [193, 301] on small "Schedule" at bounding box center [209, 305] width 42 height 12
click at [112, 299] on span "0/1 Active" at bounding box center [128, 305] width 43 height 12
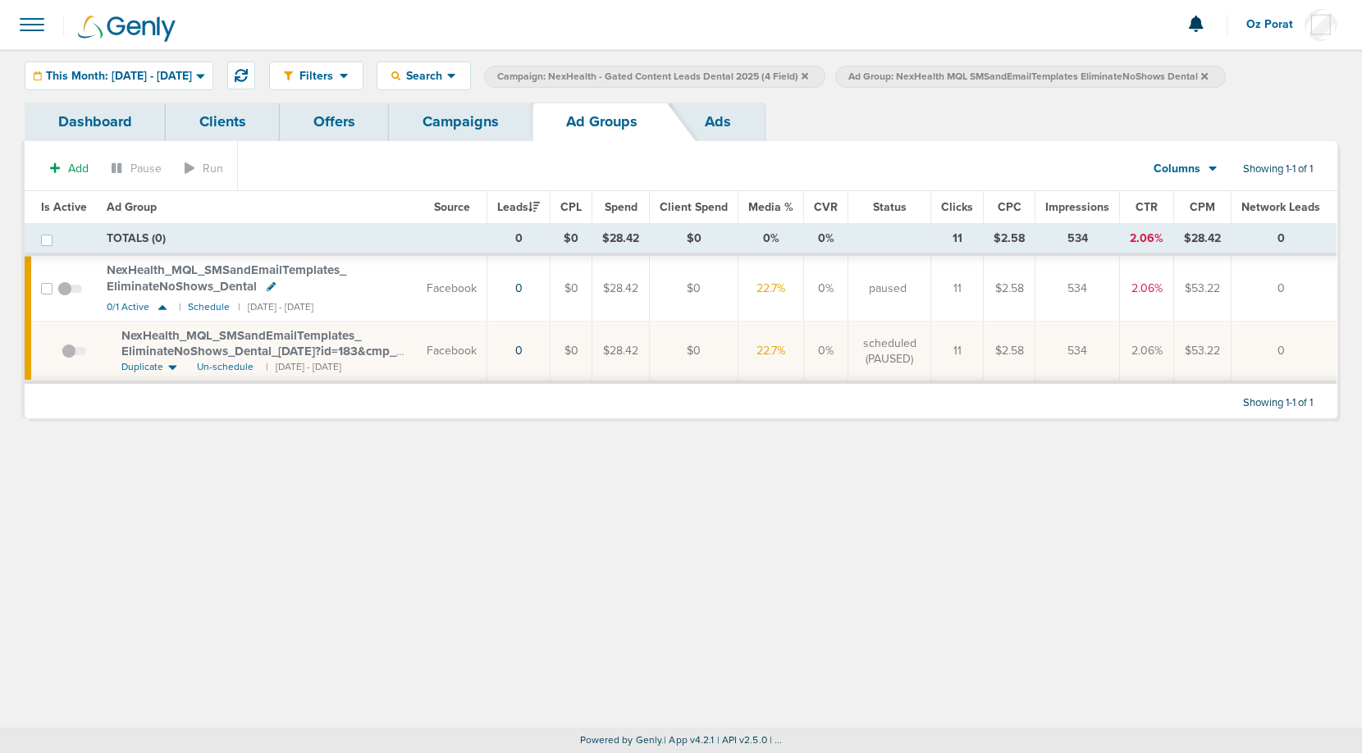
click at [472, 103] on link "Campaigns" at bounding box center [461, 122] width 144 height 39
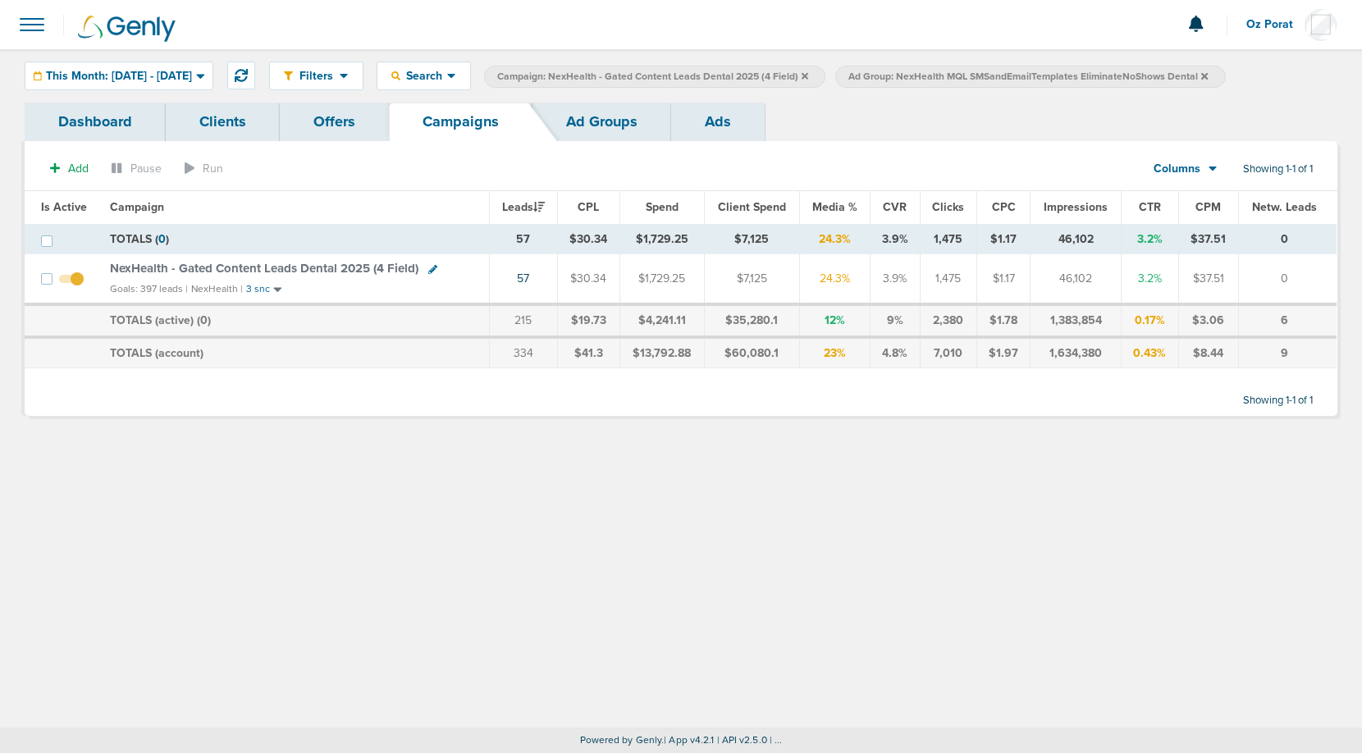
click at [1208, 74] on icon at bounding box center [1204, 75] width 7 height 7
click at [808, 77] on icon at bounding box center [805, 76] width 7 height 10
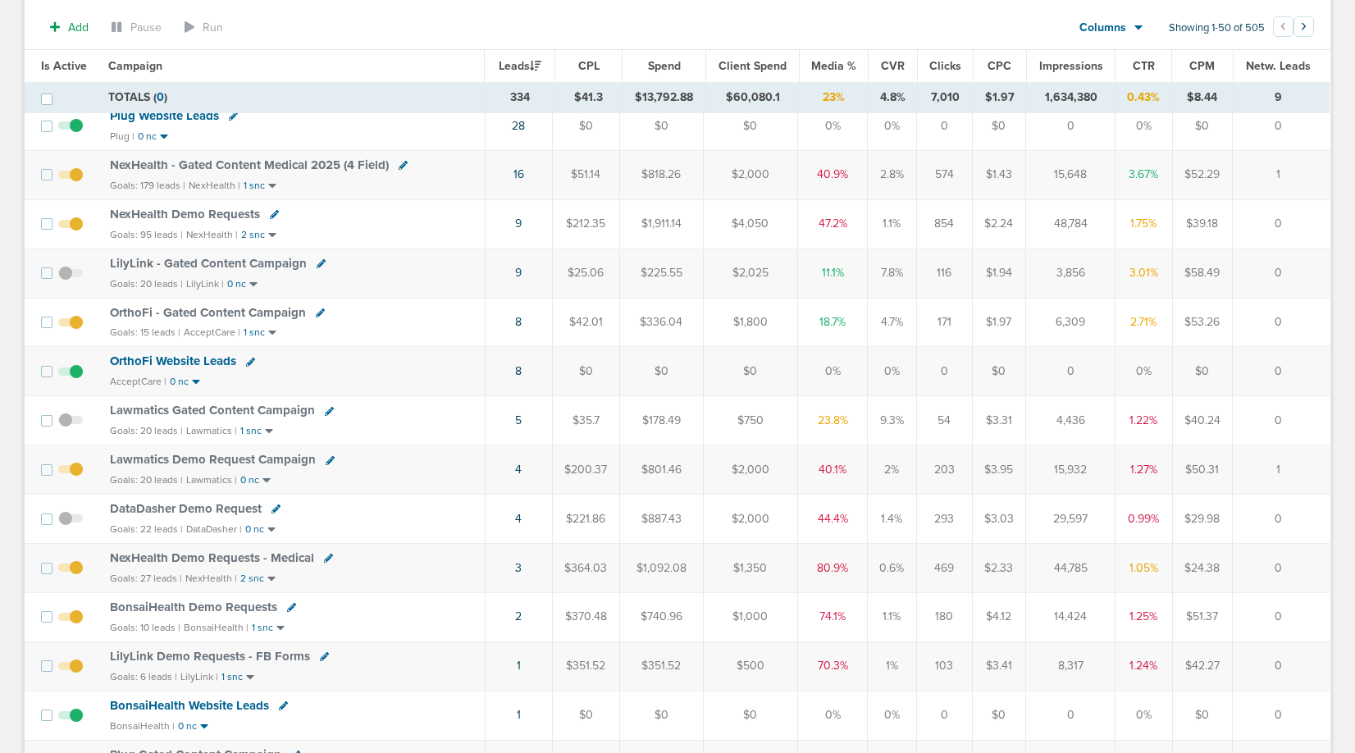
scroll to position [356, 0]
click at [240, 452] on span "Lawmatics Demo Request Campaign" at bounding box center [213, 457] width 206 height 15
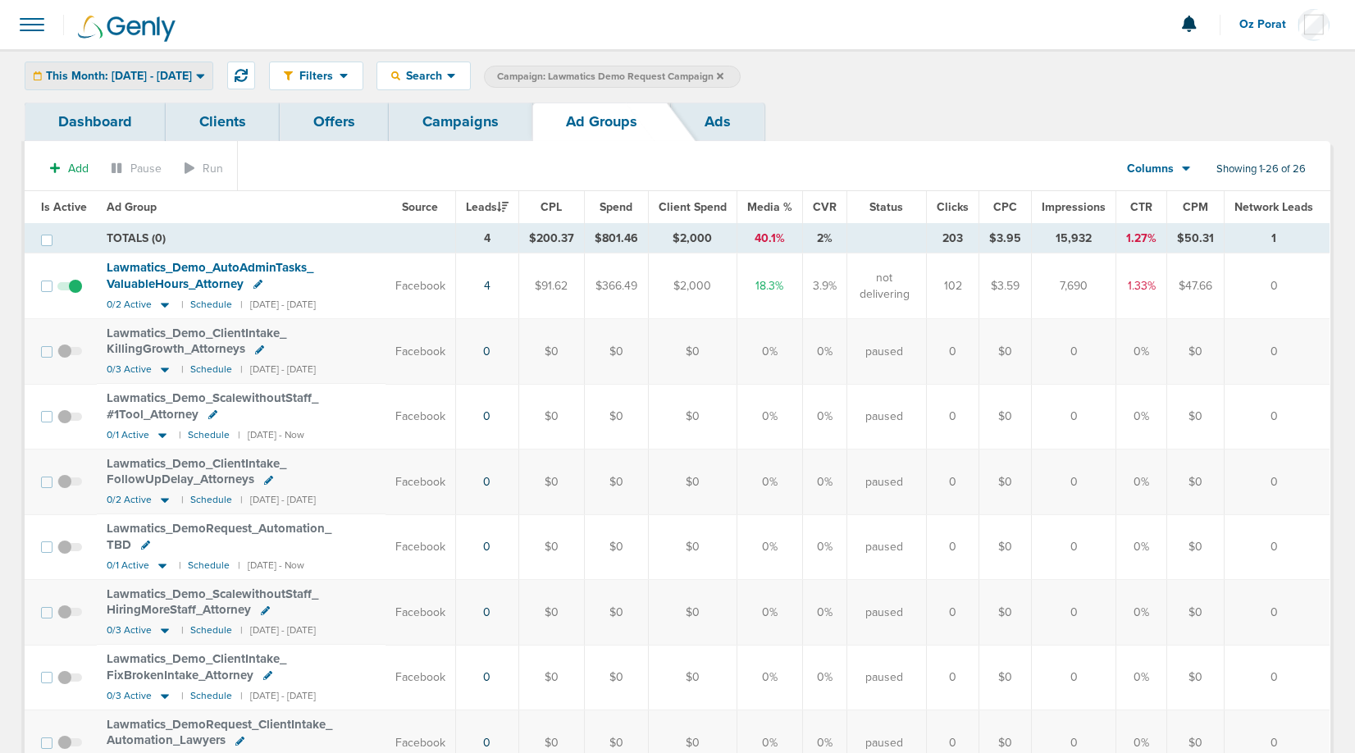
click at [147, 82] on span "This Month: [DATE] - [DATE]" at bounding box center [119, 76] width 146 height 11
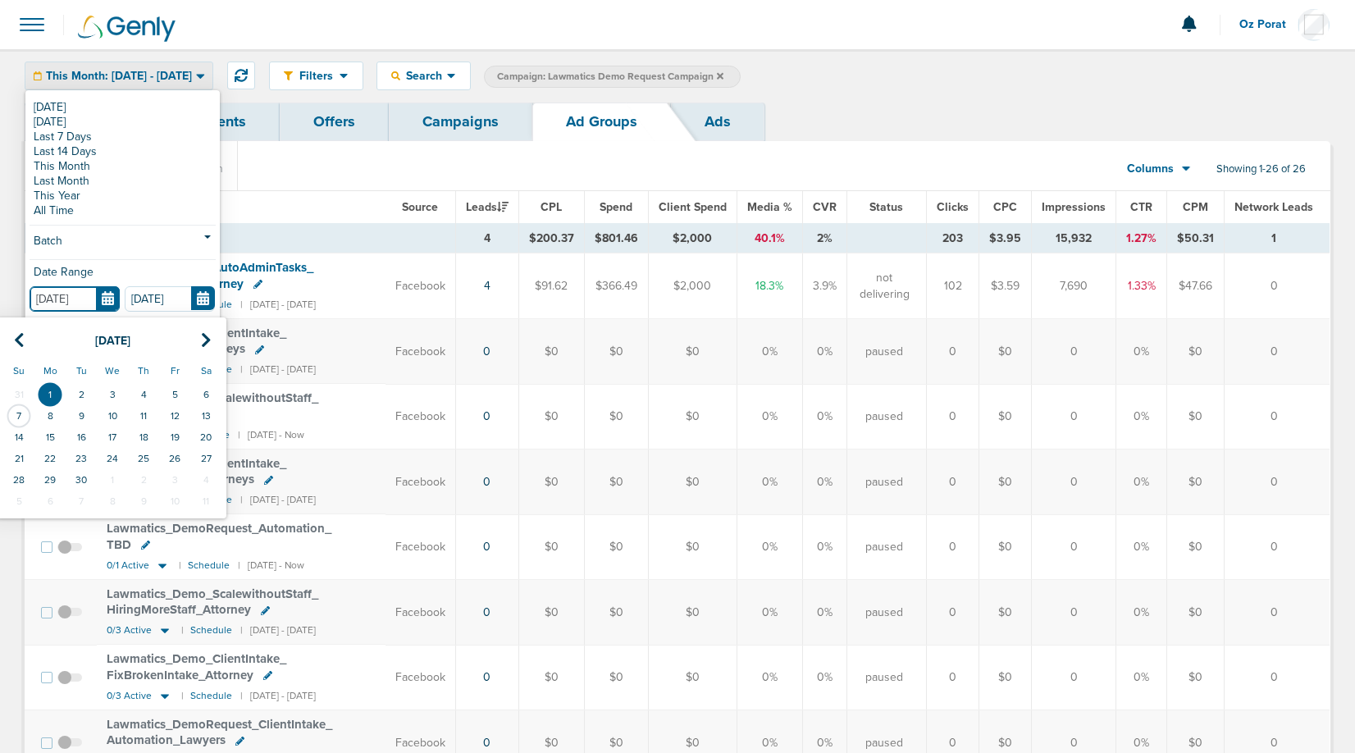
click at [107, 291] on input "[DATE]" at bounding box center [75, 298] width 90 height 25
click at [20, 339] on icon at bounding box center [19, 340] width 11 height 16
click at [166, 389] on td "1" at bounding box center [174, 394] width 31 height 21
type input "[DATE]"
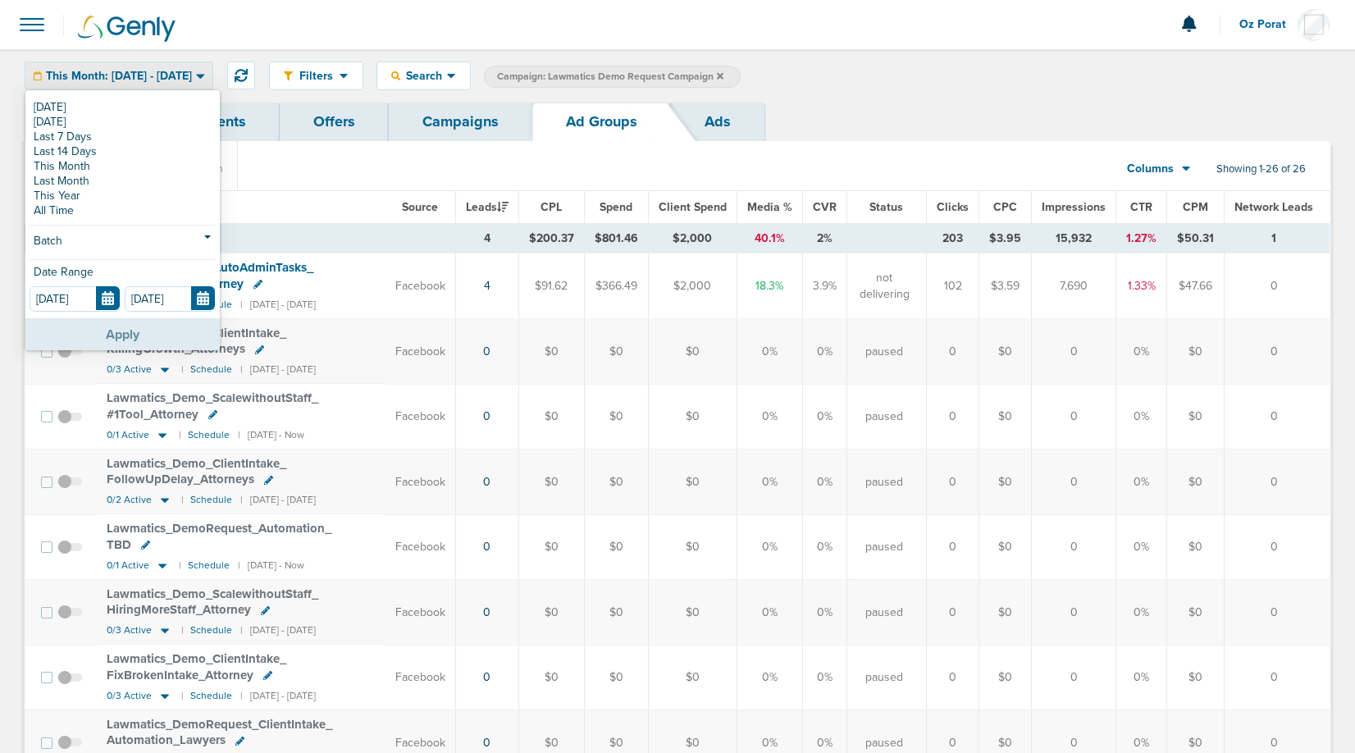
click at [153, 334] on button "Apply" at bounding box center [122, 334] width 194 height 32
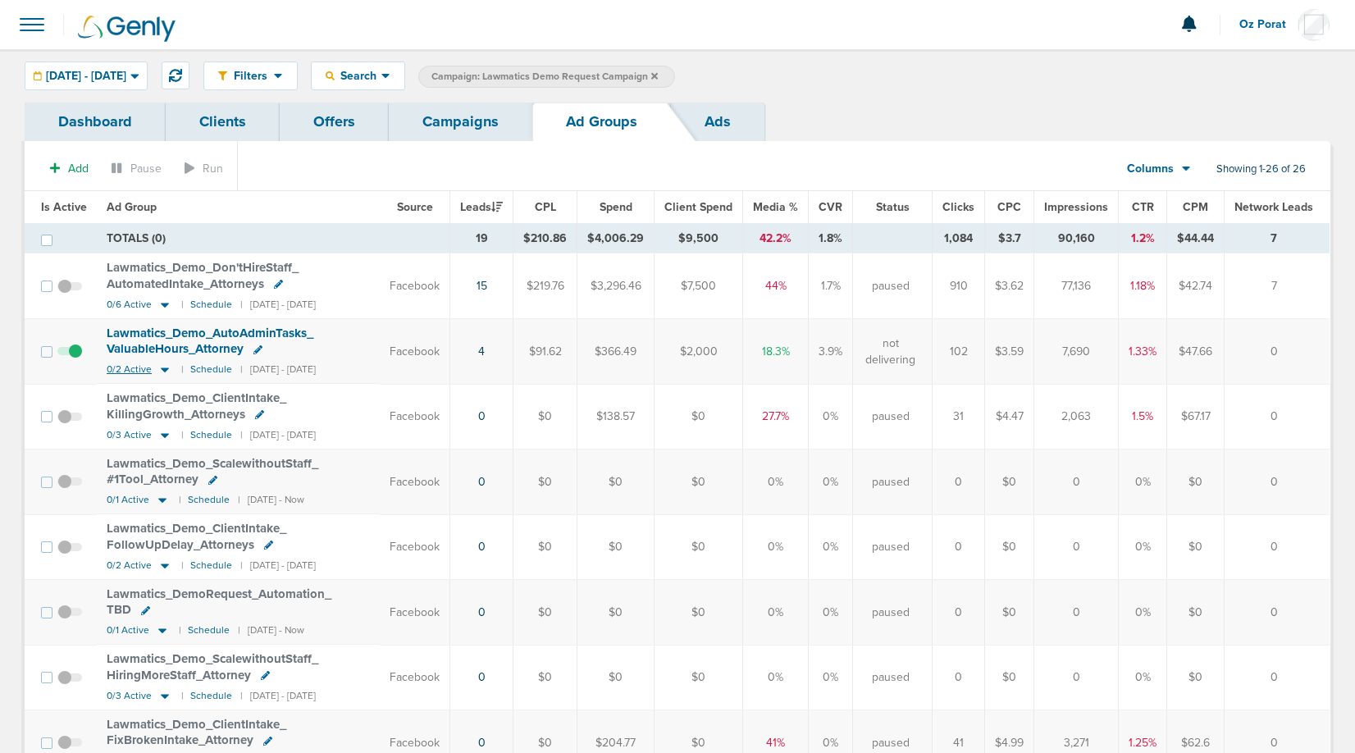
click at [126, 367] on span "0/2 Active" at bounding box center [129, 369] width 45 height 12
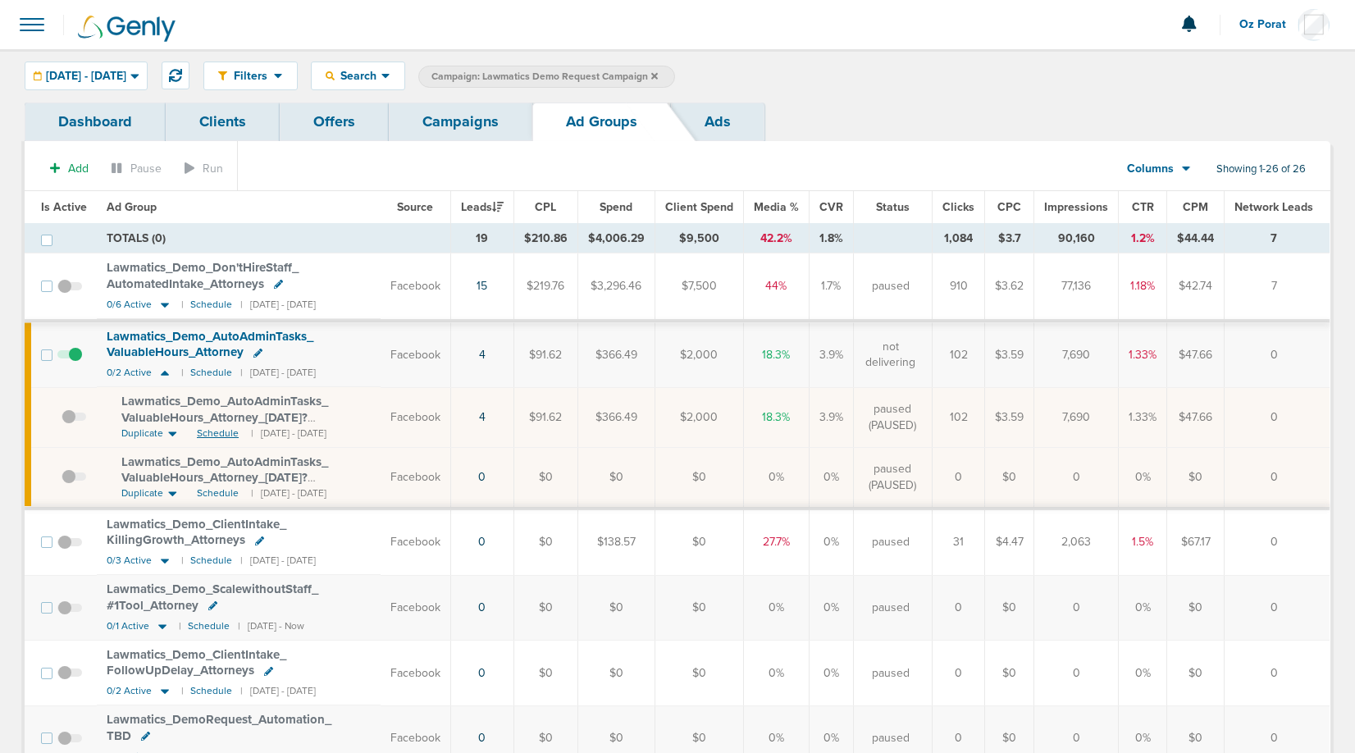
click at [210, 432] on span "Schedule" at bounding box center [218, 434] width 42 height 14
click at [451, 121] on link "Campaigns" at bounding box center [461, 122] width 144 height 39
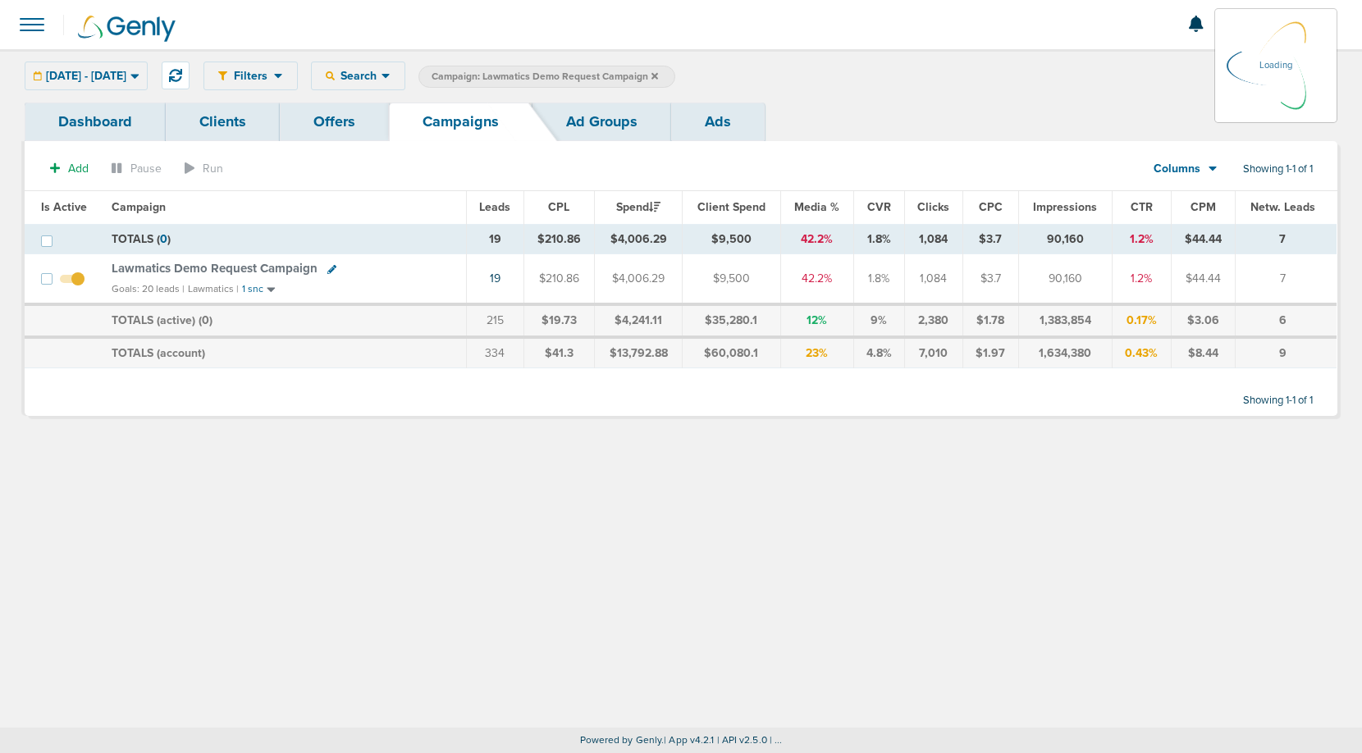
click at [675, 73] on label "Campaign: Lawmatics Demo Request Campaign" at bounding box center [546, 77] width 257 height 22
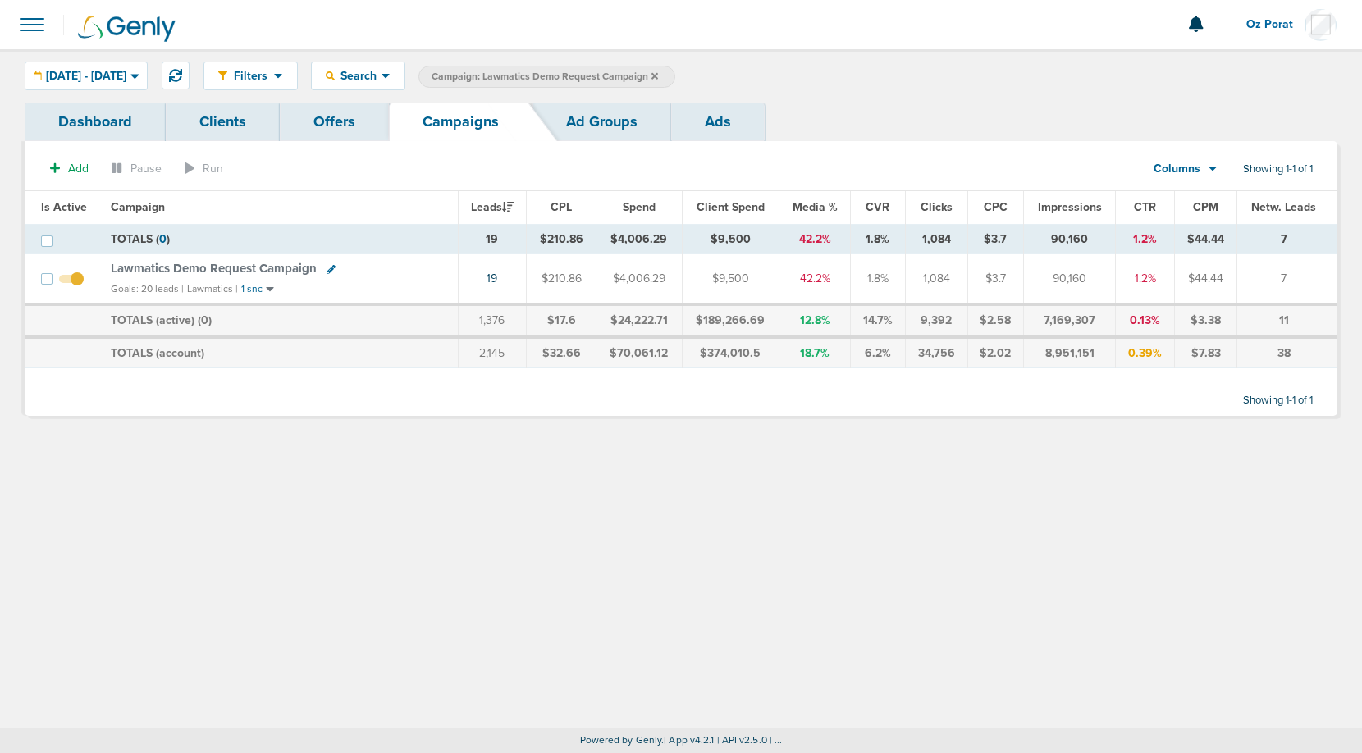
click at [658, 75] on icon at bounding box center [654, 75] width 7 height 7
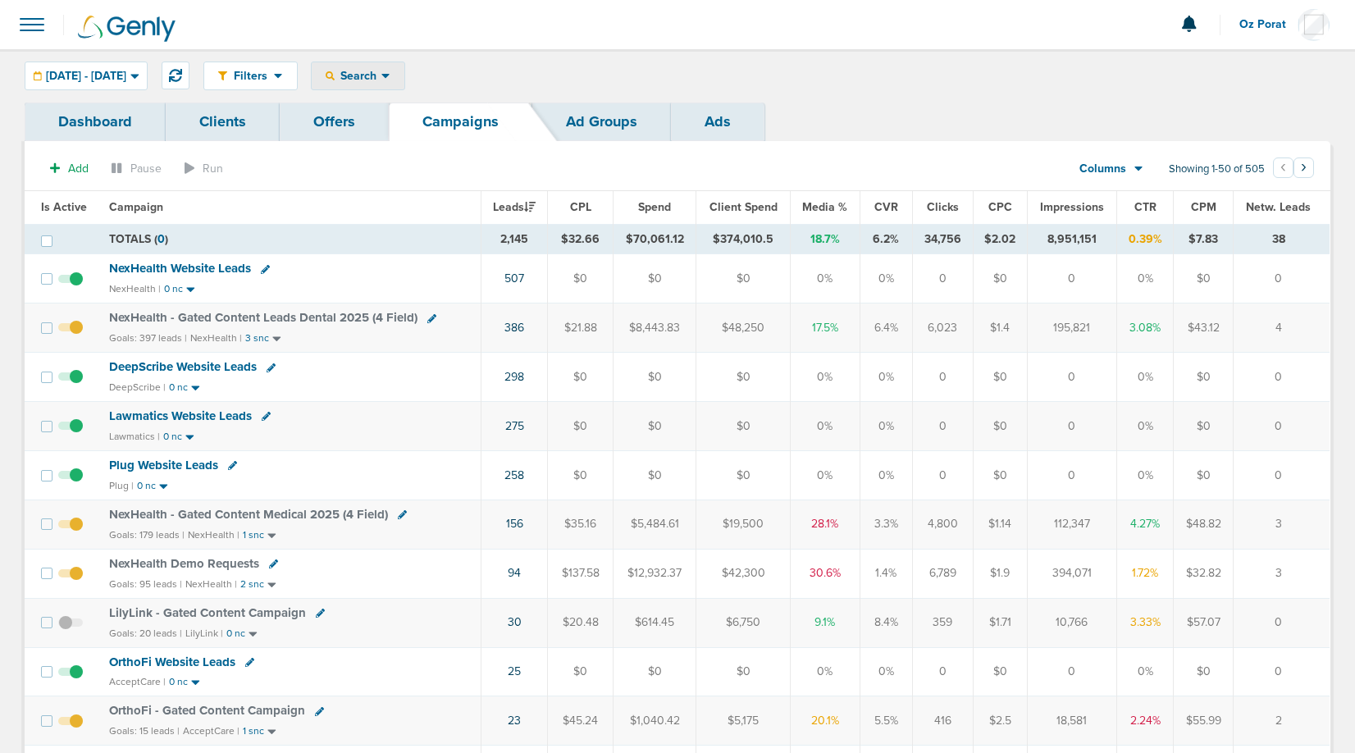
click at [382, 75] on span "Search" at bounding box center [358, 76] width 47 height 14
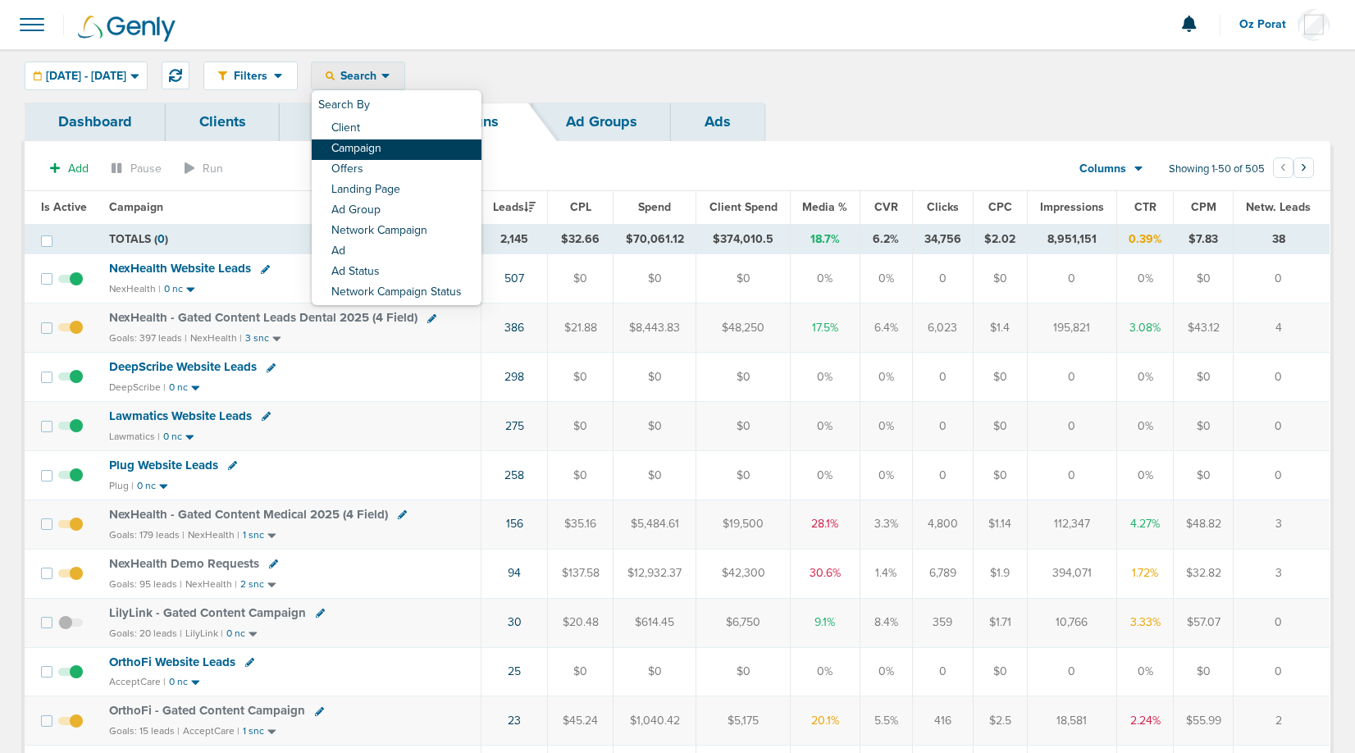
click at [441, 154] on link "Campaign" at bounding box center [397, 149] width 170 height 21
select select "cmpName"
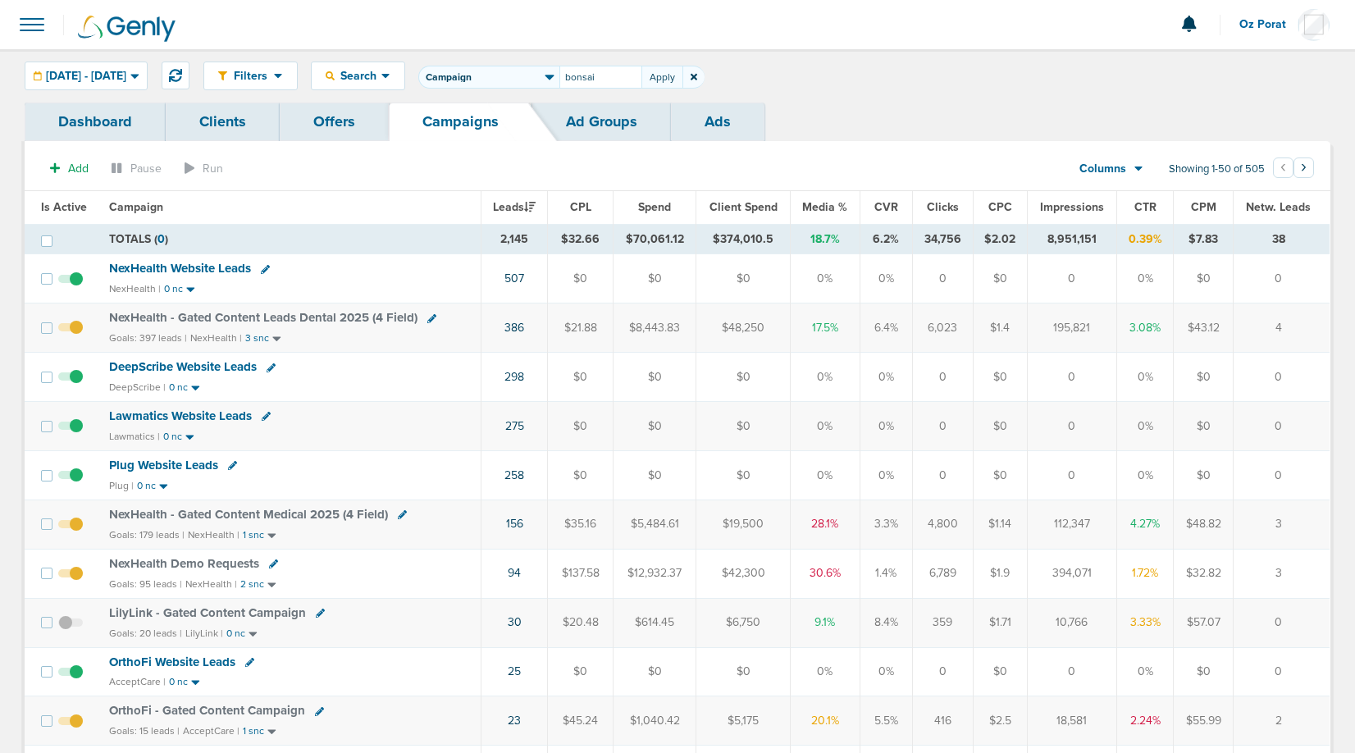
type input "bonsai"
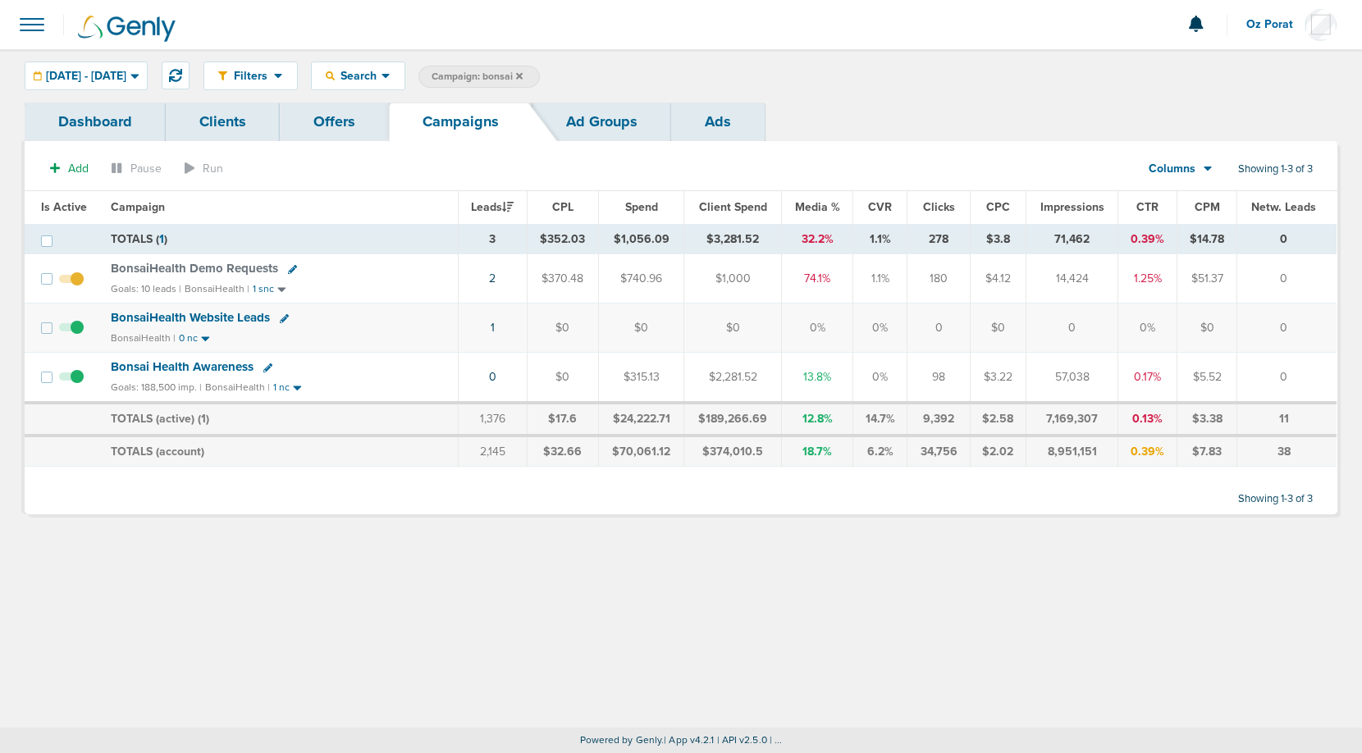
click at [35, 29] on span at bounding box center [32, 25] width 36 height 36
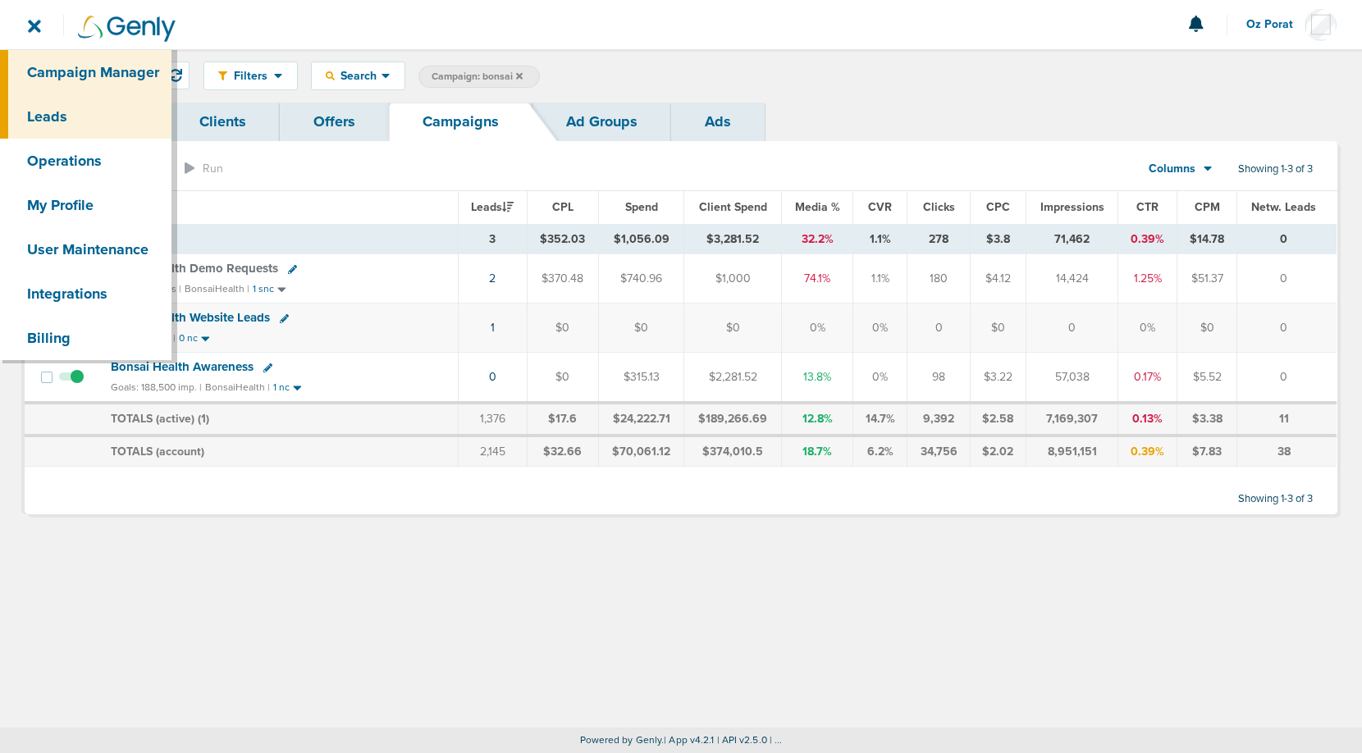
click at [60, 104] on link "Leads" at bounding box center [85, 116] width 171 height 44
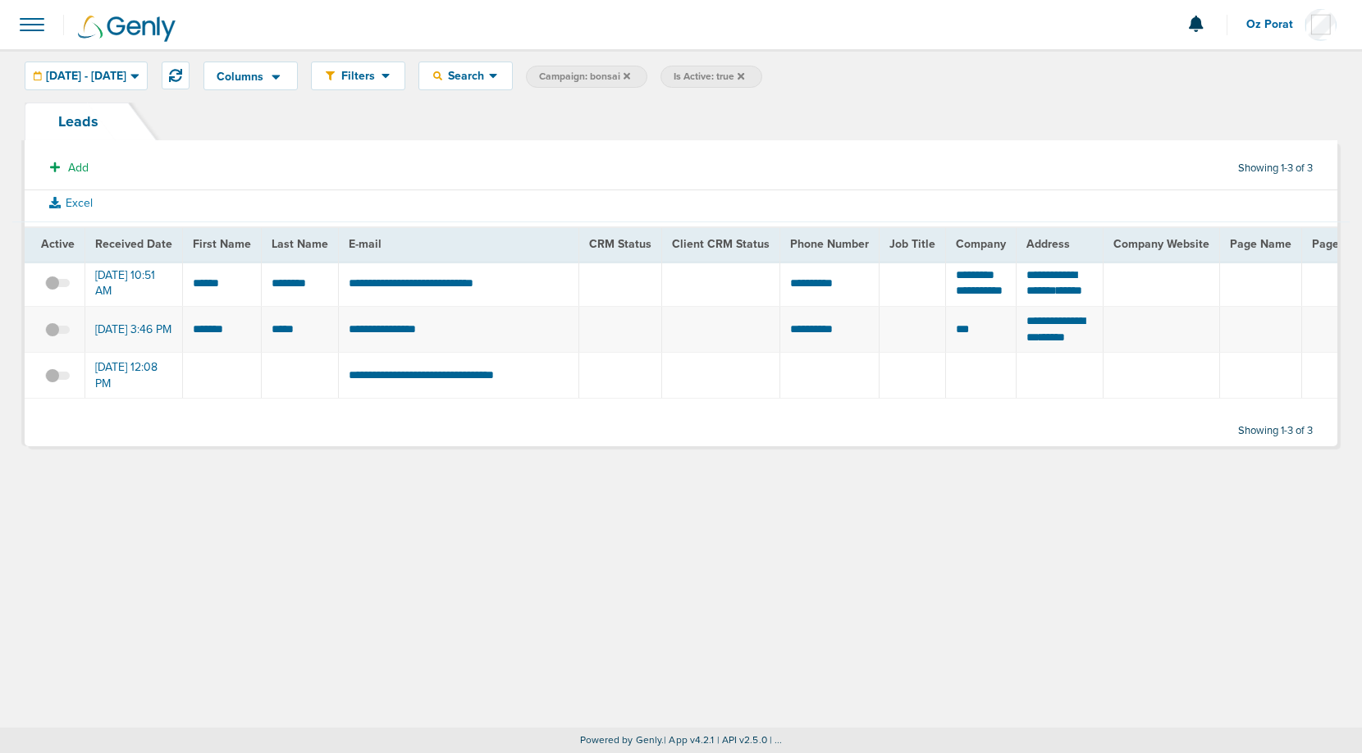
click at [744, 72] on icon at bounding box center [741, 75] width 7 height 7
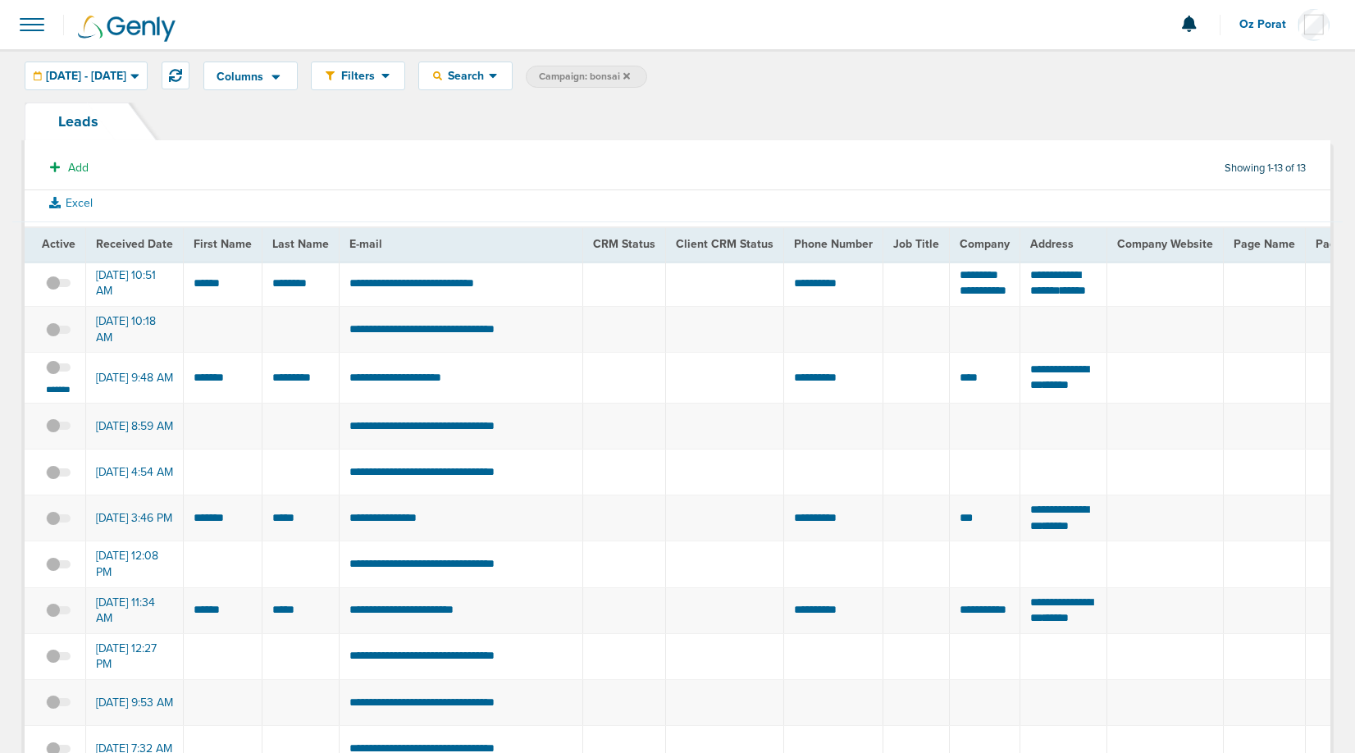
click at [31, 30] on span at bounding box center [32, 25] width 36 height 36
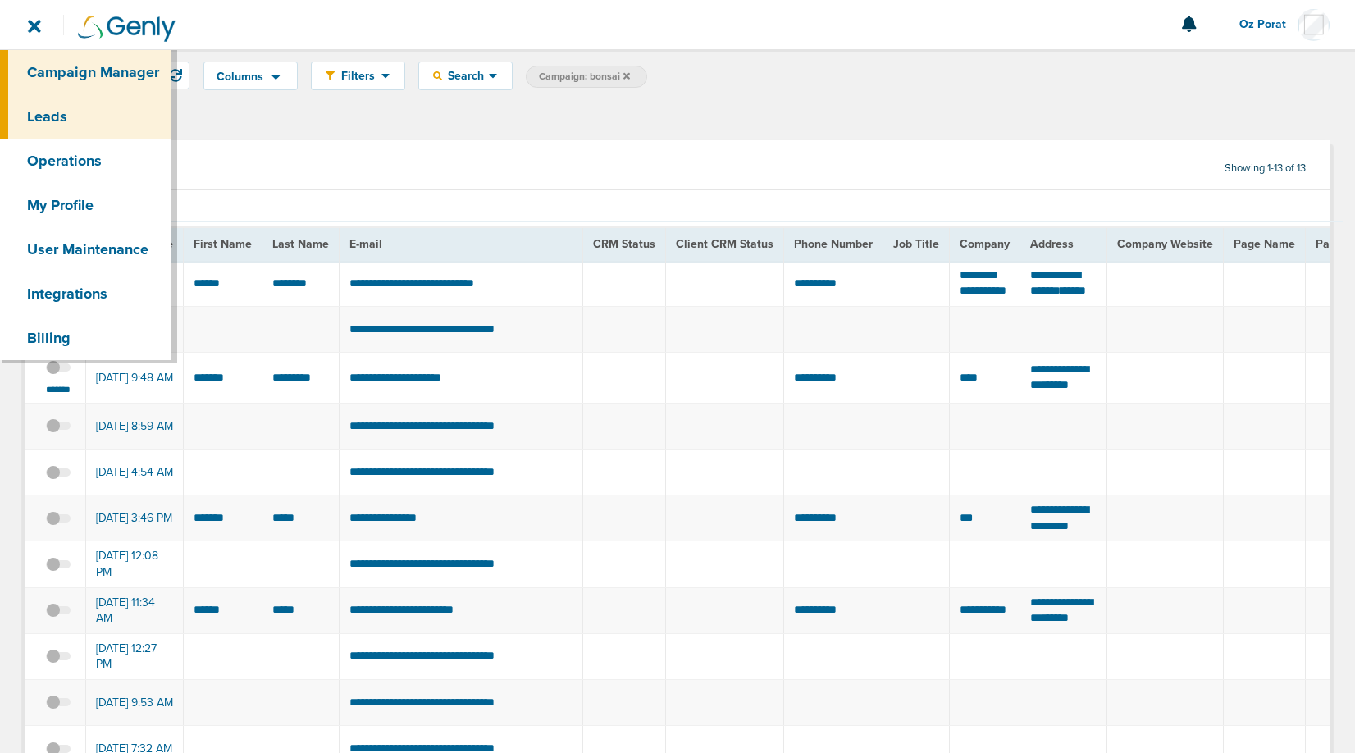
click at [75, 77] on link "Campaign Manager" at bounding box center [85, 72] width 171 height 44
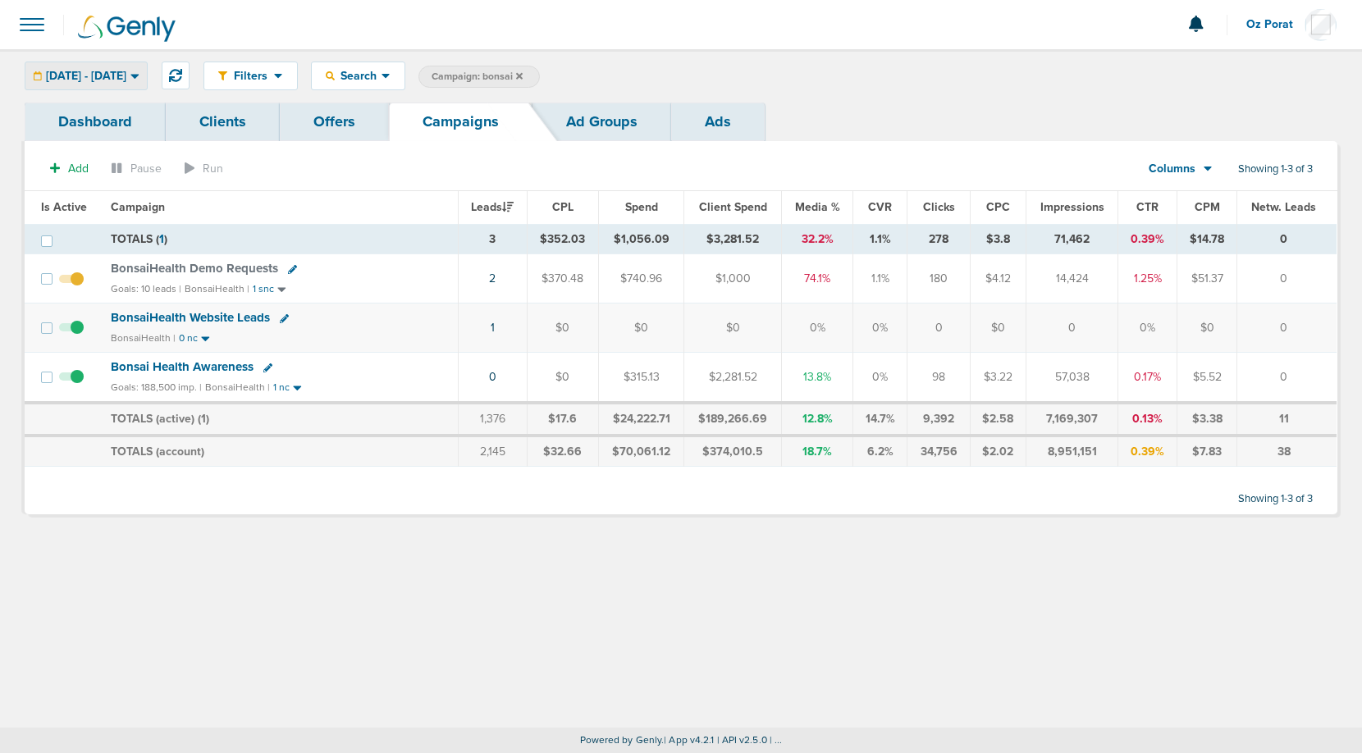
click at [126, 81] on span "[DATE] - [DATE]" at bounding box center [86, 76] width 80 height 11
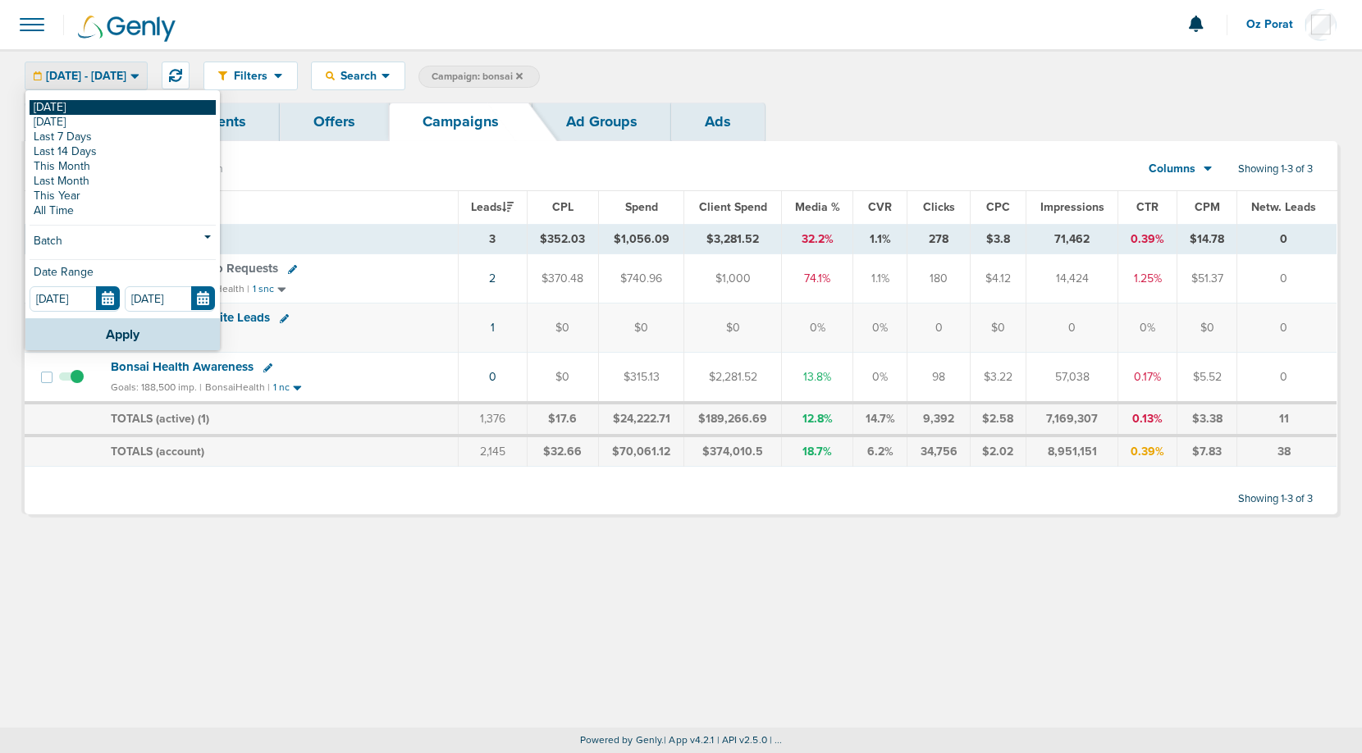
click at [106, 107] on link "[DATE]" at bounding box center [123, 107] width 186 height 15
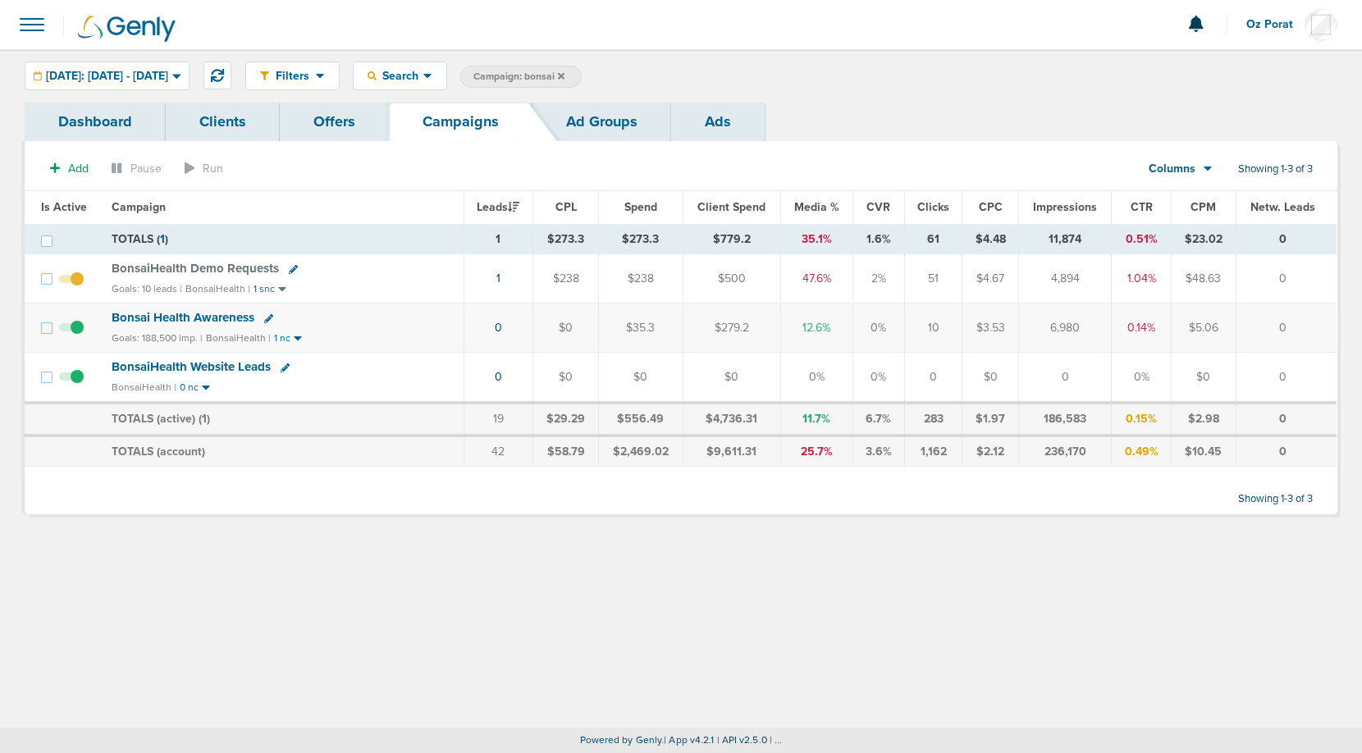
click at [565, 75] on icon at bounding box center [561, 76] width 7 height 10
